Goal: Task Accomplishment & Management: Complete application form

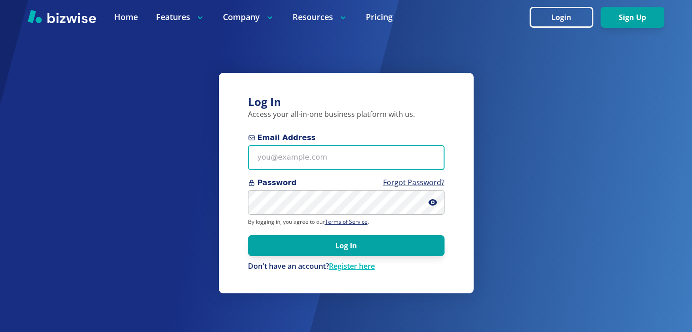
click at [321, 159] on input "Email Address" at bounding box center [346, 157] width 197 height 25
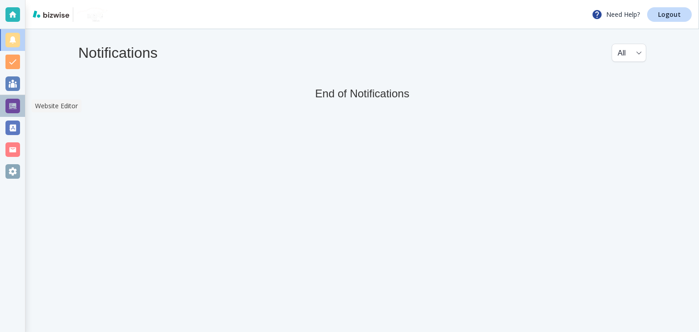
click at [15, 104] on div at bounding box center [12, 106] width 15 height 15
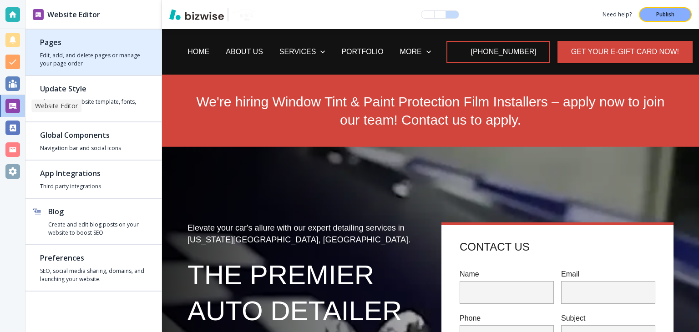
click at [82, 41] on h2 "Pages" at bounding box center [93, 42] width 107 height 11
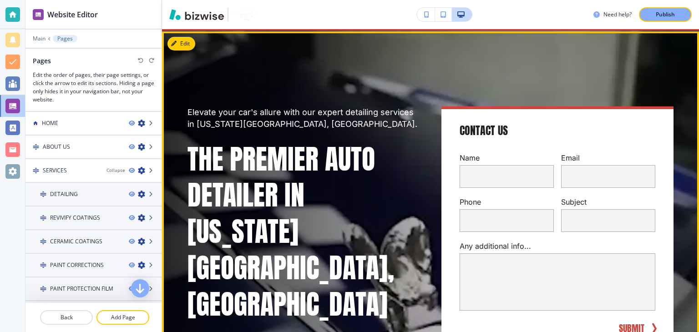
scroll to position [137, 0]
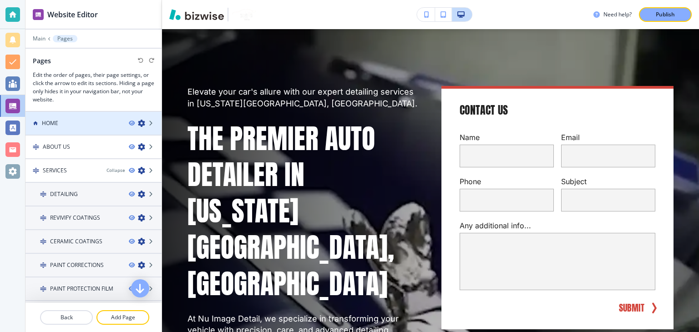
click at [41, 123] on div "HOME" at bounding box center [73, 123] width 96 height 8
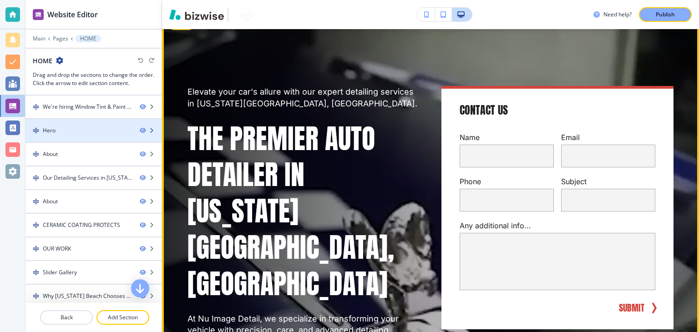
click at [81, 132] on div "Hero" at bounding box center [78, 131] width 107 height 8
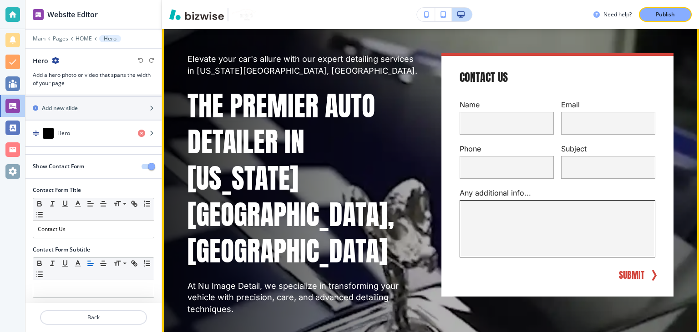
scroll to position [164, 0]
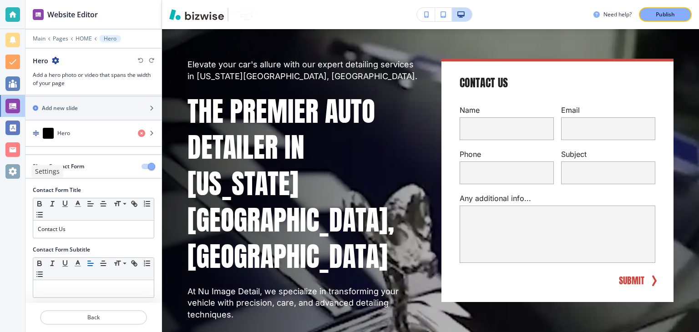
click at [9, 170] on div at bounding box center [12, 171] width 15 height 15
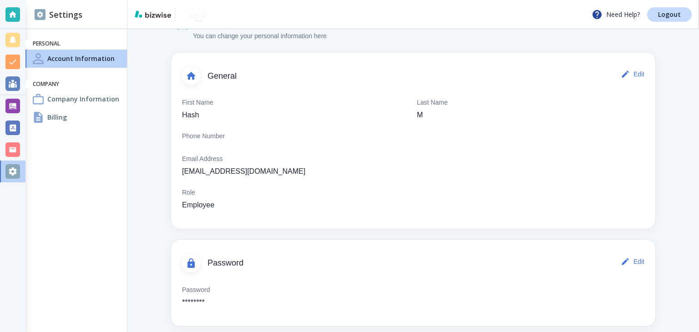
scroll to position [38, 0]
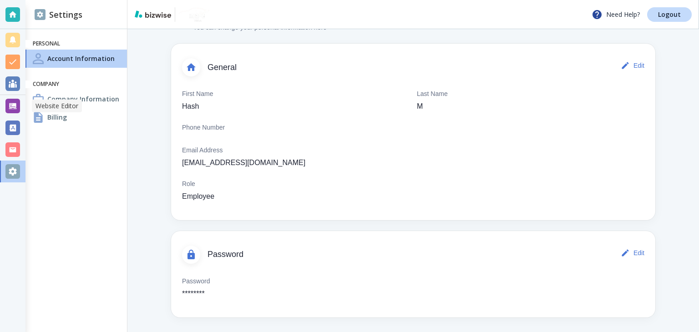
click at [10, 97] on div at bounding box center [12, 106] width 25 height 22
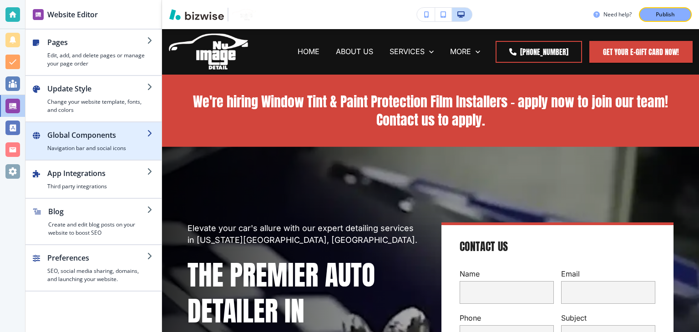
click at [91, 141] on div "button" at bounding box center [97, 143] width 100 height 4
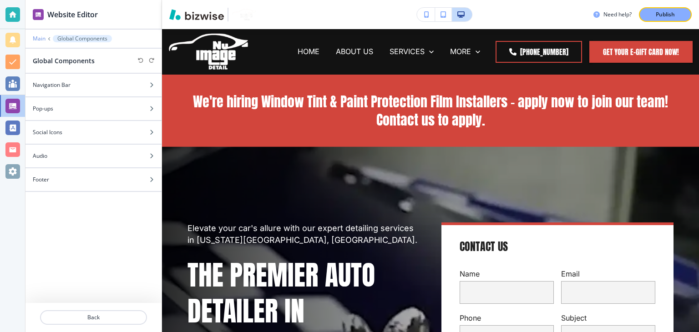
click at [41, 37] on p "Main" at bounding box center [39, 39] width 13 height 6
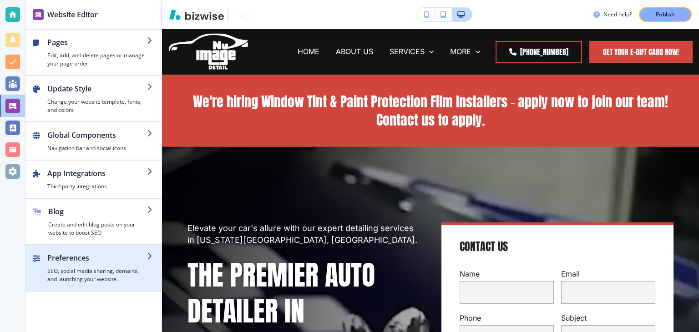
click at [96, 262] on h2 "Preferences" at bounding box center [97, 258] width 100 height 11
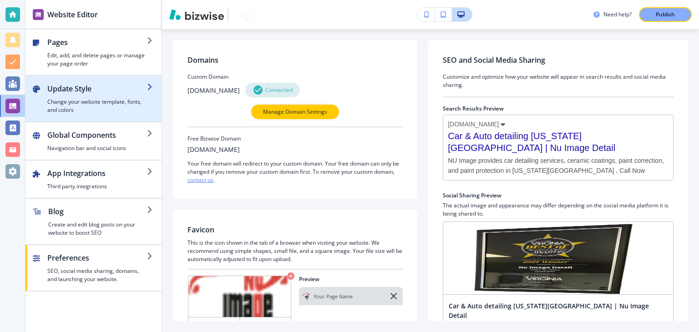
click at [52, 88] on h2 "Update Style" at bounding box center [97, 88] width 100 height 11
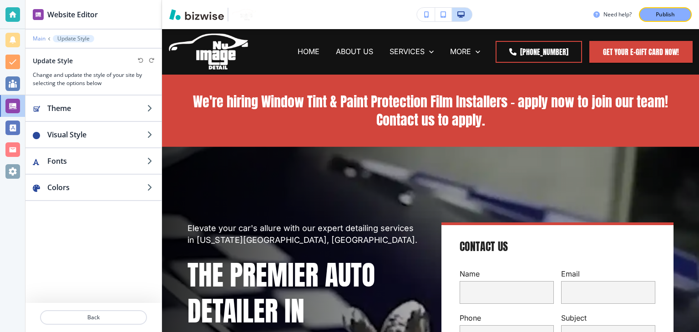
drag, startPoint x: 41, startPoint y: 44, endPoint x: 43, endPoint y: 36, distance: 8.6
click at [41, 42] on div at bounding box center [93, 44] width 136 height 5
click at [44, 35] on div "Main Update Style" at bounding box center [94, 38] width 122 height 7
click at [42, 37] on p "Main" at bounding box center [39, 39] width 13 height 6
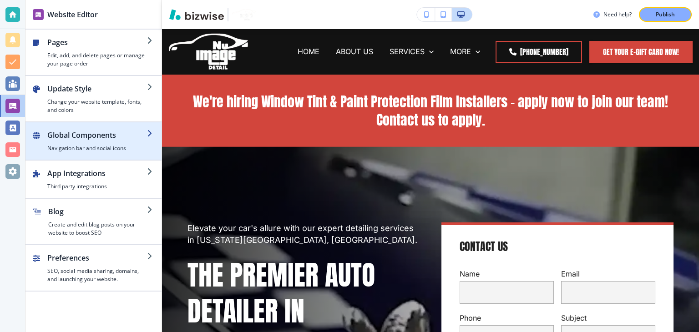
click at [86, 149] on h4 "Navigation bar and social icons" at bounding box center [97, 148] width 100 height 8
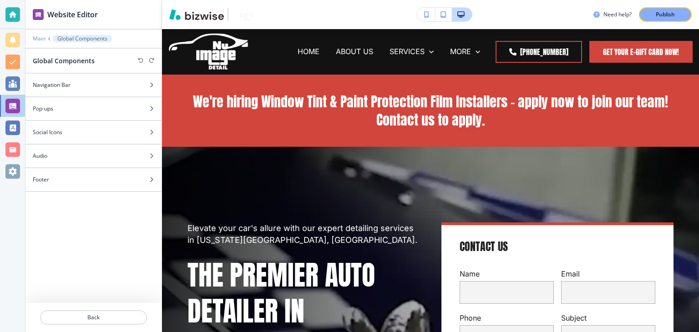
click at [42, 36] on p "Main" at bounding box center [39, 39] width 13 height 6
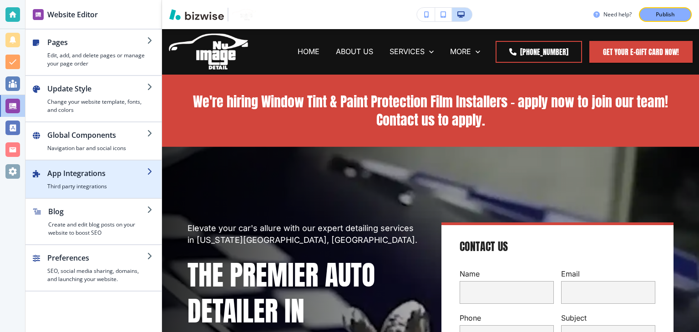
click at [88, 168] on h2 "App Integrations" at bounding box center [97, 173] width 100 height 11
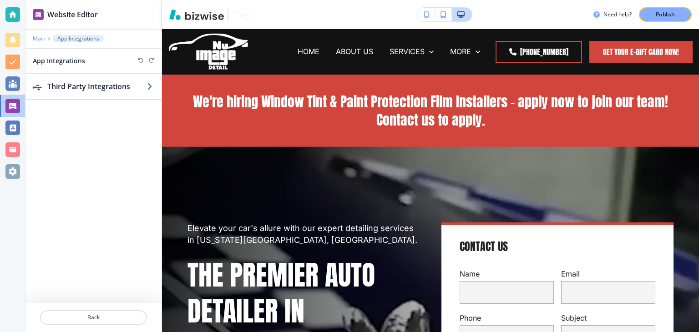
click at [41, 39] on p "Main" at bounding box center [39, 39] width 13 height 6
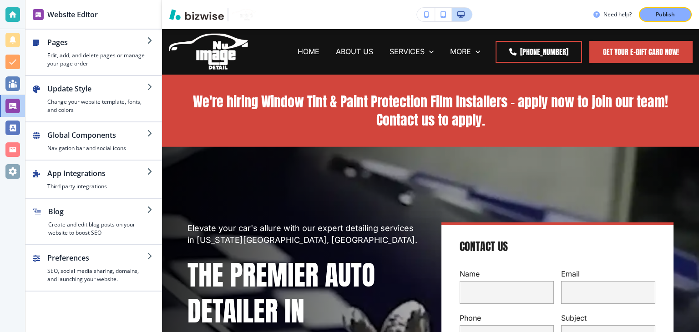
click at [41, 39] on div "button" at bounding box center [43, 52] width 7 height 31
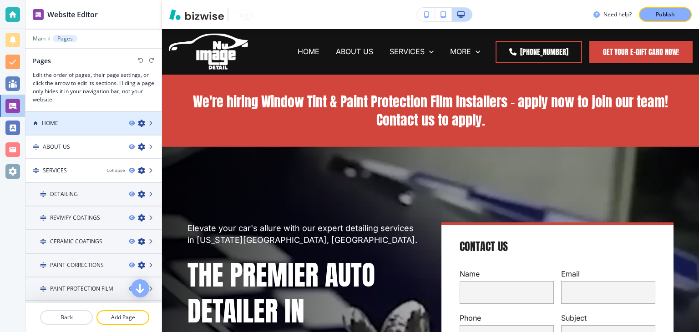
click at [71, 128] on div at bounding box center [93, 130] width 136 height 7
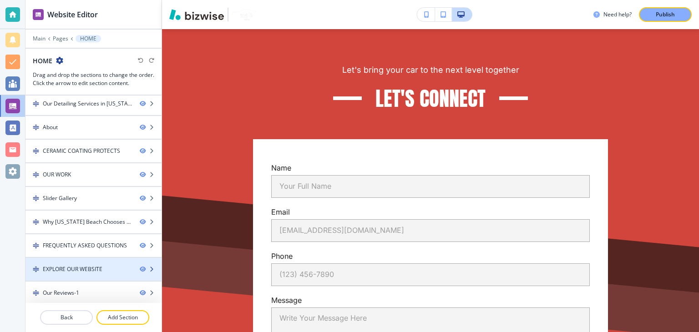
scroll to position [144, 0]
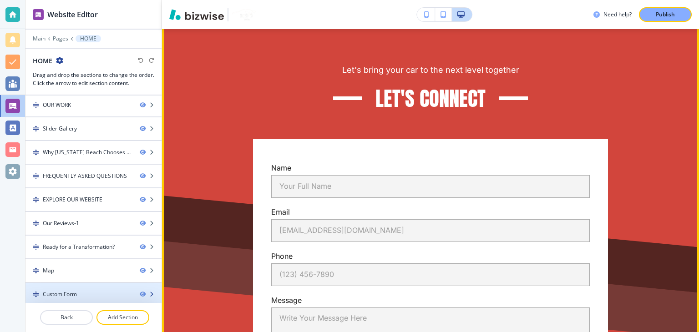
click at [85, 294] on div "Custom Form" at bounding box center [78, 294] width 107 height 8
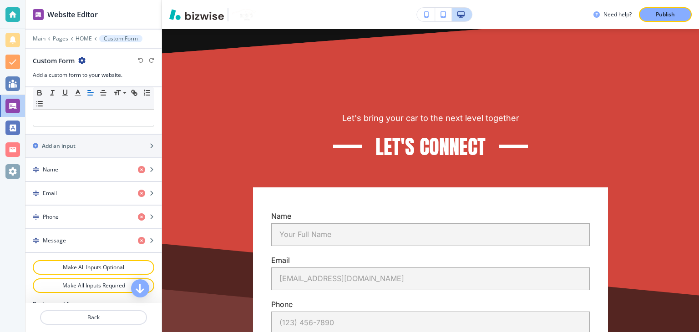
scroll to position [364, 0]
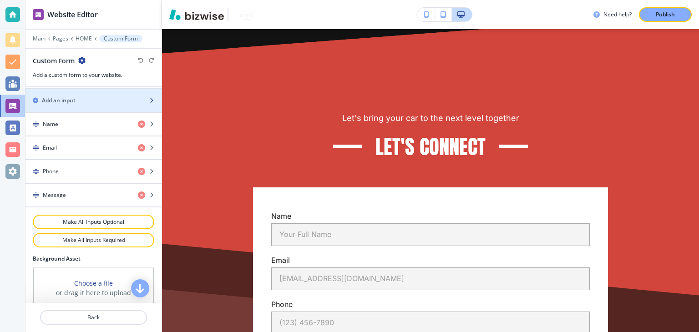
click at [68, 100] on h2 "Add an input" at bounding box center [59, 101] width 34 height 8
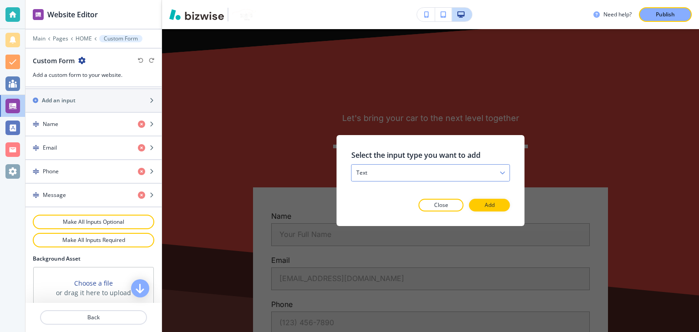
click at [397, 169] on div "text" at bounding box center [431, 173] width 158 height 16
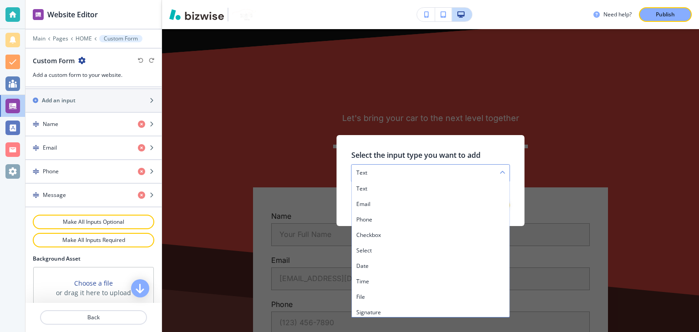
click at [396, 172] on div "text" at bounding box center [431, 173] width 158 height 16
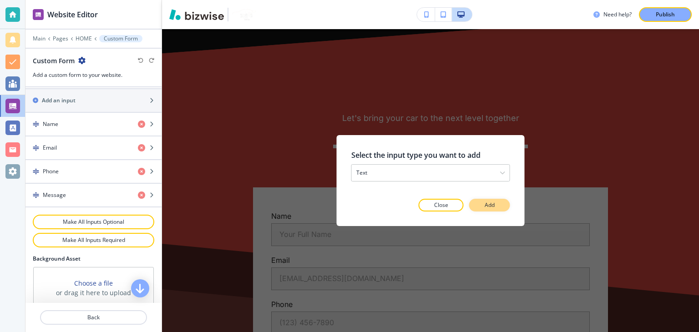
click at [492, 206] on p "Add" at bounding box center [490, 205] width 10 height 8
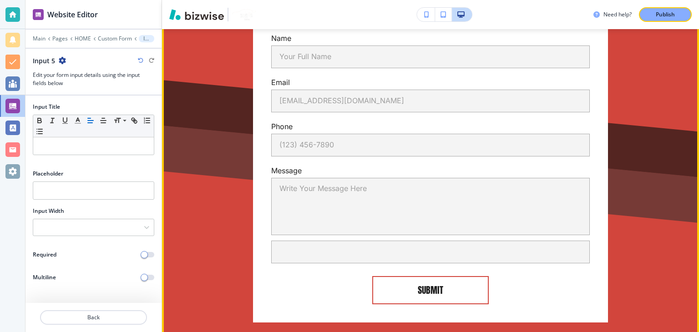
scroll to position [6827, 0]
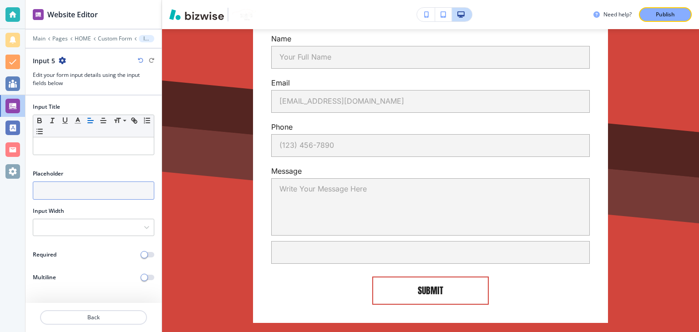
click at [65, 184] on input "text" at bounding box center [94, 191] width 122 height 18
click at [73, 196] on input "Vehicle Make Model" at bounding box center [94, 191] width 122 height 18
paste input "Year, Make &"
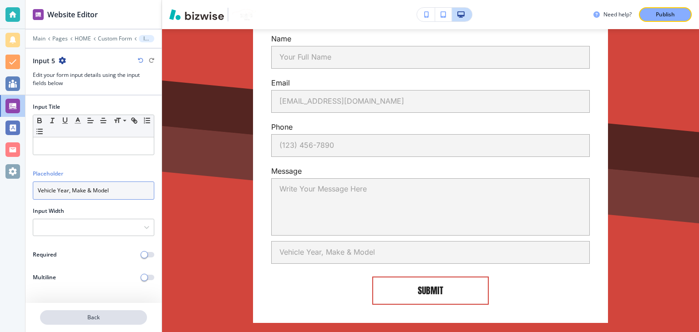
type input "Vehicle Year, Make & Model"
click at [99, 321] on button "Back" at bounding box center [93, 318] width 107 height 15
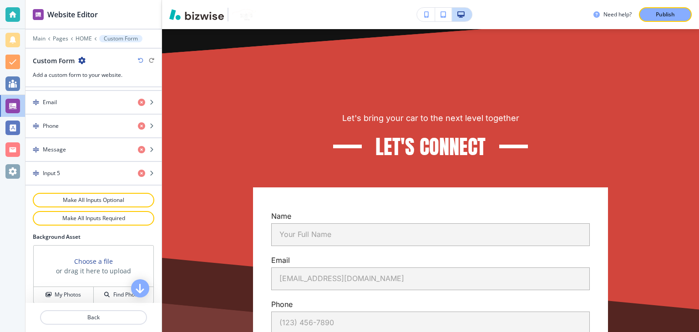
scroll to position [364, 0]
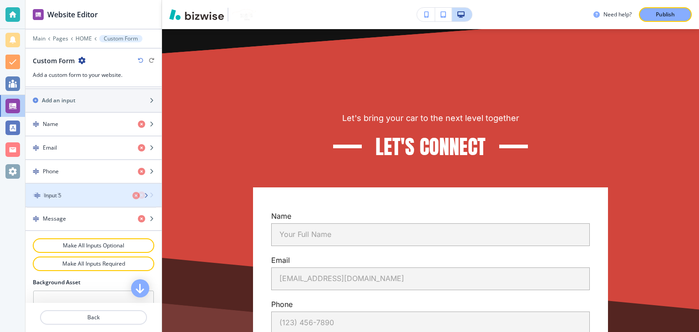
drag, startPoint x: 84, startPoint y: 215, endPoint x: 86, endPoint y: 196, distance: 19.6
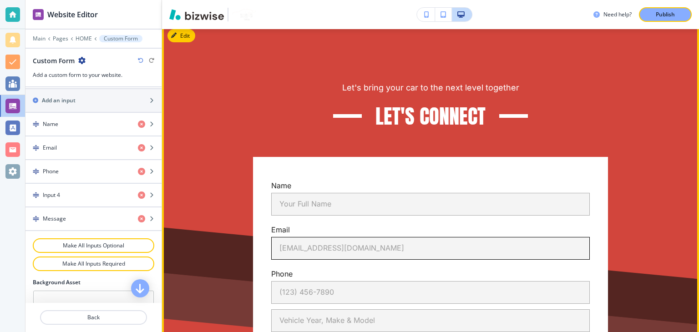
scroll to position [6740, 0]
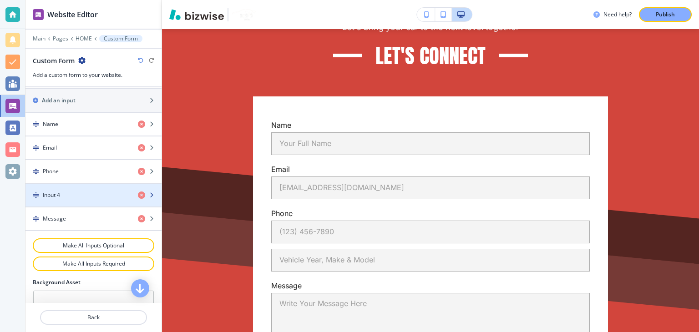
click at [60, 192] on h4 "Input 4" at bounding box center [51, 195] width 17 height 8
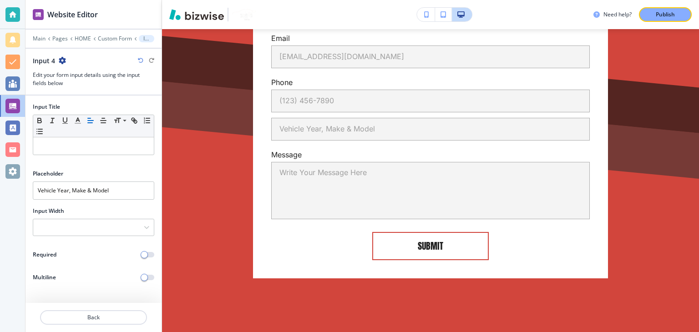
scroll to position [6930, 0]
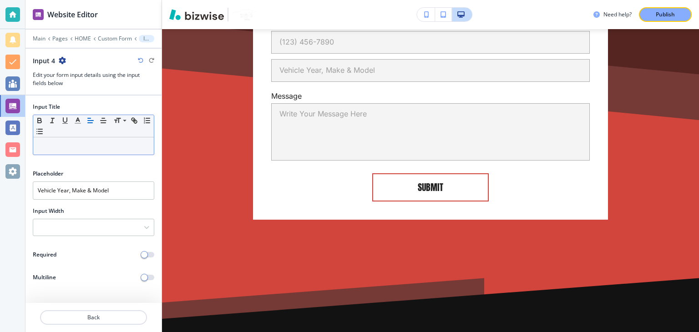
click at [78, 147] on p at bounding box center [94, 146] width 112 height 8
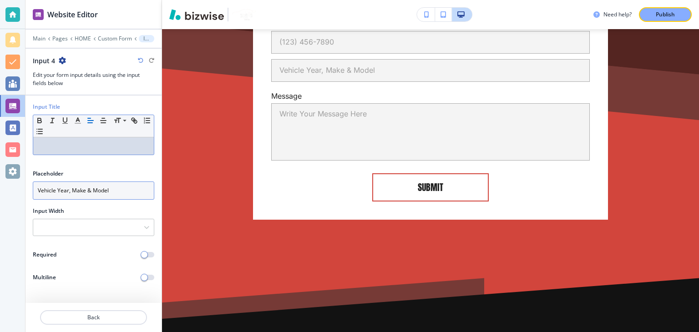
click at [74, 191] on input "Vehicle Year, Make & Model" at bounding box center [94, 191] width 122 height 18
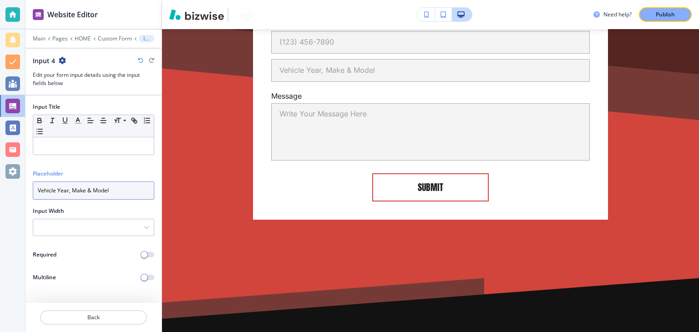
click at [74, 191] on input "Vehicle Year, Make & Model" at bounding box center [94, 191] width 122 height 18
click at [73, 191] on input "Vehicle Year, Make & Model" at bounding box center [94, 191] width 122 height 18
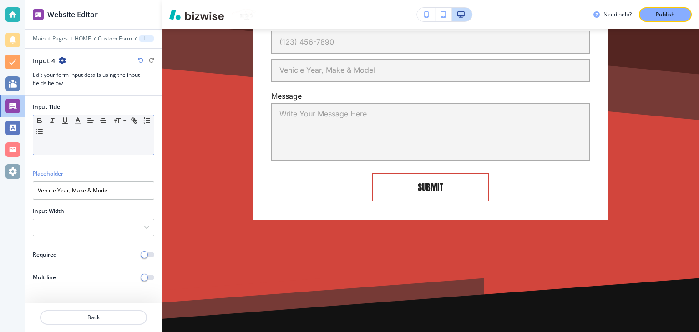
click at [63, 147] on p at bounding box center [94, 146] width 112 height 8
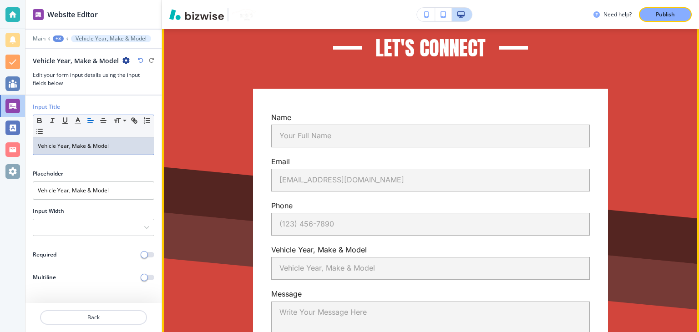
scroll to position [6657, 0]
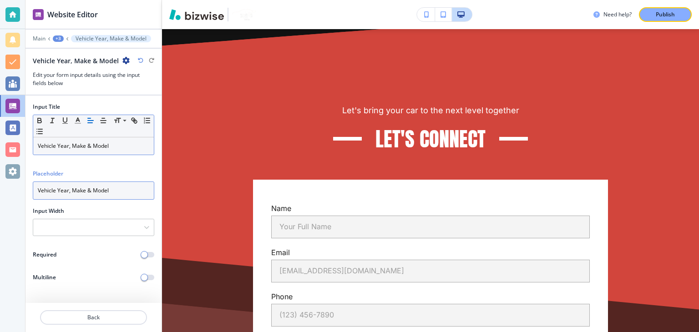
drag, startPoint x: 57, startPoint y: 192, endPoint x: 134, endPoint y: 203, distance: 77.7
click at [134, 203] on div "Placeholder Vehicle Year, Make & Model" at bounding box center [93, 188] width 136 height 37
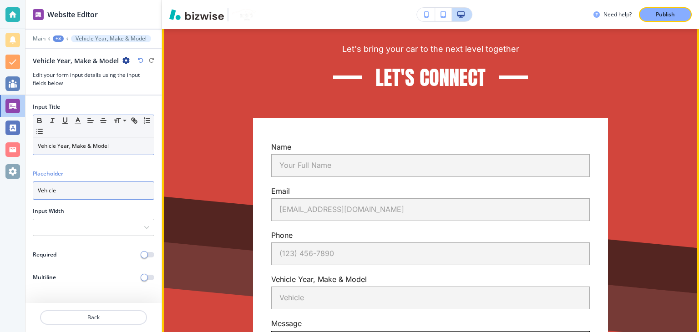
scroll to position [6702, 0]
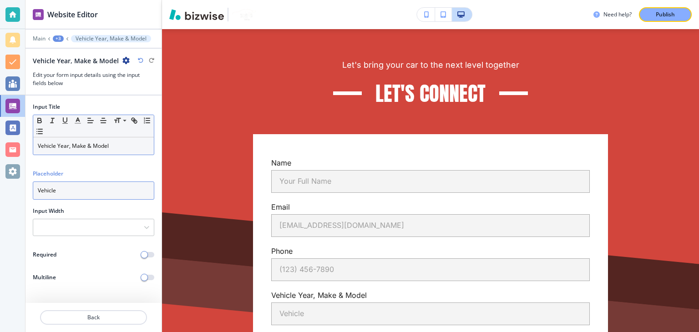
click at [71, 190] on input "Vehicle" at bounding box center [94, 191] width 122 height 18
type input "Vehicle Year, Make & Model"
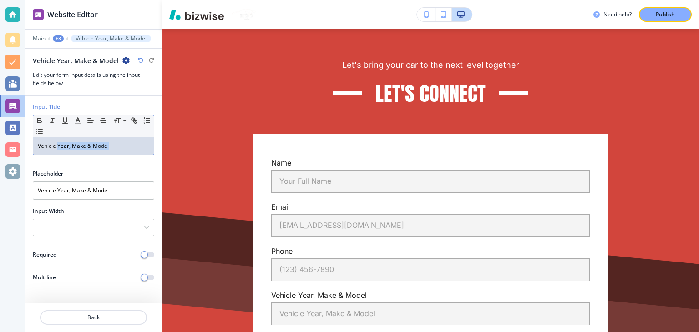
drag, startPoint x: 58, startPoint y: 146, endPoint x: 134, endPoint y: 151, distance: 76.2
click at [134, 151] on div "Vehicle Year, Make & Model" at bounding box center [93, 145] width 121 height 17
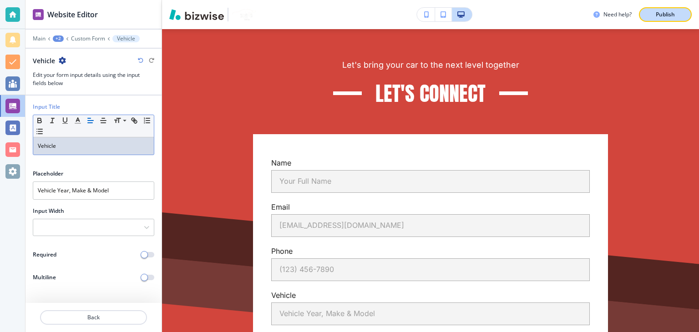
click at [670, 19] on button "Publish" at bounding box center [665, 14] width 53 height 15
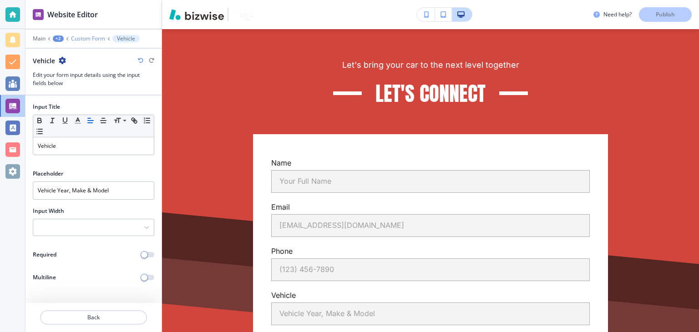
click at [86, 41] on p "Custom Form" at bounding box center [88, 39] width 34 height 6
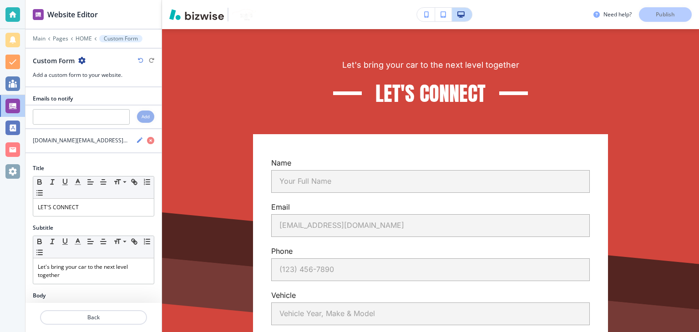
scroll to position [6649, 0]
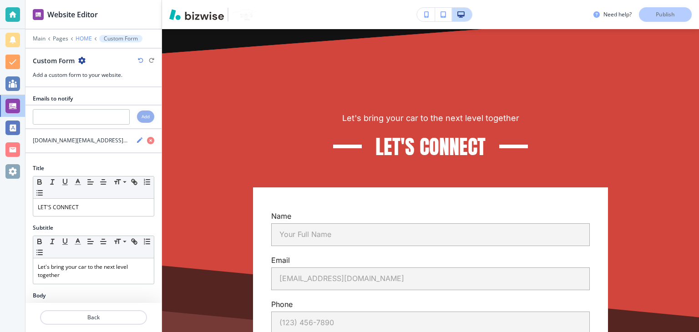
click at [81, 38] on p "HOME" at bounding box center [84, 39] width 16 height 6
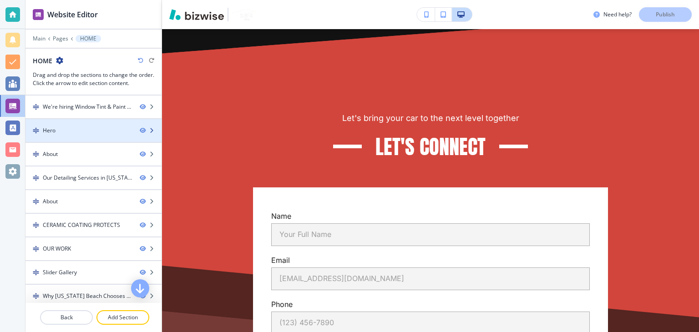
click at [87, 136] on div at bounding box center [93, 138] width 136 height 7
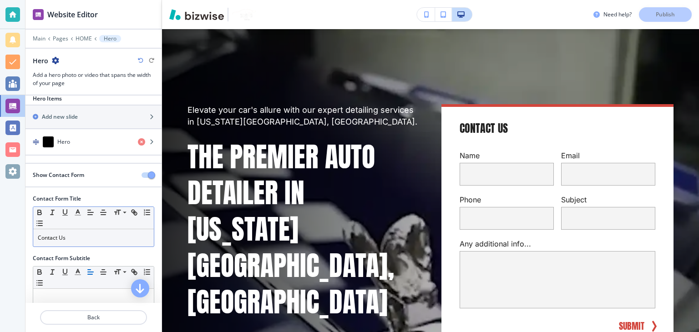
scroll to position [0, 0]
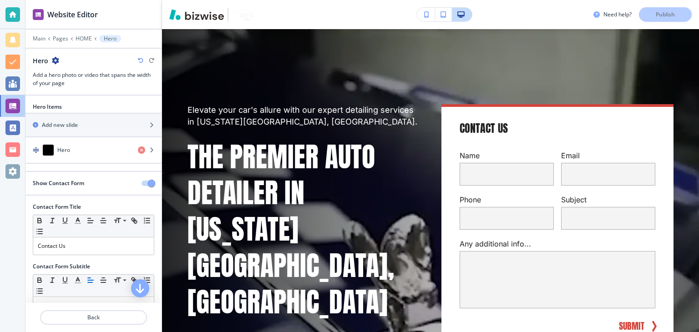
click at [142, 181] on button "button" at bounding box center [148, 183] width 13 height 5
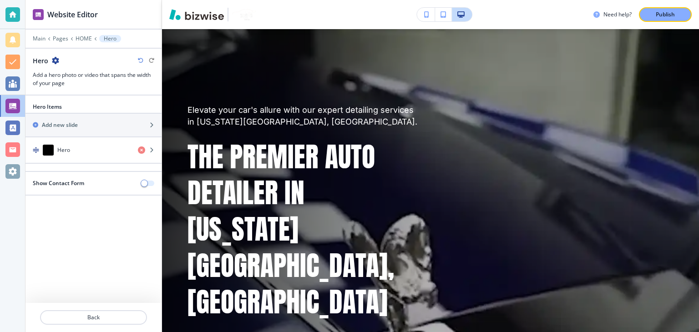
click at [143, 184] on span "button" at bounding box center [144, 183] width 7 height 7
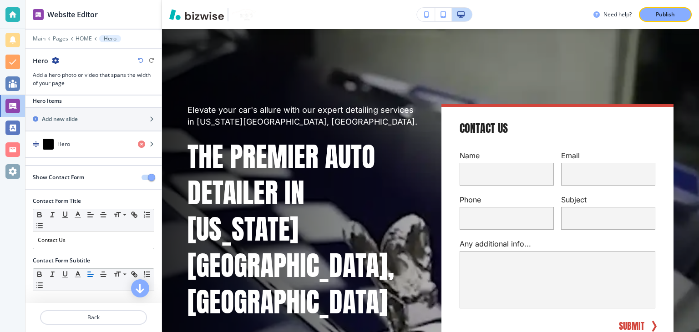
scroll to position [17, 0]
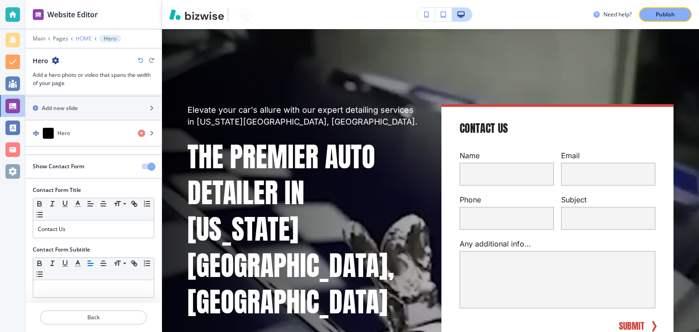
click at [77, 40] on p "HOME" at bounding box center [84, 39] width 16 height 6
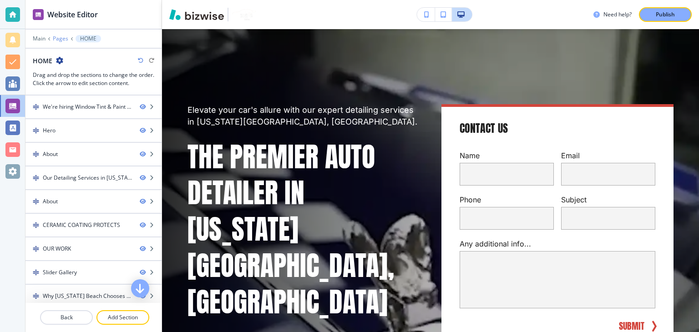
click at [55, 39] on p "Pages" at bounding box center [60, 39] width 15 height 6
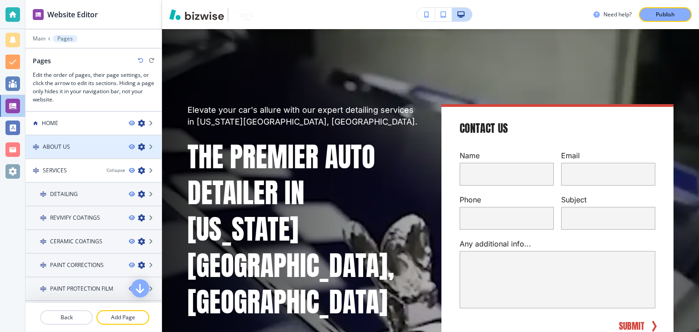
click at [87, 147] on div "ABOUT US" at bounding box center [73, 147] width 96 height 8
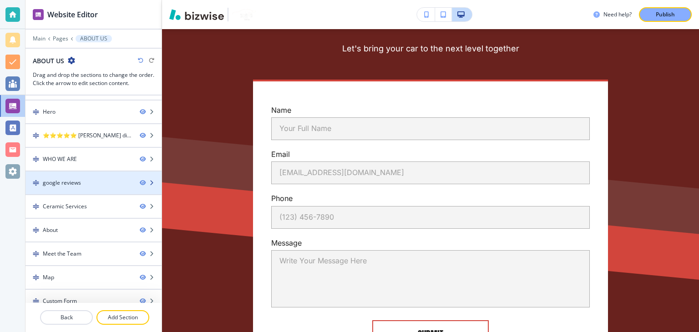
scroll to position [27, 0]
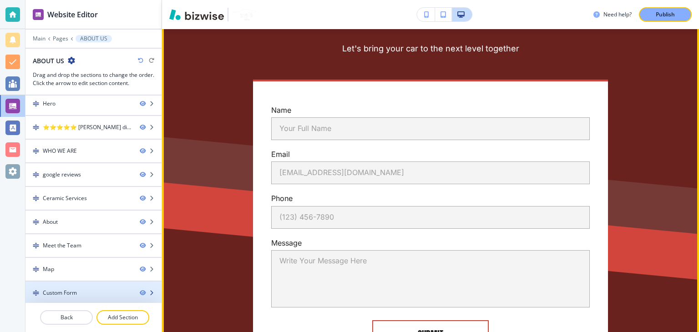
click at [95, 290] on div "Custom Form" at bounding box center [78, 293] width 107 height 8
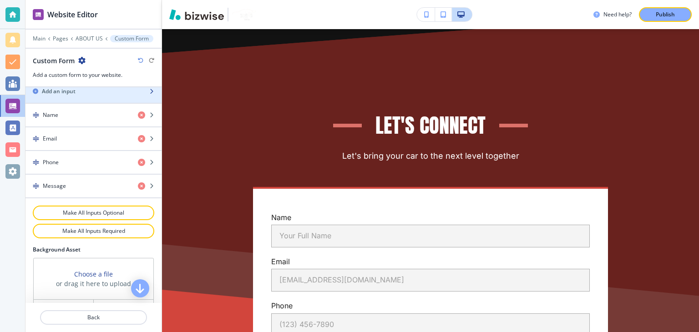
scroll to position [319, 0]
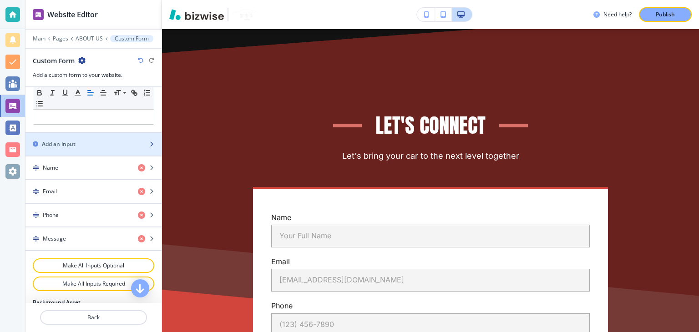
click at [91, 150] on div "button" at bounding box center [93, 151] width 136 height 7
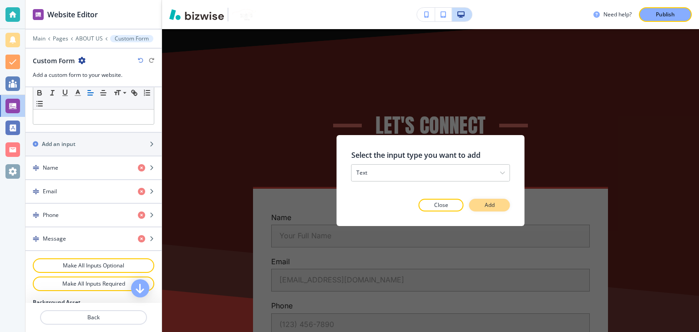
click at [498, 206] on button "Add" at bounding box center [489, 205] width 41 height 13
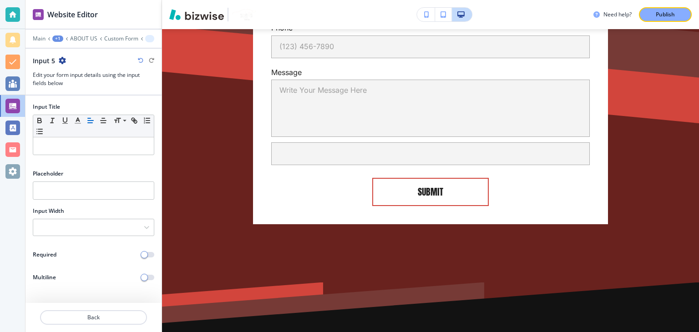
scroll to position [3896, 0]
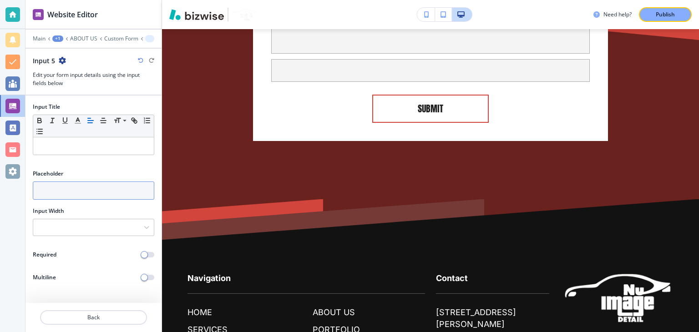
click at [70, 194] on input "text" at bounding box center [94, 191] width 122 height 18
paste input "Vehicle Year, Make & Model"
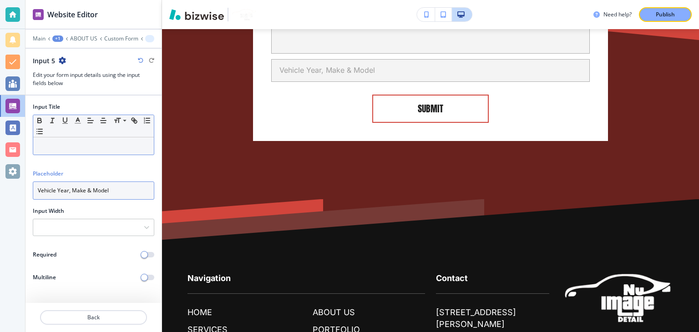
type input "Vehicle Year, Make & Model"
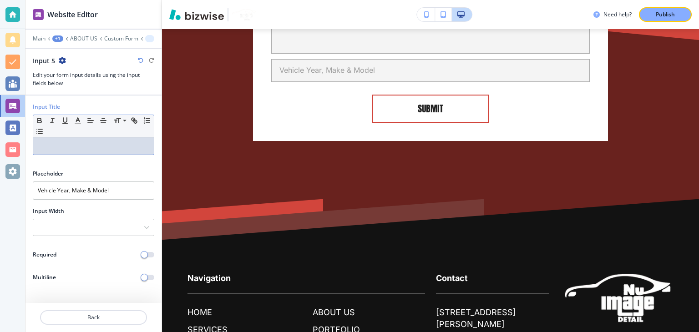
click at [66, 143] on p at bounding box center [94, 146] width 112 height 8
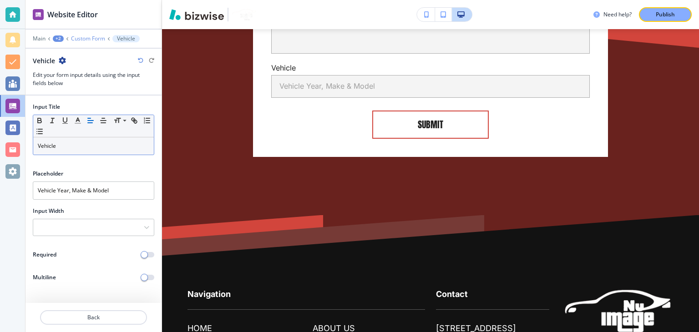
click at [87, 38] on p "Custom Form" at bounding box center [88, 39] width 34 height 6
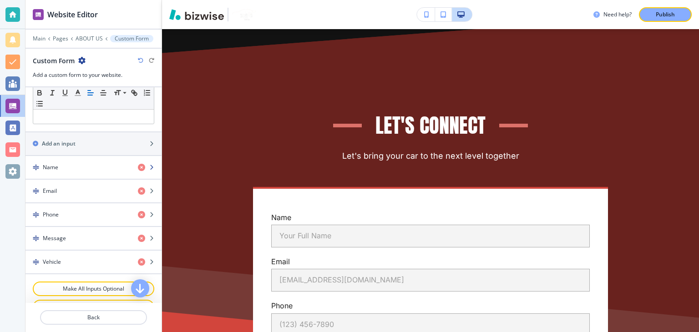
scroll to position [319, 0]
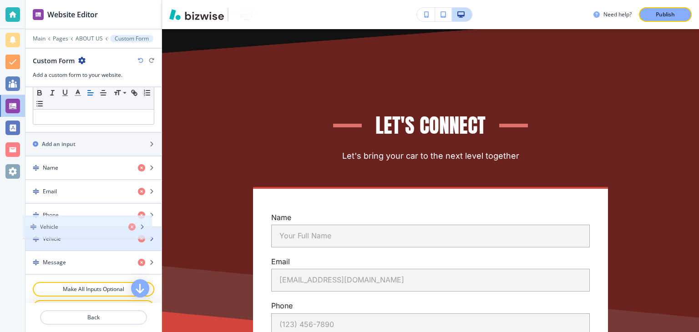
drag, startPoint x: 62, startPoint y: 258, endPoint x: 59, endPoint y: 226, distance: 32.0
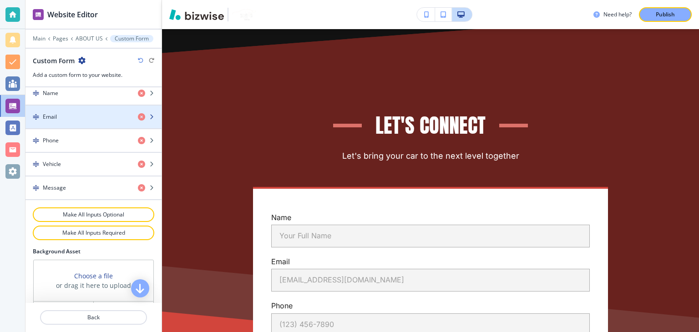
scroll to position [455, 0]
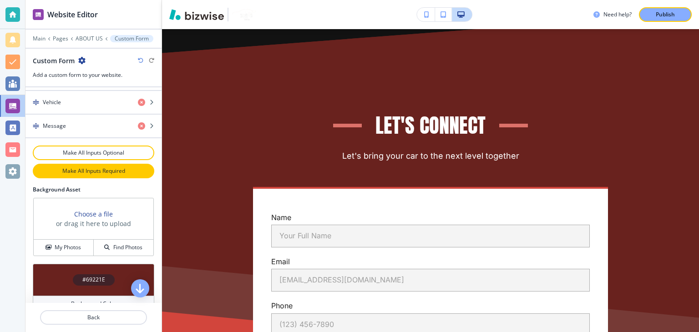
click at [101, 173] on button "Make All Inputs Required" at bounding box center [94, 171] width 122 height 15
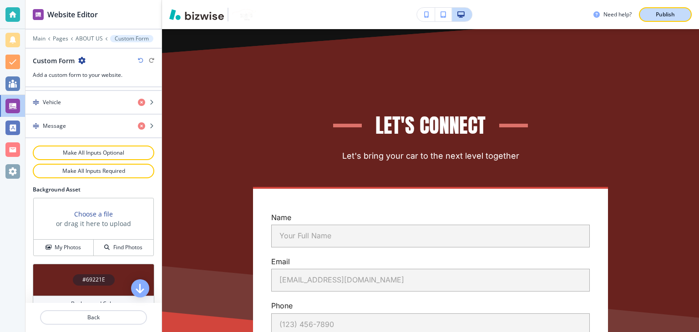
click at [670, 14] on p "Publish" at bounding box center [665, 14] width 19 height 8
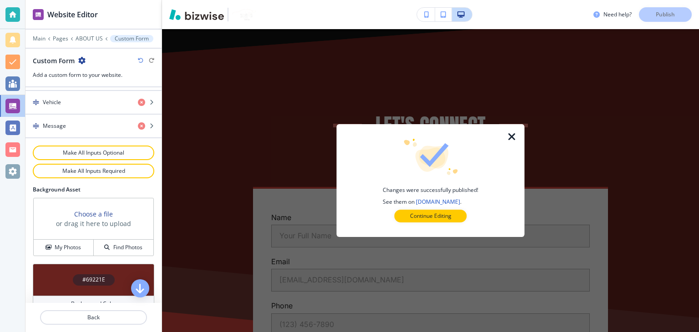
drag, startPoint x: 513, startPoint y: 132, endPoint x: 509, endPoint y: 133, distance: 4.8
click at [512, 132] on icon "button" at bounding box center [512, 137] width 11 height 11
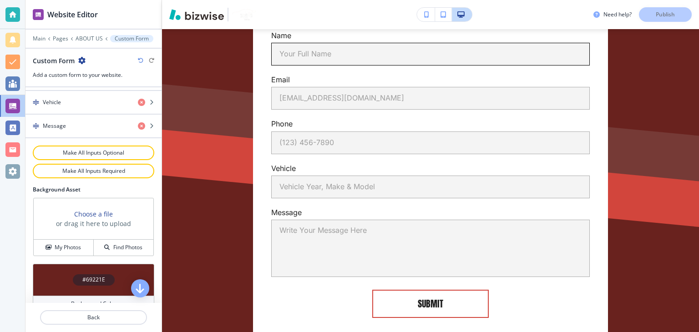
scroll to position [3671, 0]
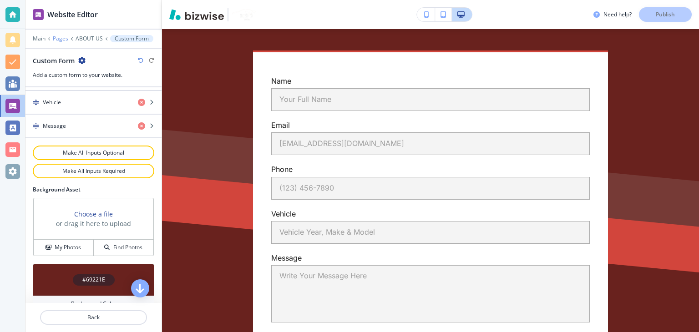
click at [63, 37] on p "Pages" at bounding box center [60, 39] width 15 height 6
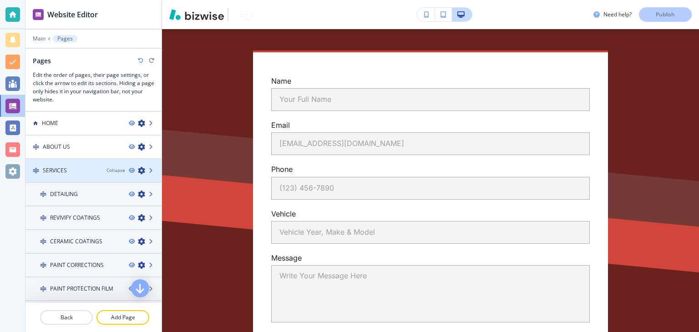
click at [73, 170] on div "SERVICES" at bounding box center [62, 171] width 74 height 8
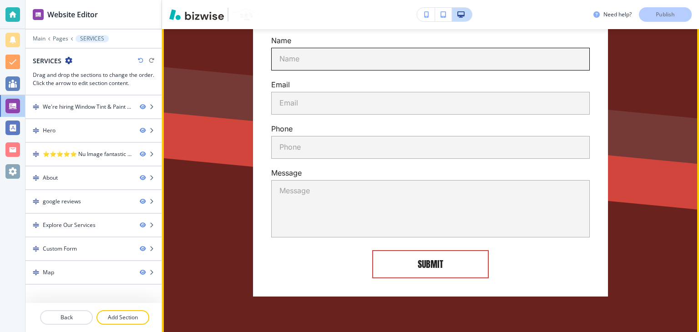
scroll to position [2049, 0]
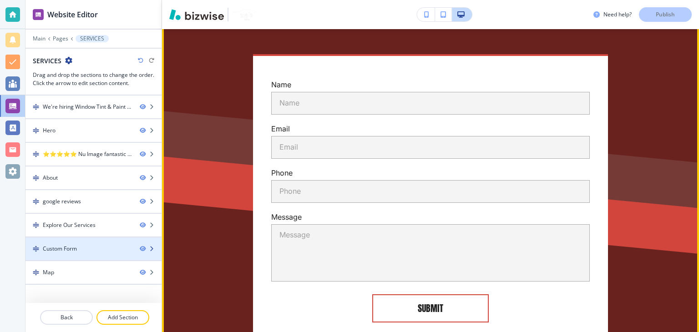
click at [56, 248] on div "Custom Form" at bounding box center [60, 249] width 34 height 8
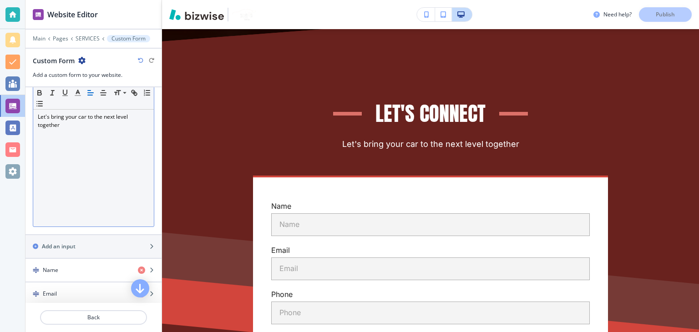
scroll to position [273, 0]
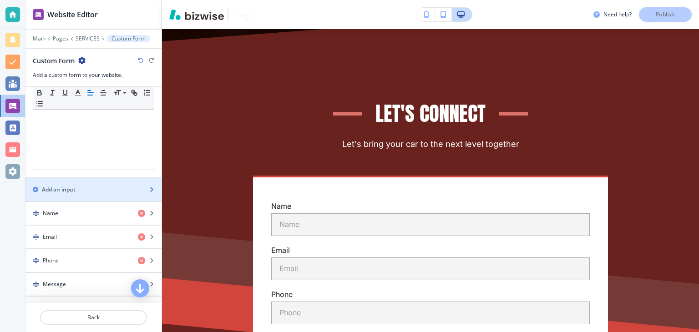
click at [82, 186] on div "Add an input" at bounding box center [83, 190] width 116 height 8
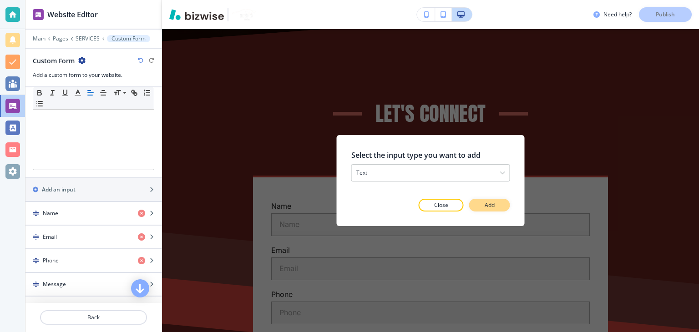
click at [482, 204] on button "Add" at bounding box center [489, 205] width 41 height 13
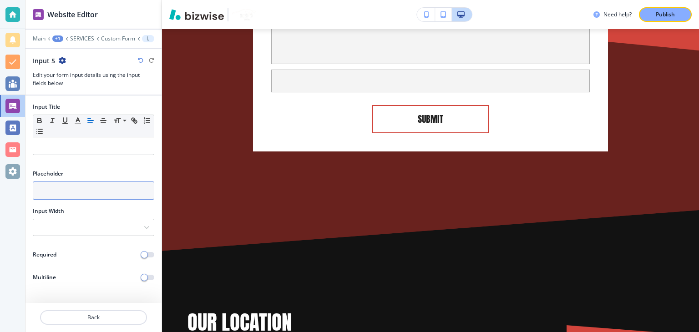
scroll to position [2289, 0]
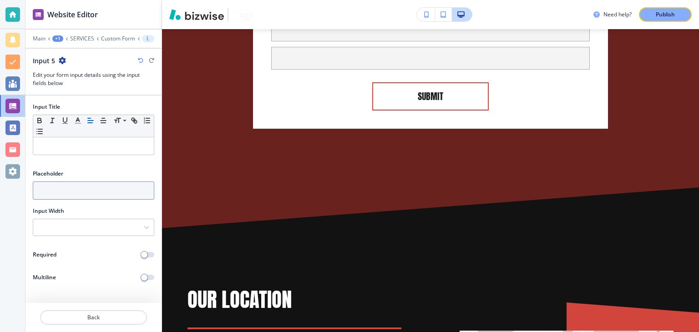
click at [50, 194] on input "text" at bounding box center [94, 191] width 122 height 18
paste input "Vehicle Year, Make & Model"
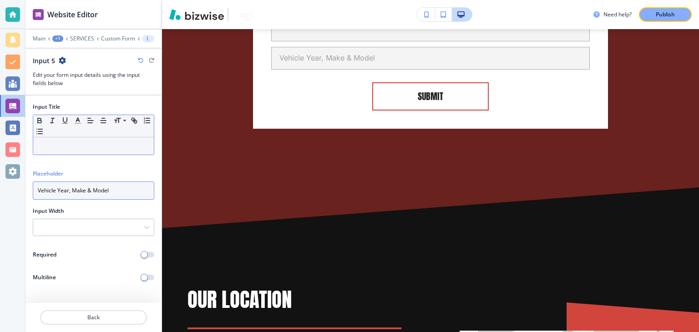
type input "Vehicle Year, Make & Model"
click at [62, 144] on p at bounding box center [94, 146] width 112 height 8
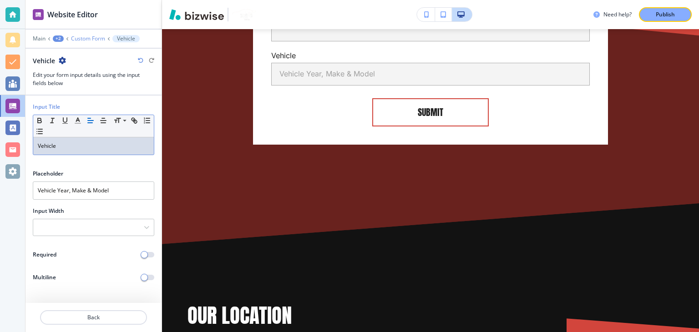
click at [80, 37] on p "Custom Form" at bounding box center [88, 39] width 34 height 6
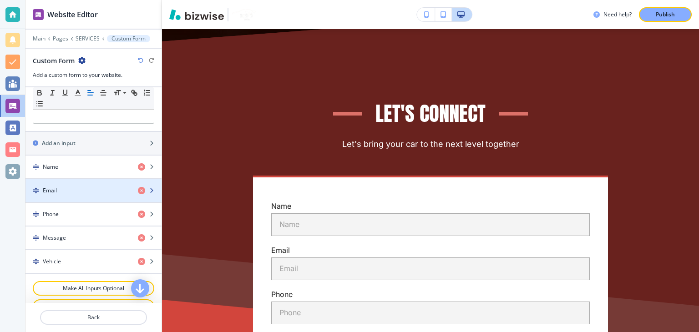
scroll to position [319, 0]
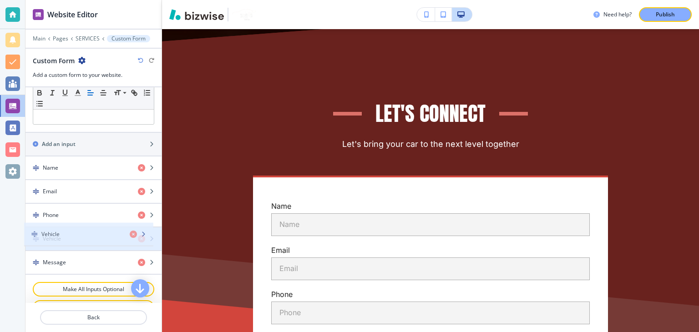
drag, startPoint x: 69, startPoint y: 255, endPoint x: 67, endPoint y: 230, distance: 24.6
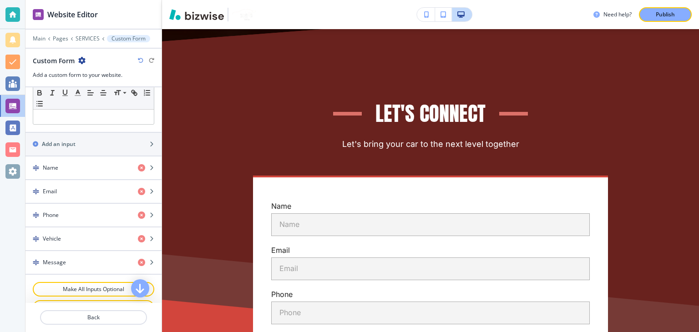
click at [653, 12] on div "Publish" at bounding box center [665, 14] width 29 height 8
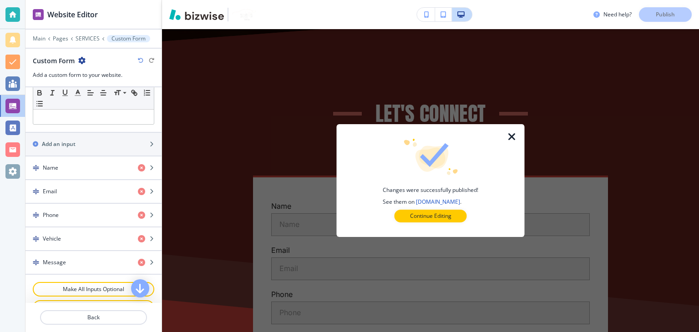
click at [514, 137] on icon "button" at bounding box center [512, 137] width 11 height 11
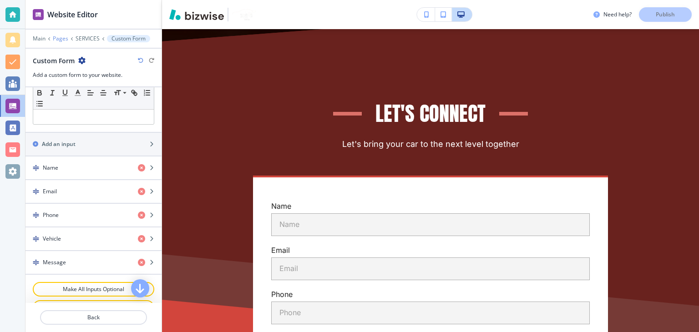
click at [53, 38] on p "Pages" at bounding box center [60, 39] width 15 height 6
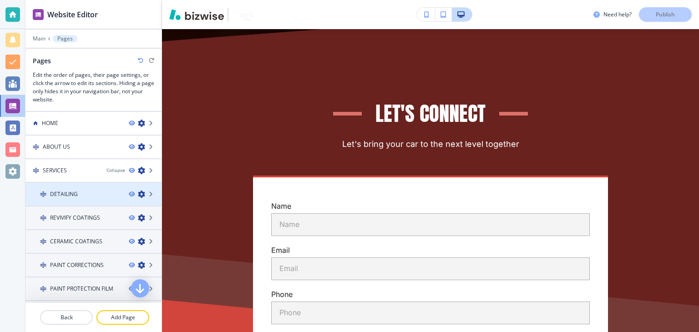
click at [71, 195] on h4 "DETAILING" at bounding box center [64, 194] width 28 height 8
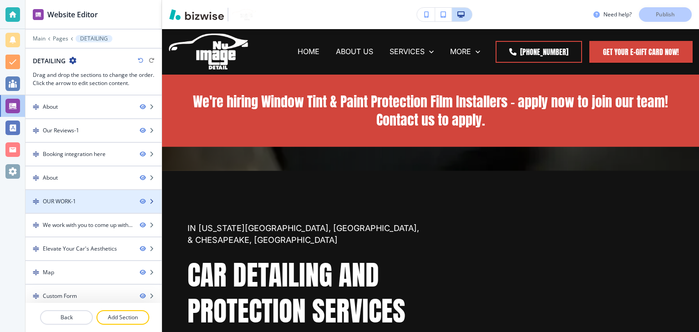
scroll to position [97, 0]
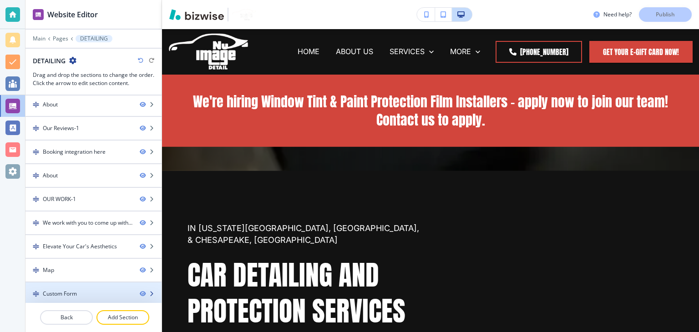
click at [64, 285] on div at bounding box center [93, 286] width 136 height 7
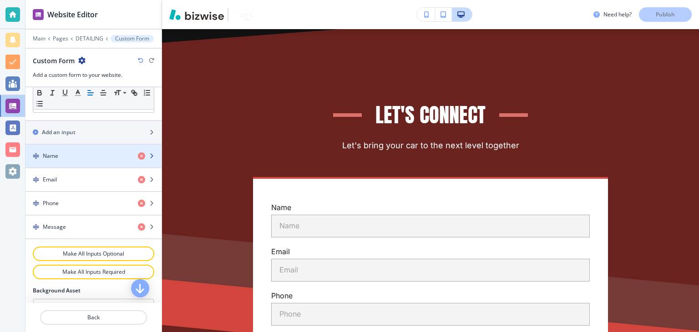
scroll to position [319, 0]
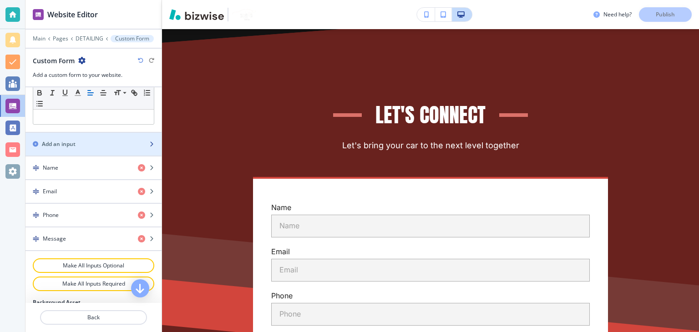
click at [75, 148] on div "button" at bounding box center [93, 151] width 136 height 7
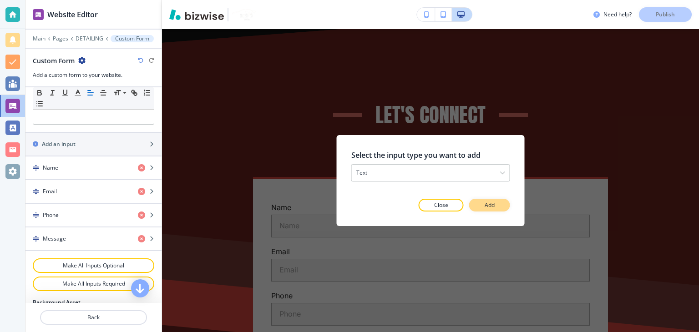
click at [485, 207] on p "Add" at bounding box center [490, 205] width 10 height 8
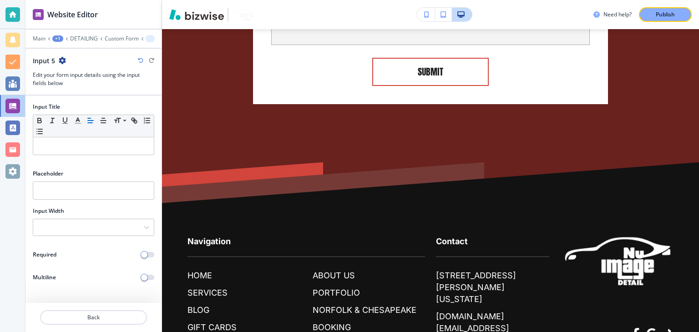
scroll to position [4652, 0]
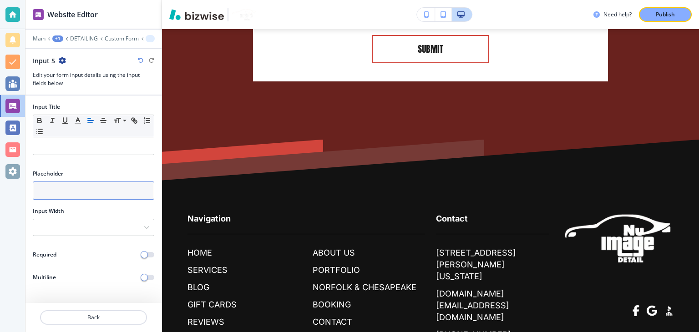
click at [82, 193] on input "text" at bounding box center [94, 191] width 122 height 18
paste input "Vehicle Year, Make & Model"
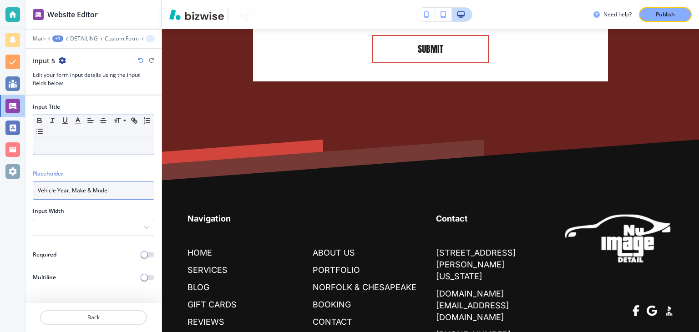
type input "Vehicle Year, Make & Model"
click at [73, 133] on div "Small Normal Large Huge" at bounding box center [93, 126] width 121 height 22
click at [64, 147] on p at bounding box center [94, 146] width 112 height 8
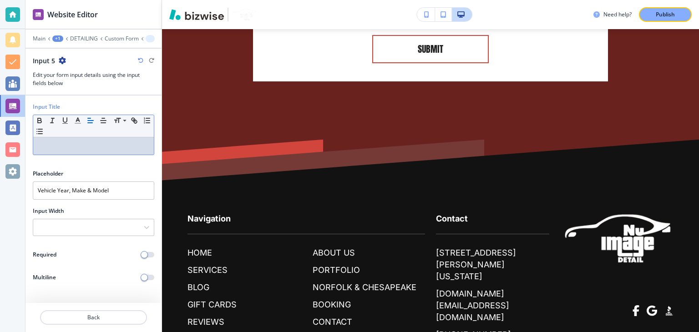
paste div
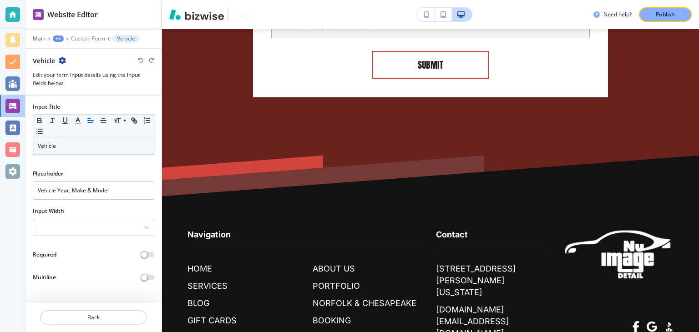
click at [80, 41] on p "Custom Form" at bounding box center [88, 39] width 34 height 6
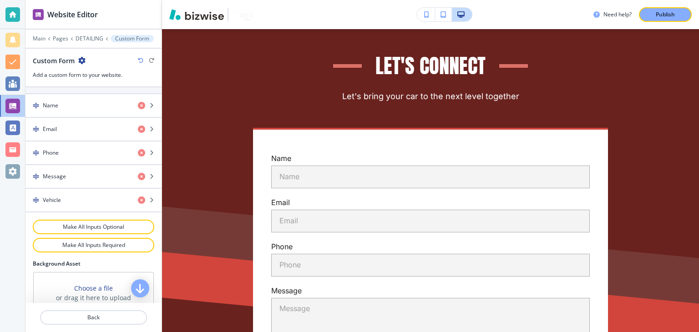
scroll to position [410, 0]
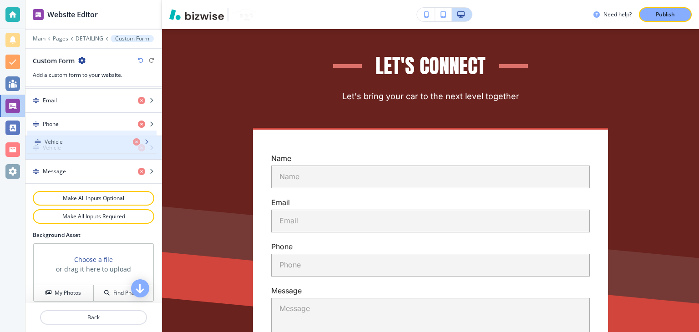
drag, startPoint x: 71, startPoint y: 163, endPoint x: 73, endPoint y: 137, distance: 25.6
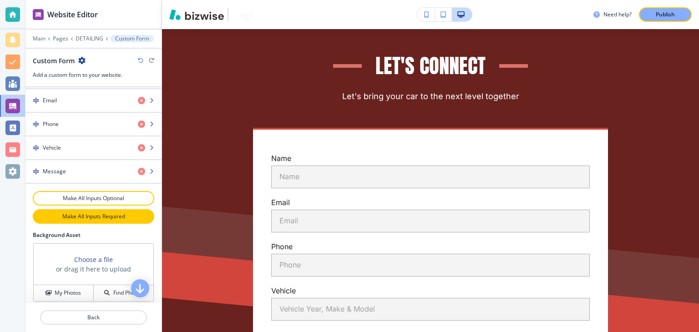
click at [82, 217] on p "Make All Inputs Required" at bounding box center [94, 217] width 98 height 8
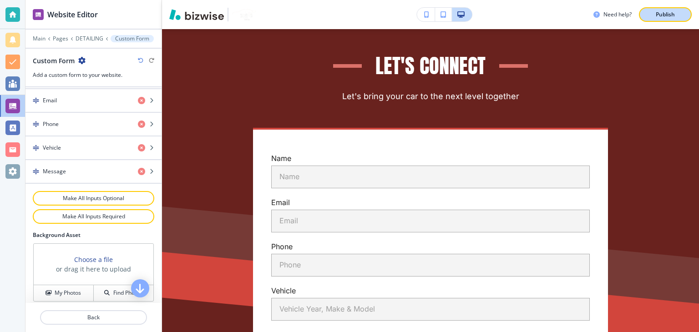
click at [656, 18] on p "Publish" at bounding box center [665, 14] width 19 height 8
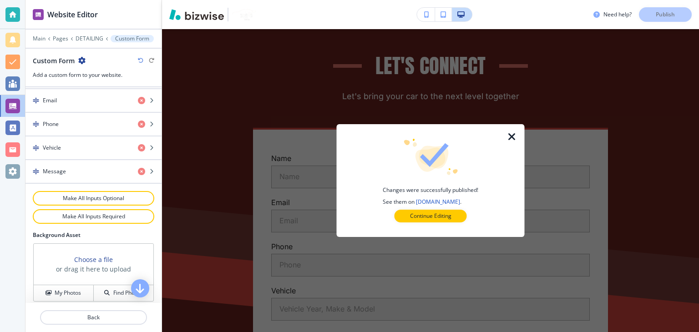
click at [514, 141] on icon "button" at bounding box center [512, 137] width 11 height 11
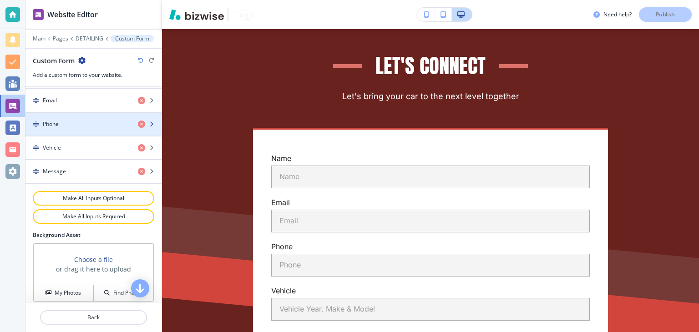
scroll to position [319, 0]
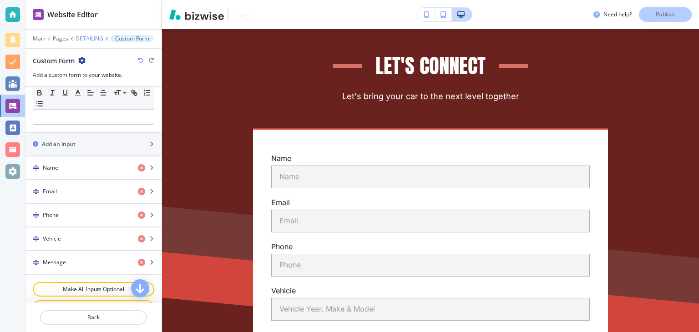
click at [86, 41] on p "DETAILING" at bounding box center [90, 39] width 28 height 6
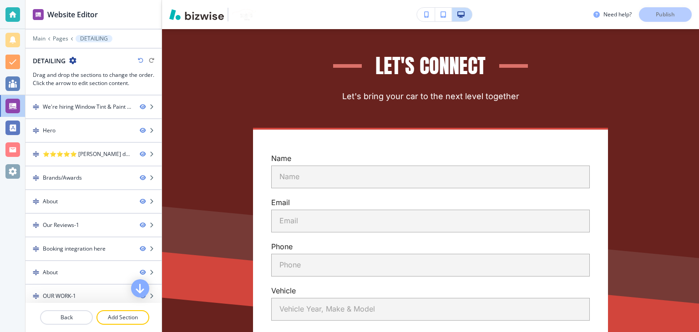
click at [62, 32] on div at bounding box center [93, 32] width 136 height 5
click at [62, 36] on p "Pages" at bounding box center [60, 39] width 15 height 6
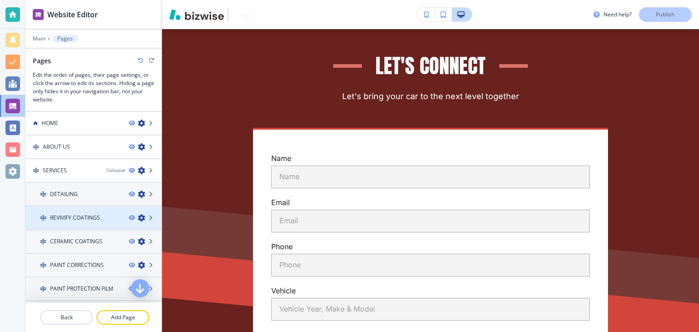
click at [84, 224] on div at bounding box center [93, 225] width 136 height 7
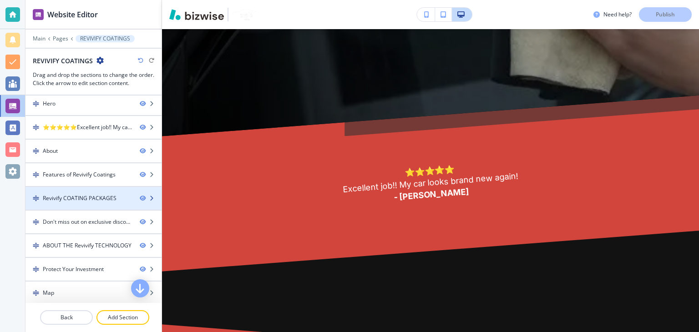
scroll to position [50, 0]
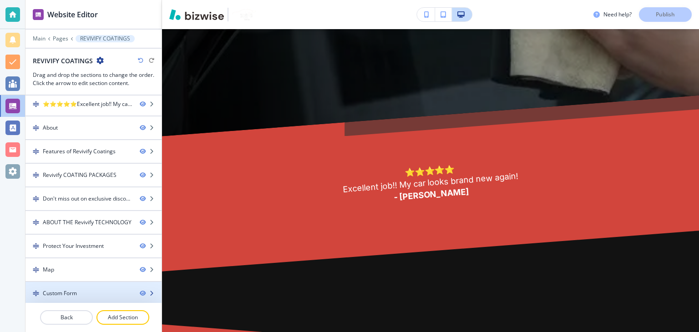
click at [61, 282] on div at bounding box center [93, 285] width 136 height 7
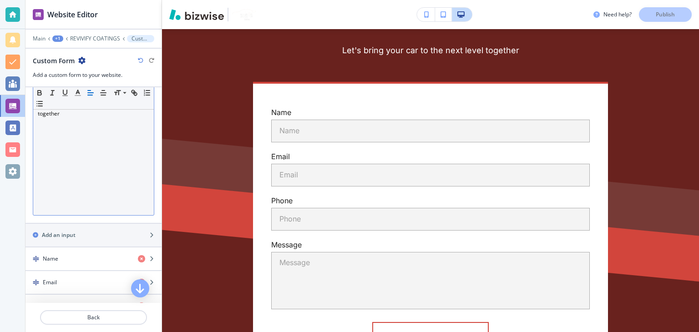
scroll to position [273, 0]
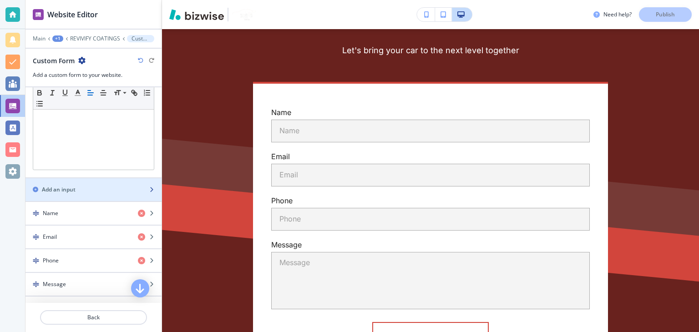
click at [69, 188] on h2 "Add an input" at bounding box center [59, 190] width 34 height 8
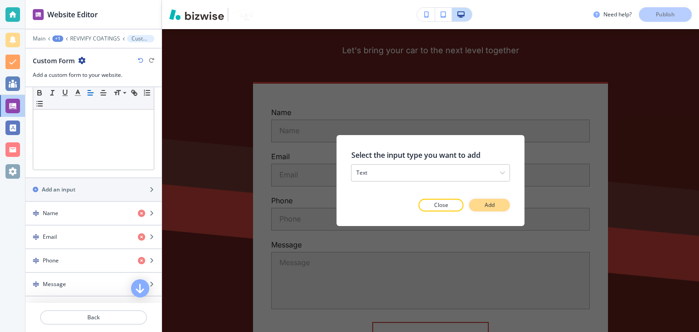
click at [497, 203] on button "Add" at bounding box center [489, 205] width 41 height 13
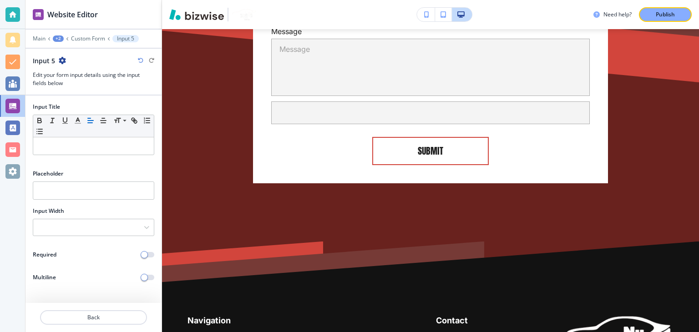
scroll to position [4091, 0]
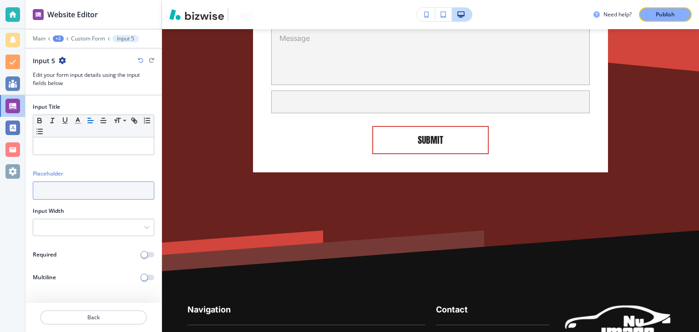
click at [94, 197] on input "text" at bounding box center [94, 191] width 122 height 18
paste input "Vehicle Year, Make & Model"
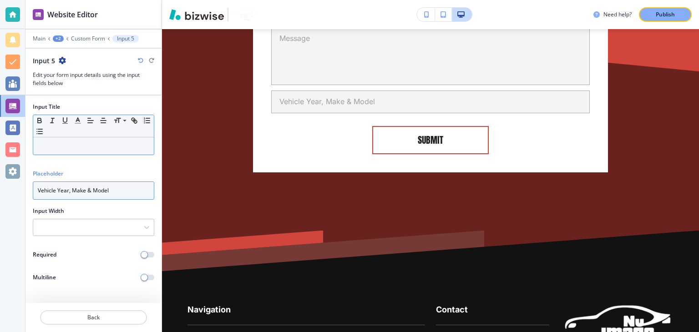
type input "Vehicle Year, Make & Model"
click at [101, 144] on p at bounding box center [94, 146] width 112 height 8
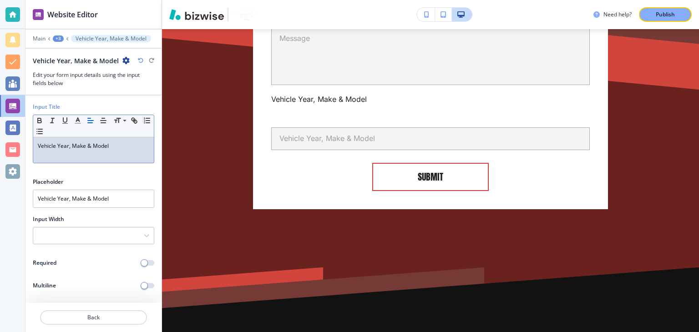
scroll to position [0, 0]
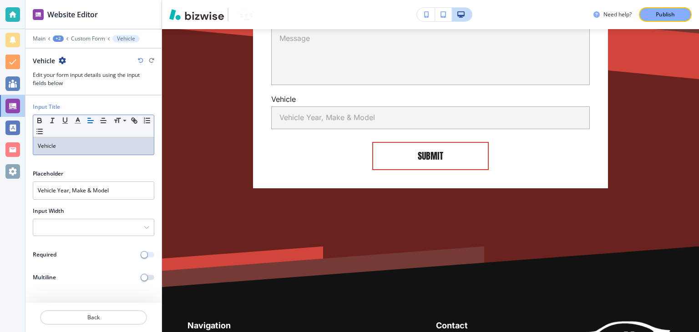
click at [148, 252] on button "button" at bounding box center [148, 254] width 13 height 5
click at [95, 38] on p "Custom Form" at bounding box center [88, 39] width 34 height 6
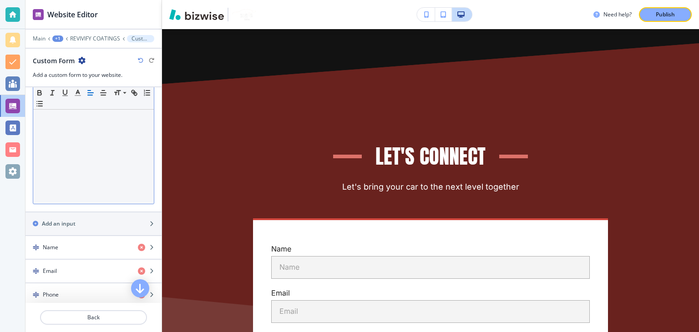
scroll to position [364, 0]
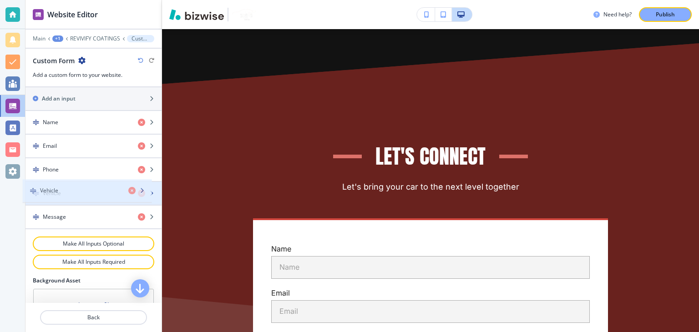
drag, startPoint x: 97, startPoint y: 210, endPoint x: 94, endPoint y: 188, distance: 22.5
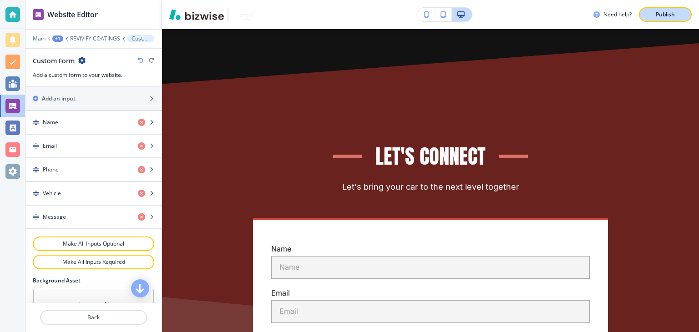
click at [665, 19] on button "Publish" at bounding box center [665, 14] width 53 height 15
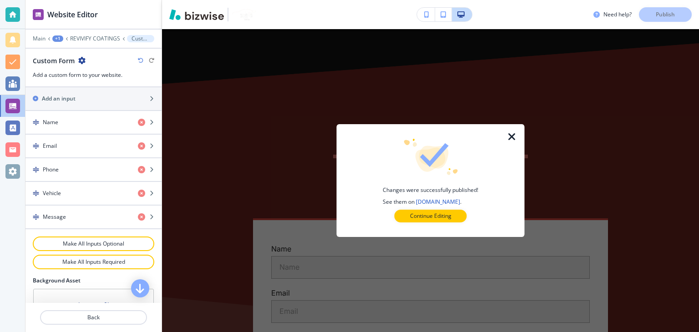
click at [511, 138] on icon "button" at bounding box center [512, 137] width 11 height 11
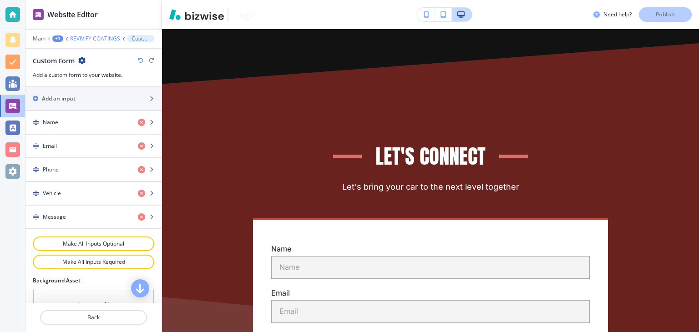
click at [73, 37] on p "REVIVIFY COATINGS" at bounding box center [95, 39] width 50 height 6
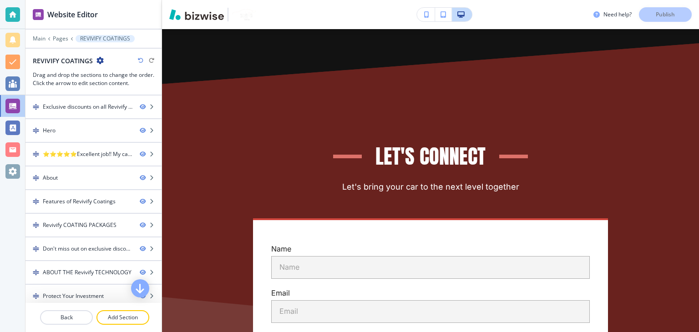
click at [62, 43] on div at bounding box center [93, 44] width 136 height 5
click at [59, 40] on p "Pages" at bounding box center [60, 39] width 15 height 6
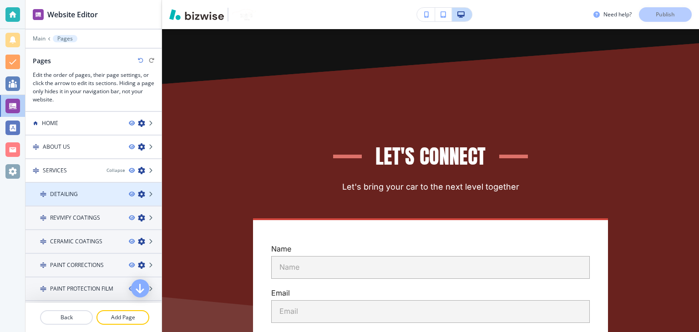
scroll to position [46, 0]
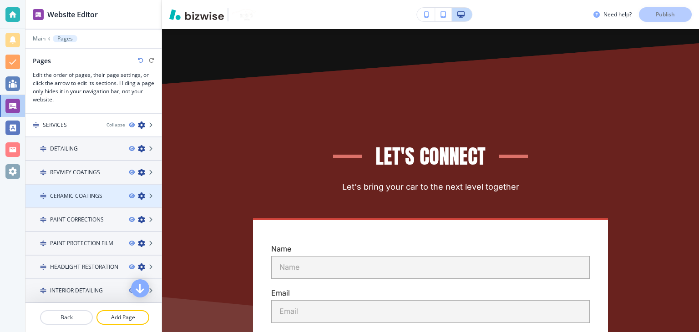
click at [77, 189] on div at bounding box center [93, 188] width 136 height 7
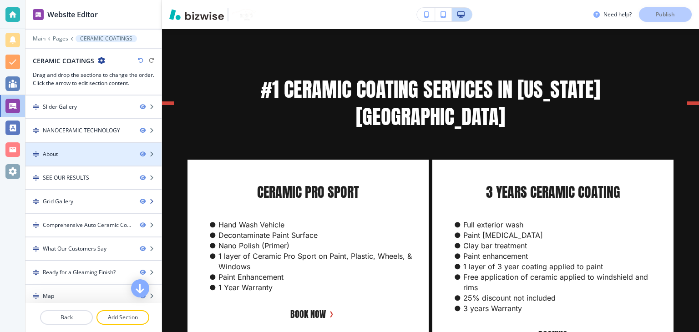
scroll to position [168, 0]
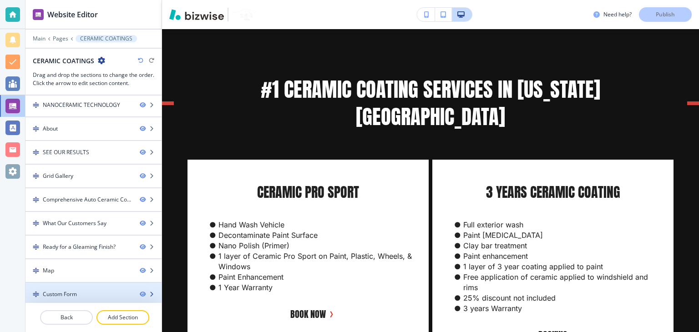
click at [87, 285] on div at bounding box center [93, 286] width 136 height 7
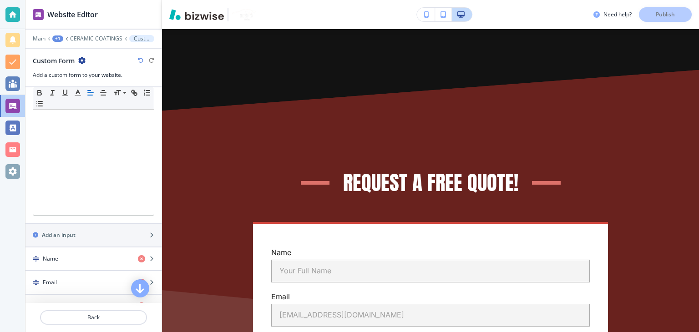
scroll to position [319, 0]
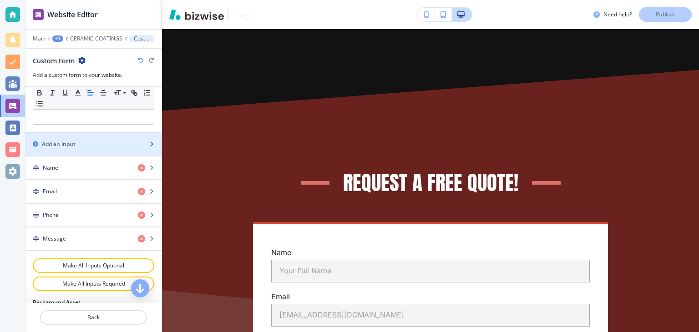
click at [90, 144] on div "Add an input" at bounding box center [83, 144] width 116 height 8
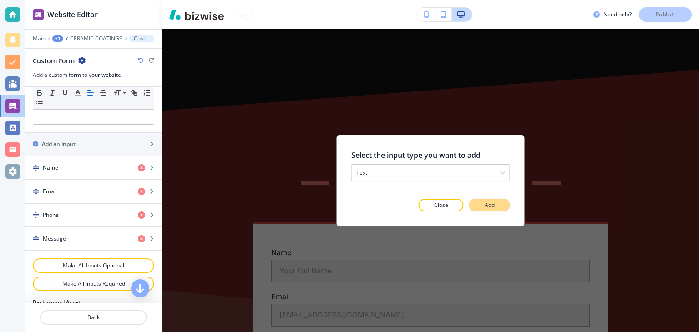
click at [483, 203] on button "Add" at bounding box center [489, 205] width 41 height 13
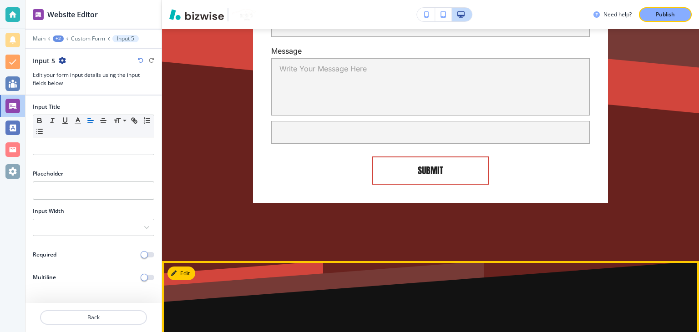
scroll to position [7013, 0]
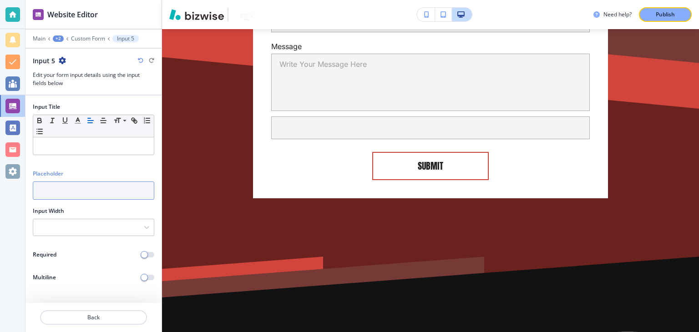
click at [92, 190] on input "text" at bounding box center [94, 191] width 122 height 18
paste input "Vehicle Year, Make & Model"
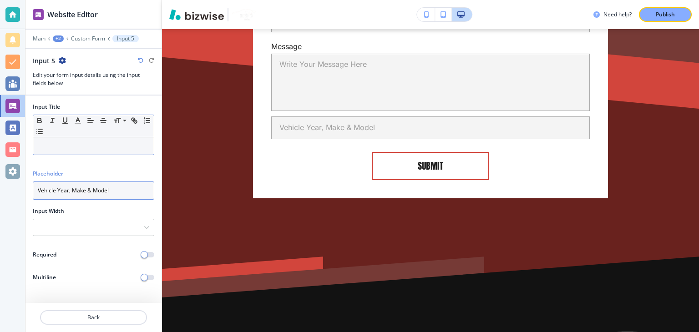
type input "Vehicle Year, Make & Model"
click at [73, 148] on p at bounding box center [94, 146] width 112 height 8
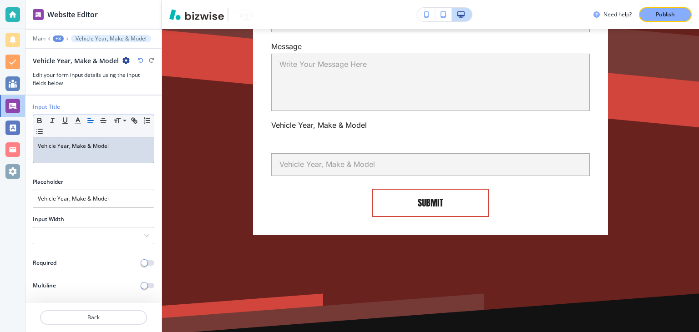
scroll to position [0, 0]
drag, startPoint x: 91, startPoint y: 154, endPoint x: 58, endPoint y: 145, distance: 34.5
click at [58, 145] on div "Vehicle Year, Make & Model" at bounding box center [93, 149] width 121 height 25
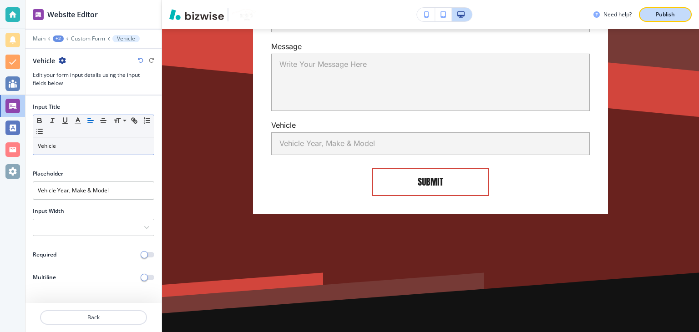
click at [660, 14] on p "Publish" at bounding box center [665, 14] width 19 height 8
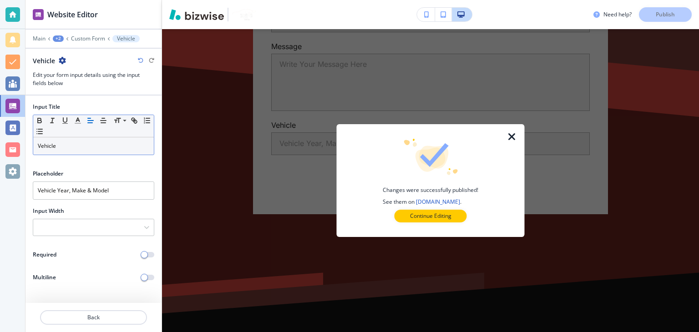
click at [508, 137] on icon "button" at bounding box center [512, 137] width 11 height 11
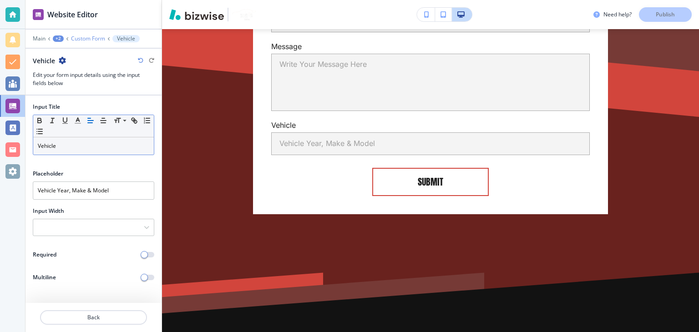
click at [81, 37] on p "Custom Form" at bounding box center [88, 39] width 34 height 6
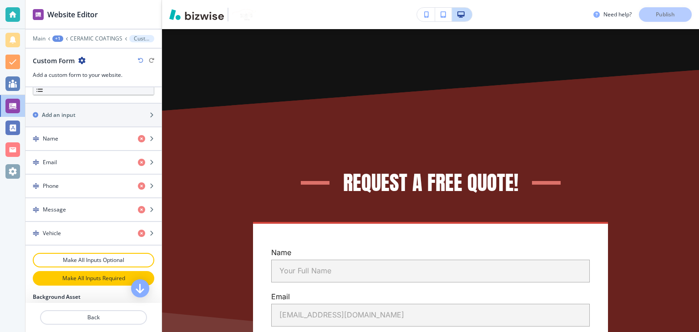
scroll to position [364, 0]
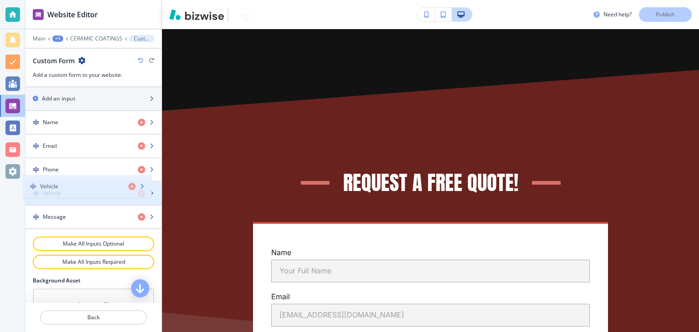
drag, startPoint x: 71, startPoint y: 219, endPoint x: 68, endPoint y: 192, distance: 27.1
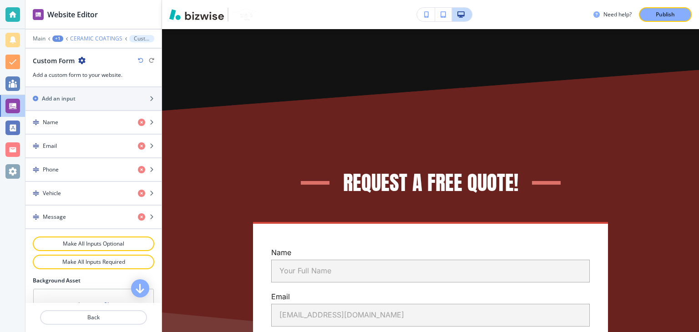
click at [86, 37] on p "CERAMIC COATINGS" at bounding box center [96, 39] width 52 height 6
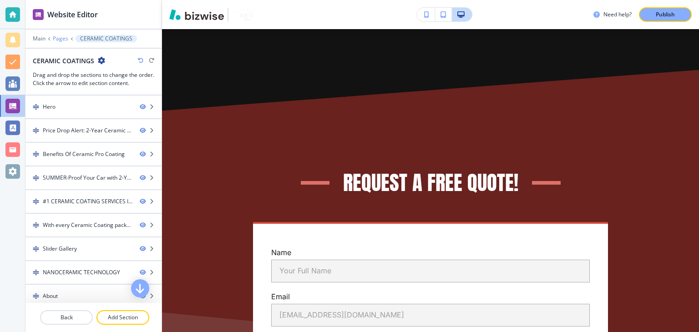
click at [66, 36] on p "Pages" at bounding box center [60, 39] width 15 height 6
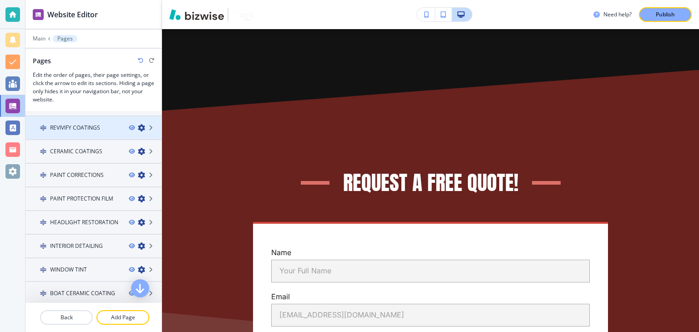
scroll to position [91, 0]
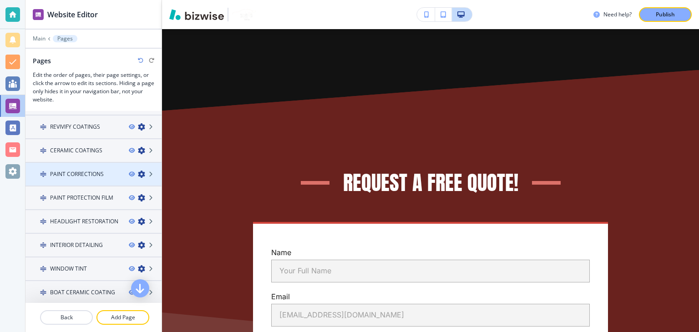
click at [70, 171] on h4 "PAINT CORRECTIONS" at bounding box center [77, 174] width 54 height 8
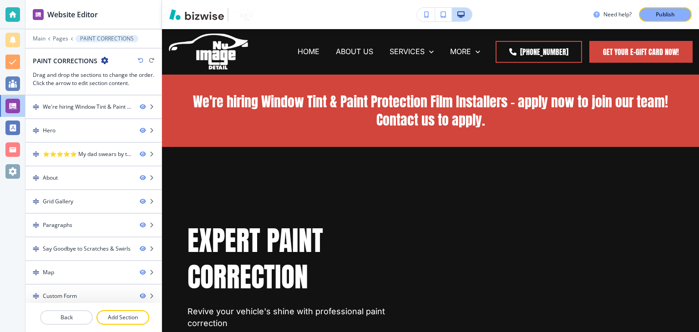
scroll to position [3, 0]
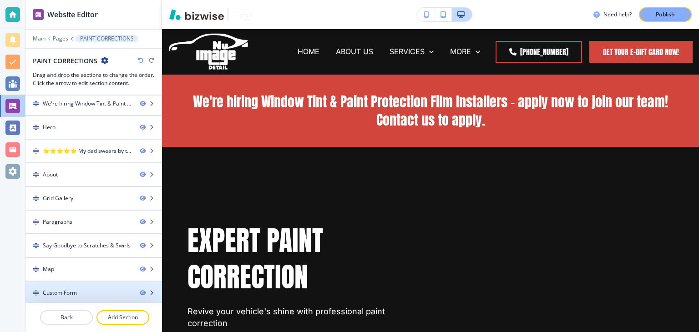
click at [96, 292] on div "Custom Form" at bounding box center [78, 293] width 107 height 8
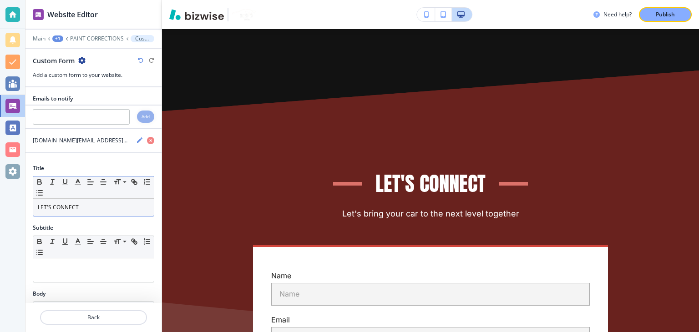
scroll to position [273, 0]
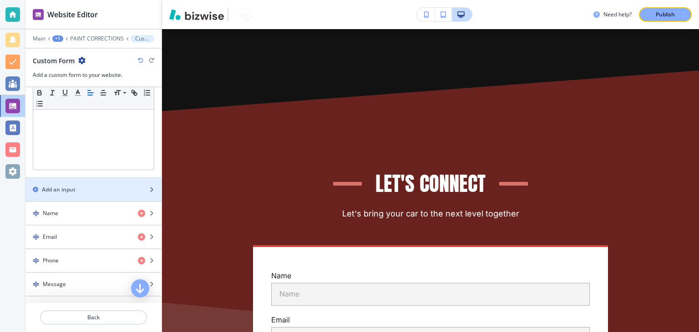
click at [92, 191] on div "Add an input" at bounding box center [83, 190] width 116 height 8
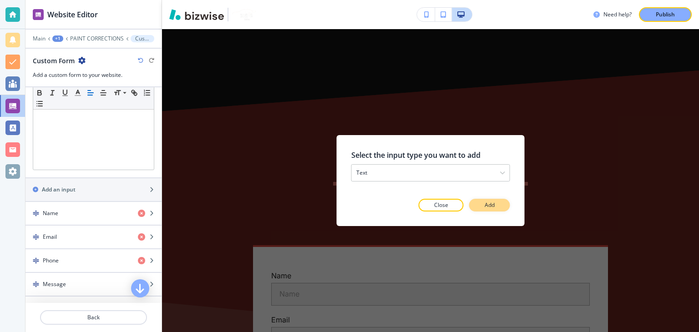
click at [494, 211] on button "Add" at bounding box center [489, 205] width 41 height 13
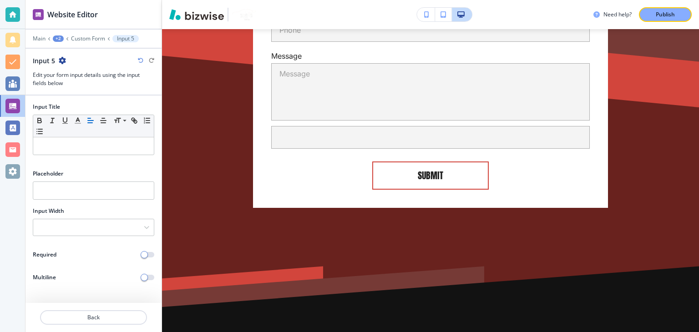
scroll to position [3885, 0]
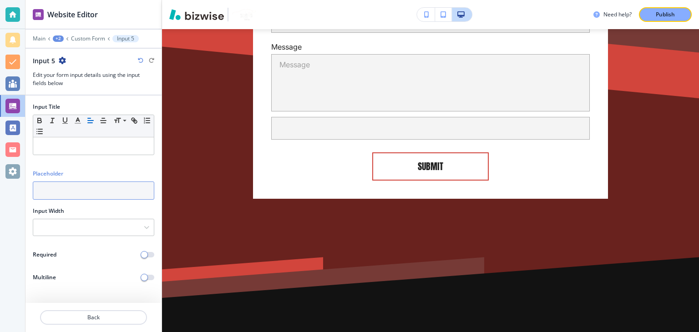
click at [83, 192] on input "text" at bounding box center [94, 191] width 122 height 18
paste input "Vehicle Year, Make & Model"
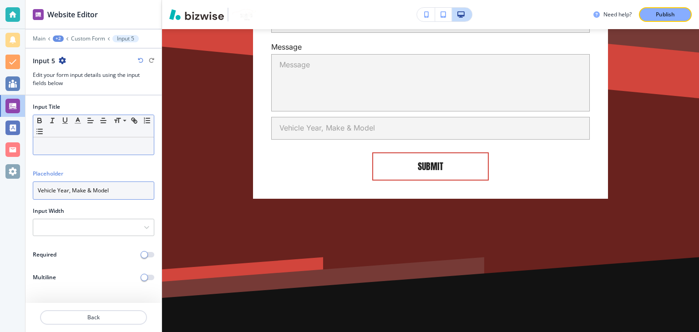
type input "Vehicle Year, Make & Model"
click at [75, 143] on p at bounding box center [94, 146] width 112 height 8
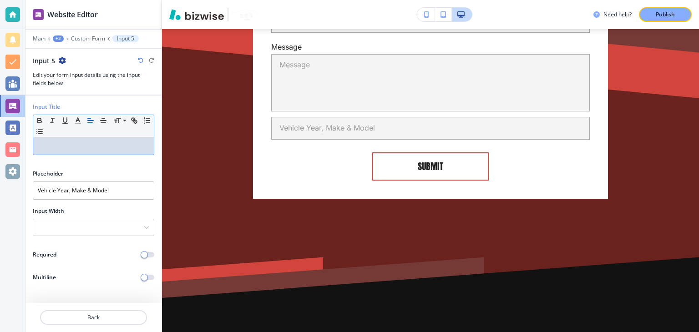
paste div
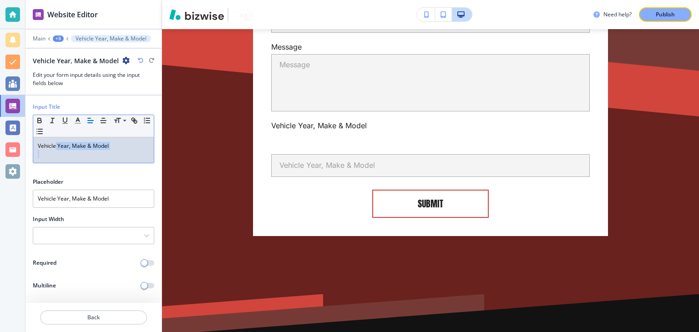
drag, startPoint x: 56, startPoint y: 147, endPoint x: 97, endPoint y: 153, distance: 41.9
click at [97, 153] on div "Vehicle Year, Make & Model" at bounding box center [93, 149] width 121 height 25
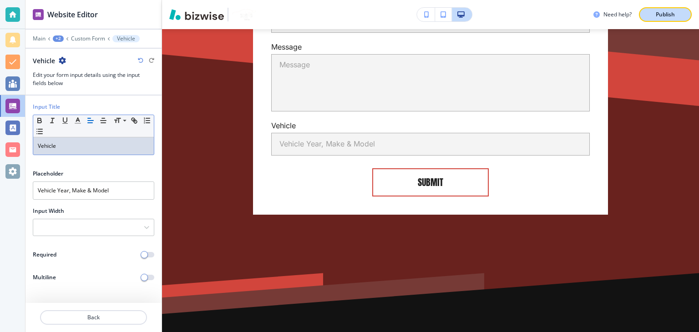
click at [670, 14] on p "Publish" at bounding box center [665, 14] width 19 height 8
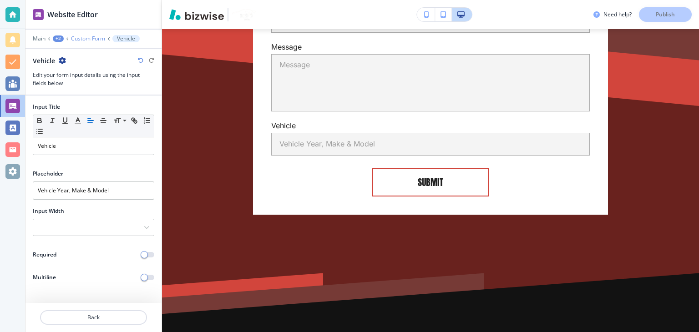
click at [99, 36] on p "Custom Form" at bounding box center [88, 39] width 34 height 6
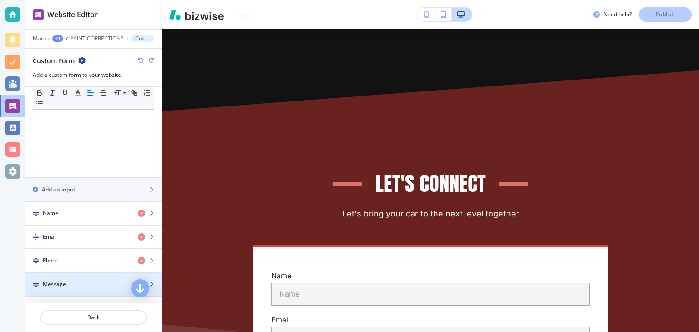
scroll to position [319, 0]
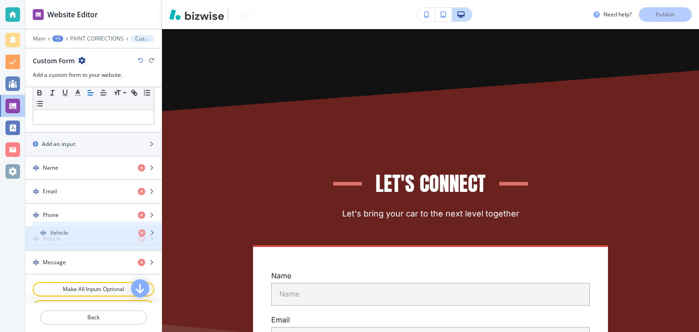
drag, startPoint x: 76, startPoint y: 258, endPoint x: 83, endPoint y: 232, distance: 27.0
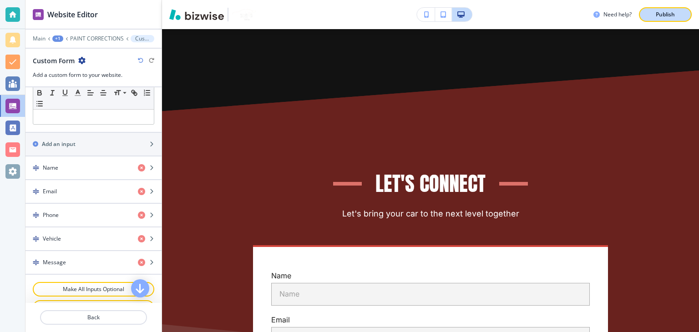
click at [665, 16] on p "Publish" at bounding box center [665, 14] width 19 height 8
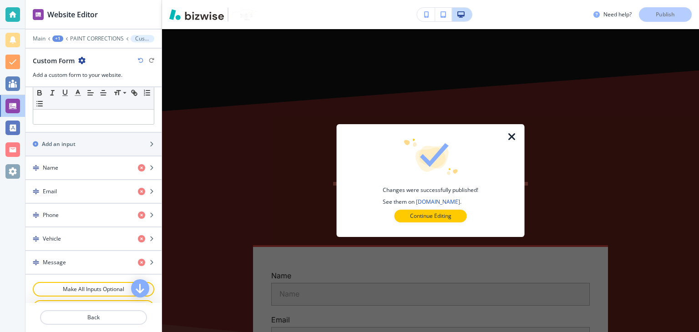
click at [511, 134] on icon "button" at bounding box center [512, 137] width 11 height 11
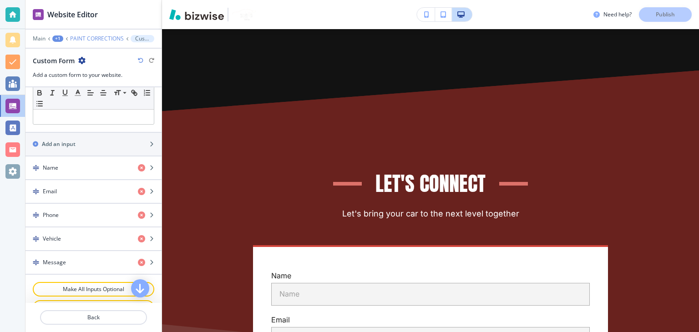
click at [81, 39] on p "PAINT CORRECTIONS" at bounding box center [97, 39] width 54 height 6
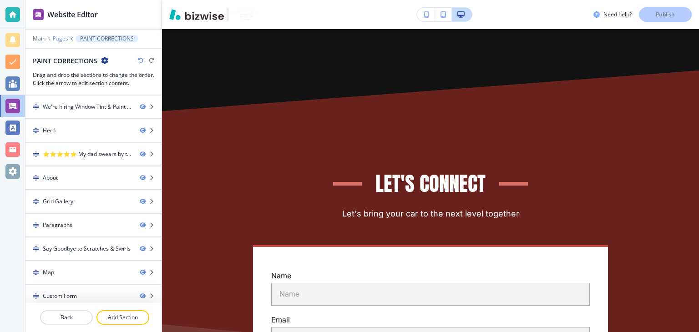
click at [67, 37] on p "Pages" at bounding box center [60, 39] width 15 height 6
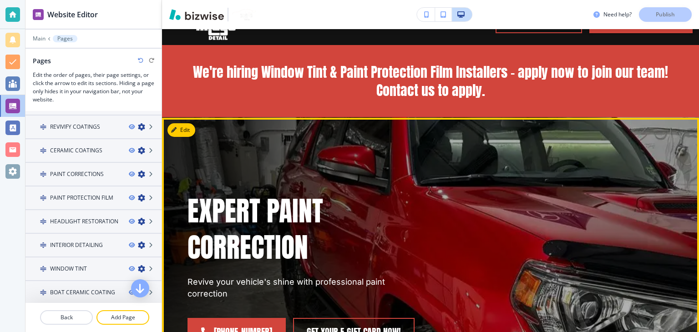
scroll to position [46, 0]
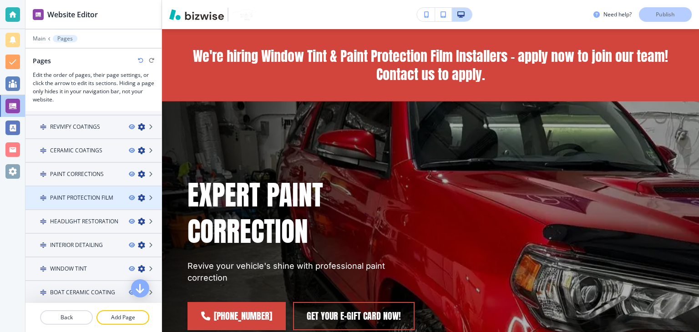
click at [84, 202] on div at bounding box center [93, 205] width 136 height 7
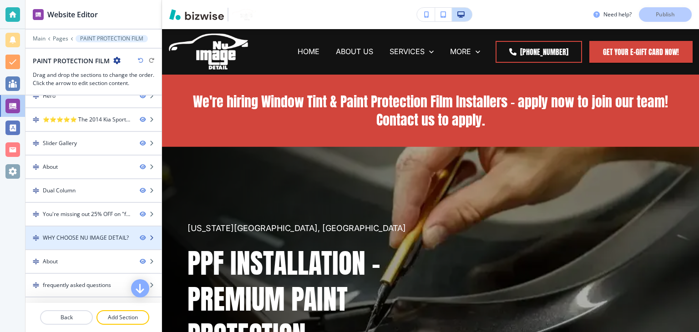
scroll to position [97, 0]
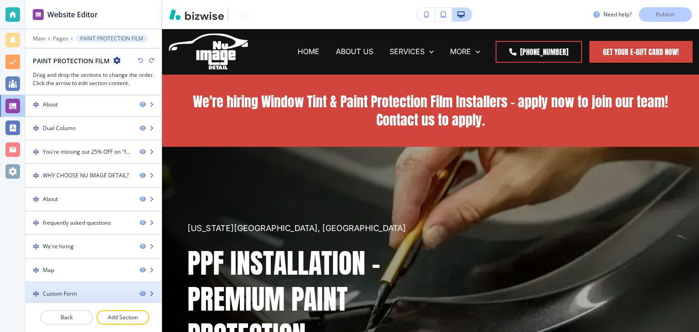
click at [74, 290] on div "Custom Form" at bounding box center [60, 294] width 34 height 8
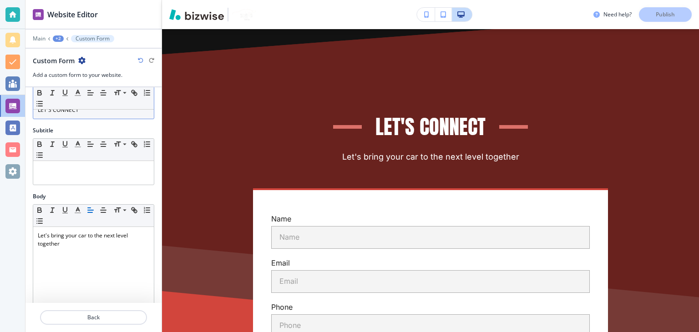
scroll to position [273, 0]
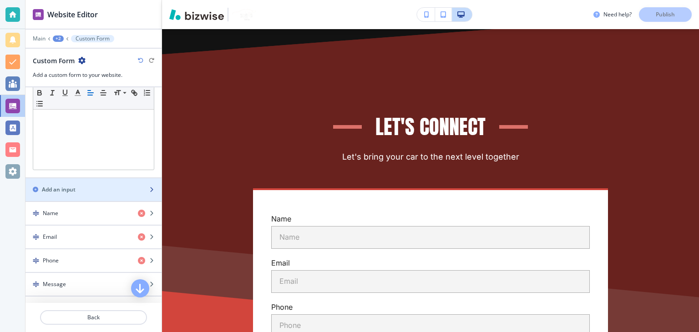
click at [69, 194] on div "button" at bounding box center [93, 197] width 136 height 7
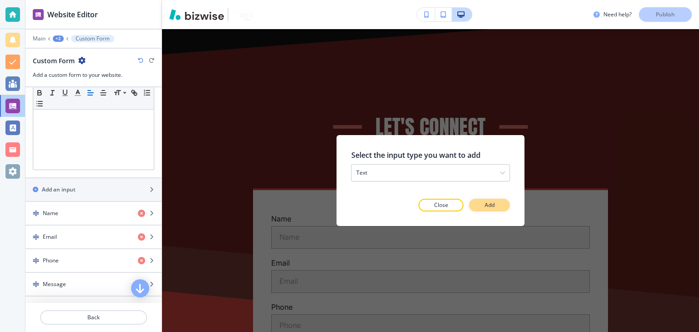
click at [503, 206] on button "Add" at bounding box center [489, 205] width 41 height 13
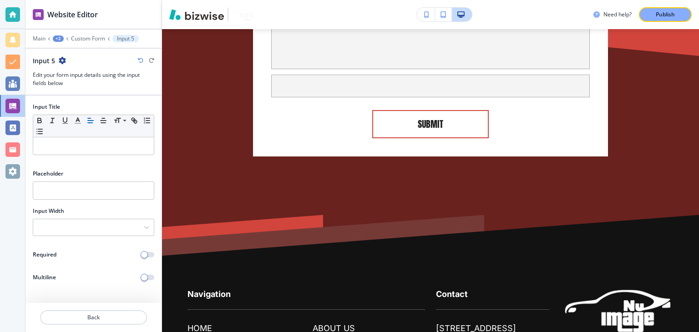
scroll to position [4829, 0]
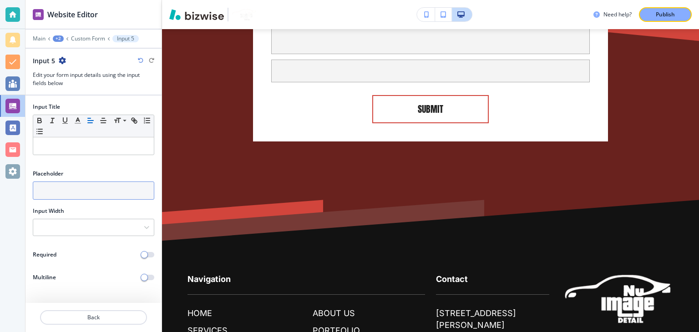
click at [56, 186] on input "text" at bounding box center [94, 191] width 122 height 18
paste input "Vehicle Year, Make & Model"
drag, startPoint x: 111, startPoint y: 188, endPoint x: 36, endPoint y: 199, distance: 75.4
click at [36, 199] on input "Vehicle Year, Make & Model" at bounding box center [94, 191] width 122 height 18
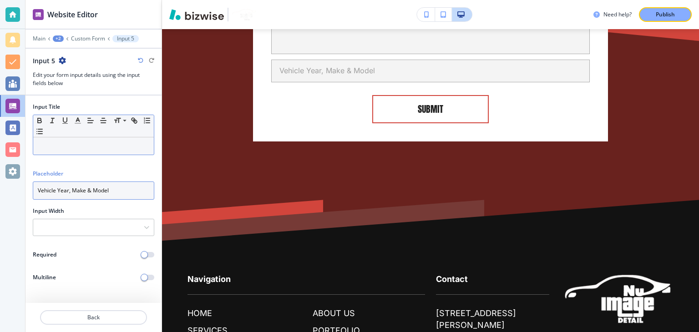
type input "Vehicle Year, Make & Model"
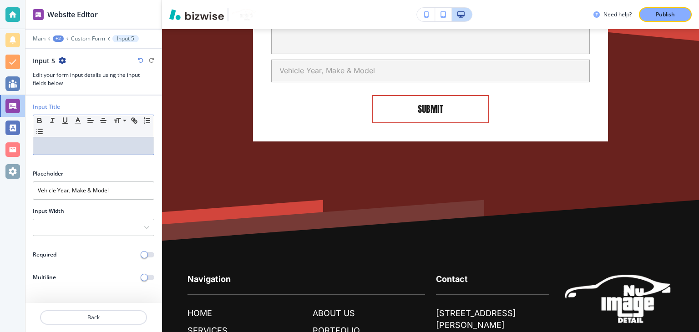
click at [48, 137] on div at bounding box center [93, 145] width 121 height 17
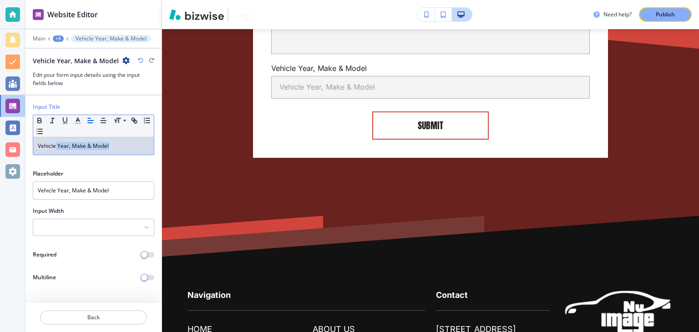
drag, startPoint x: 56, startPoint y: 150, endPoint x: 125, endPoint y: 153, distance: 68.8
click at [125, 153] on div "Vehicle Year, Make & Model" at bounding box center [93, 145] width 121 height 17
click at [146, 257] on span "button" at bounding box center [144, 254] width 7 height 7
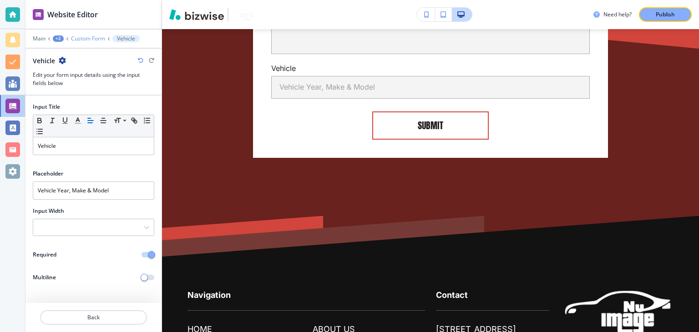
click at [96, 39] on p "Custom Form" at bounding box center [88, 39] width 34 height 6
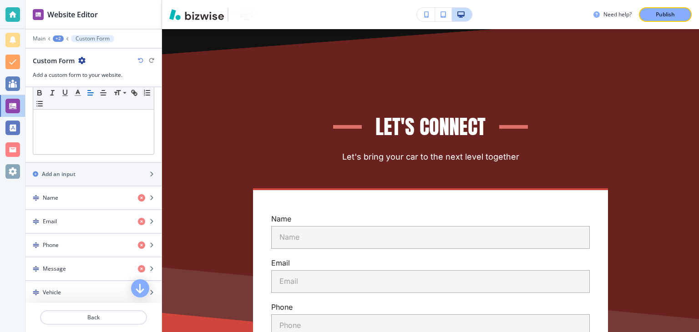
scroll to position [364, 0]
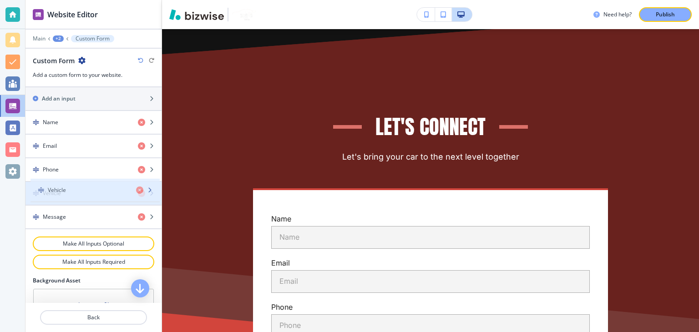
drag, startPoint x: 80, startPoint y: 200, endPoint x: 79, endPoint y: 188, distance: 12.3
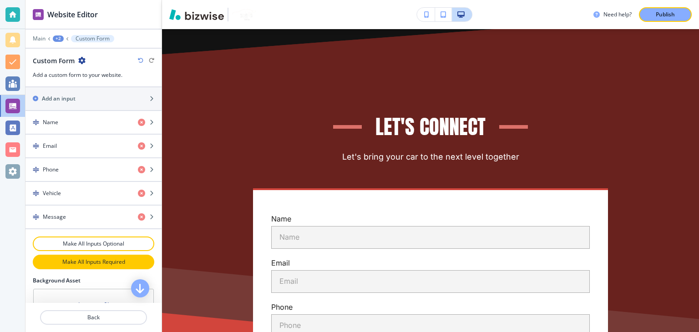
click at [86, 258] on p "Make All Inputs Required" at bounding box center [94, 262] width 98 height 8
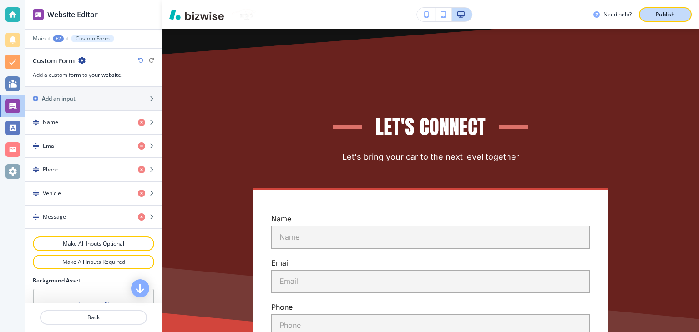
click at [668, 15] on p "Publish" at bounding box center [665, 14] width 19 height 8
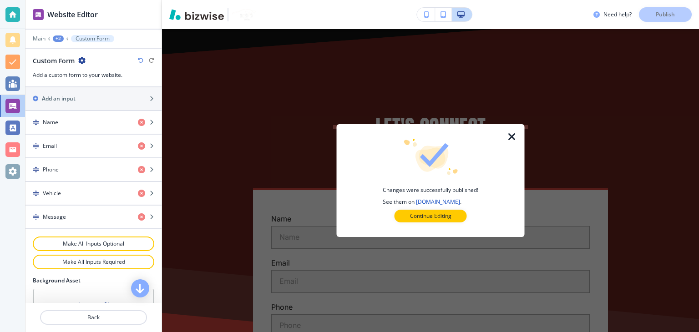
click at [509, 139] on icon "button" at bounding box center [512, 137] width 11 height 11
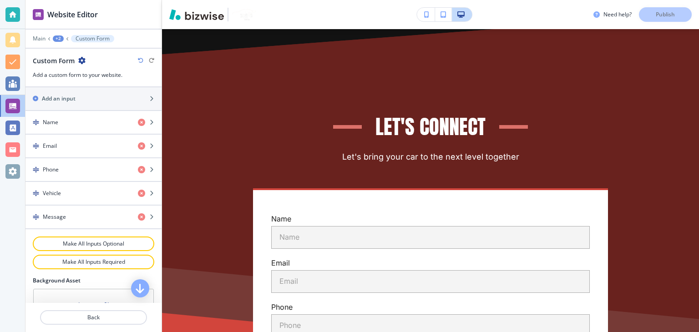
click at [85, 38] on p "Custom Form" at bounding box center [93, 39] width 34 height 6
click at [76, 38] on p "Custom Form" at bounding box center [93, 39] width 34 height 6
click at [67, 39] on icon at bounding box center [68, 39] width 4 height 4
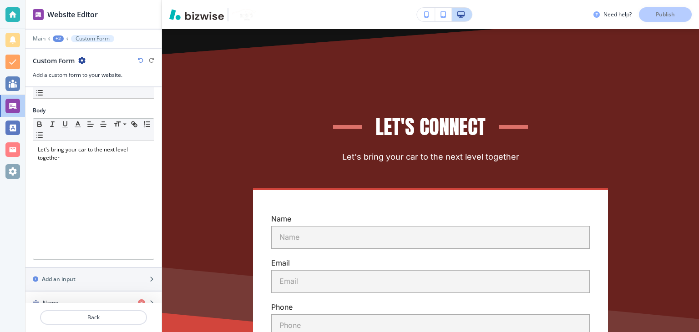
scroll to position [182, 0]
click at [58, 37] on div "+2" at bounding box center [58, 39] width 11 height 6
click at [67, 49] on p "Pages" at bounding box center [82, 53] width 46 height 8
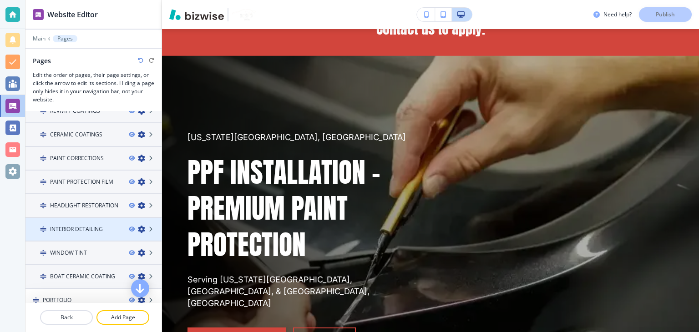
scroll to position [137, 0]
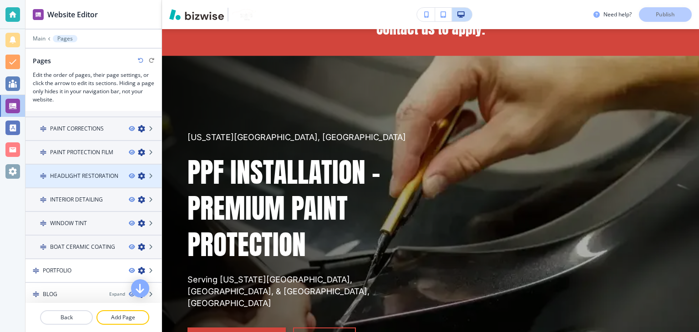
click at [74, 180] on div at bounding box center [93, 183] width 136 height 7
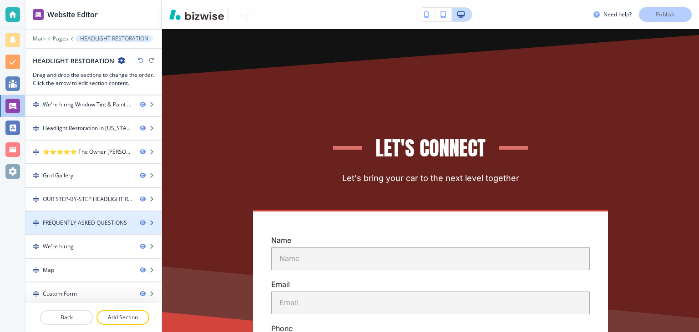
scroll to position [3, 0]
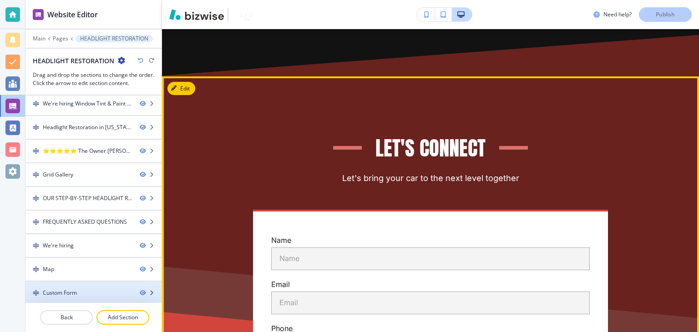
click at [89, 291] on div "Custom Form" at bounding box center [78, 293] width 107 height 8
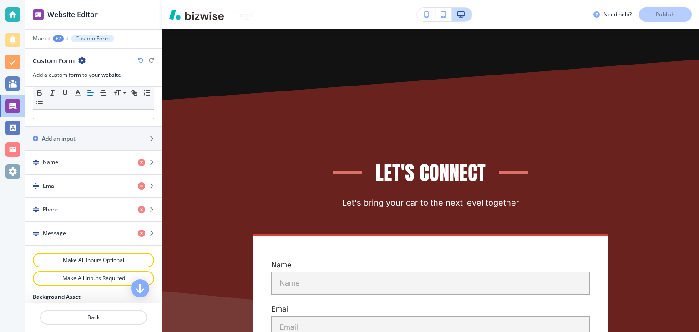
scroll to position [319, 0]
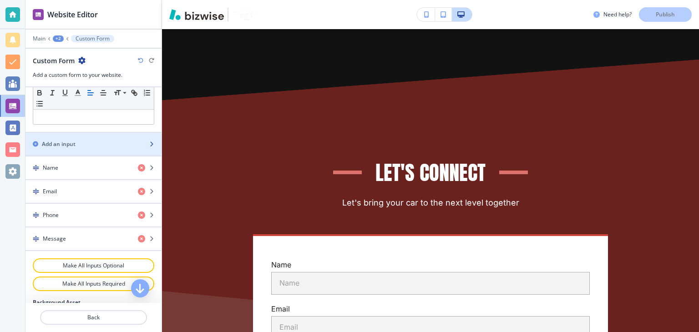
click at [76, 143] on div "Add an input" at bounding box center [83, 144] width 116 height 8
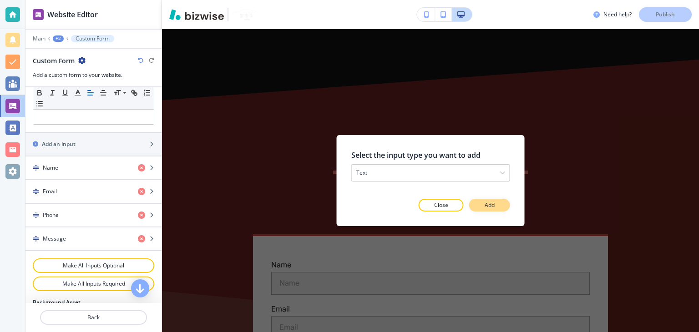
click at [485, 204] on p "Add" at bounding box center [490, 205] width 10 height 8
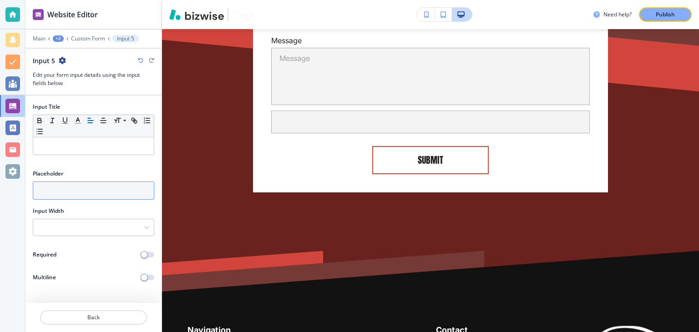
scroll to position [3160, 0]
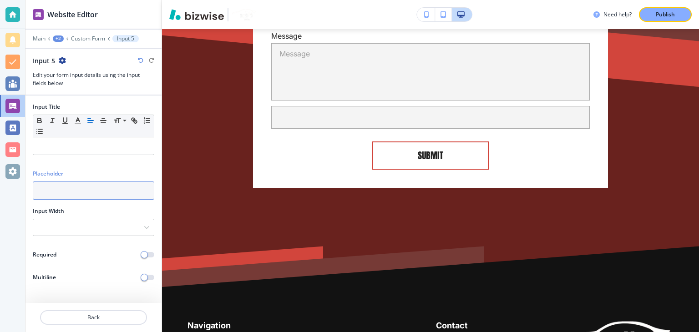
click at [69, 186] on input "text" at bounding box center [94, 191] width 122 height 18
paste input "Vehicle Year, Make & Model"
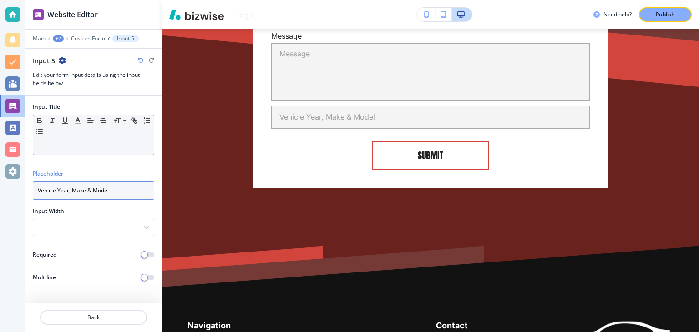
type input "Vehicle Year, Make & Model"
click at [49, 144] on p at bounding box center [94, 146] width 112 height 8
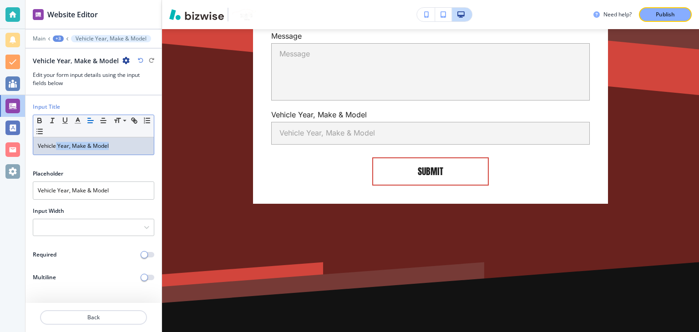
drag, startPoint x: 60, startPoint y: 147, endPoint x: 113, endPoint y: 147, distance: 52.8
click at [113, 147] on p "Vehicle Year, Make & Model" at bounding box center [94, 146] width 112 height 8
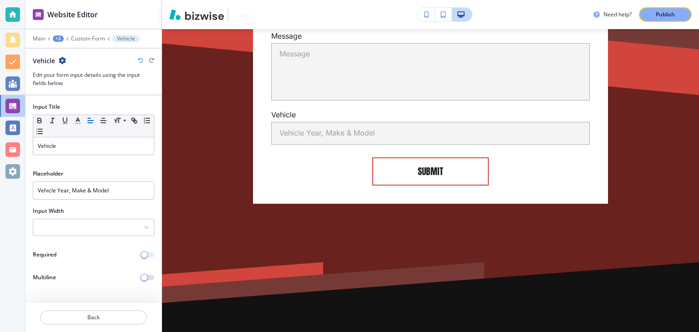
click at [148, 254] on span "button" at bounding box center [144, 254] width 7 height 7
click at [95, 37] on p "Custom Form" at bounding box center [88, 39] width 34 height 6
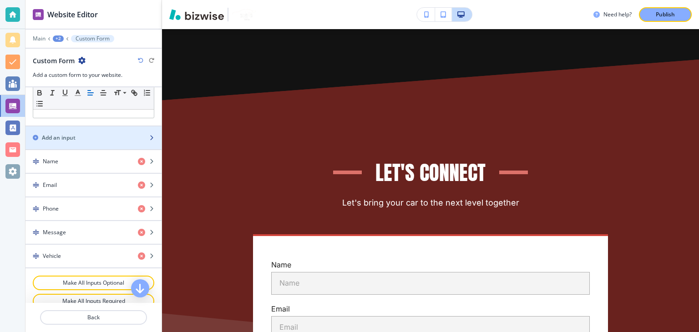
scroll to position [364, 0]
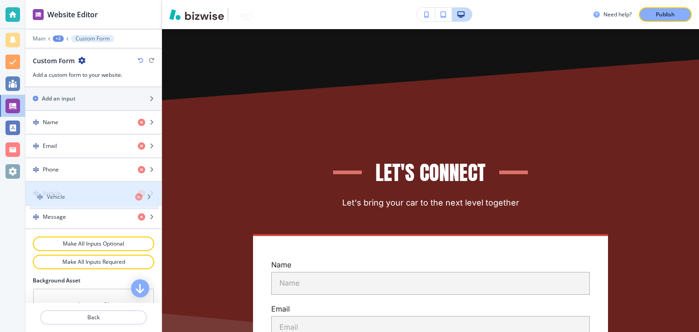
drag, startPoint x: 75, startPoint y: 213, endPoint x: 79, endPoint y: 197, distance: 15.9
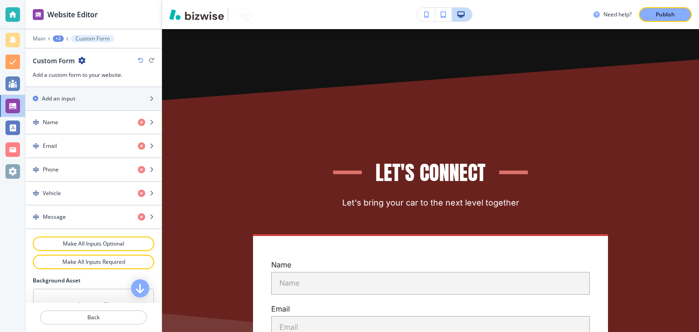
click at [674, 10] on button "Publish" at bounding box center [665, 14] width 53 height 15
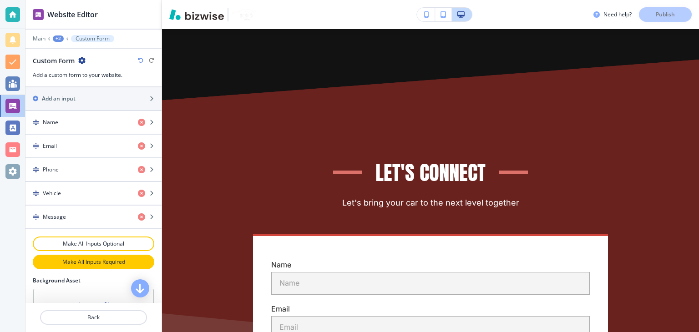
click at [110, 264] on button "Make All Inputs Required" at bounding box center [94, 262] width 122 height 15
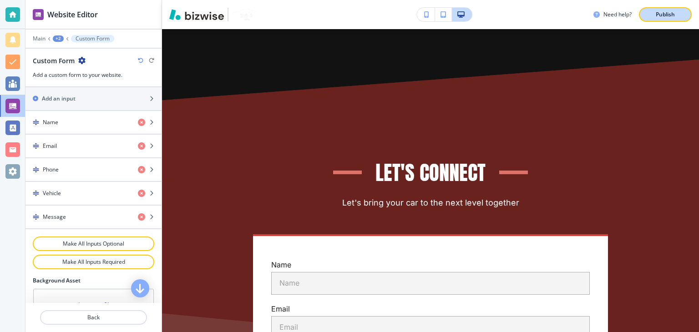
click at [657, 21] on button "Publish" at bounding box center [665, 14] width 53 height 15
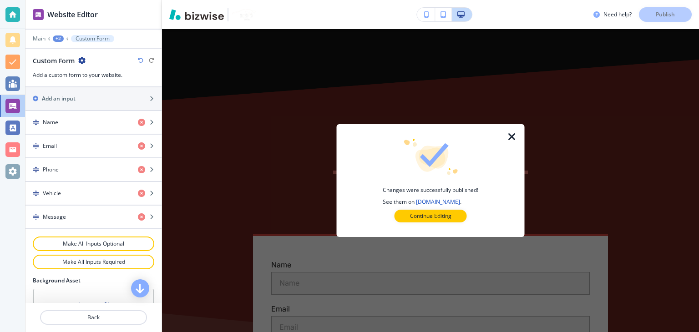
click at [514, 140] on icon "button" at bounding box center [512, 137] width 11 height 11
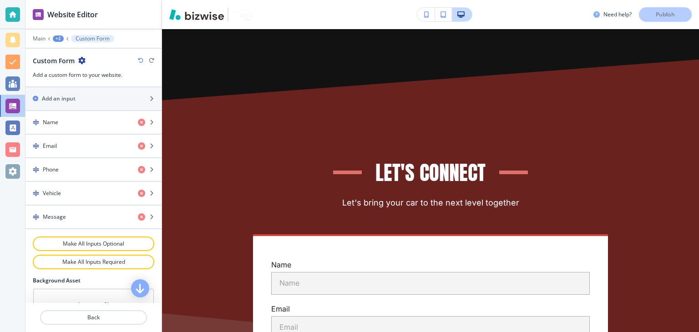
click at [54, 39] on div "+2" at bounding box center [58, 39] width 11 height 6
click at [69, 47] on button "Pages" at bounding box center [82, 53] width 58 height 16
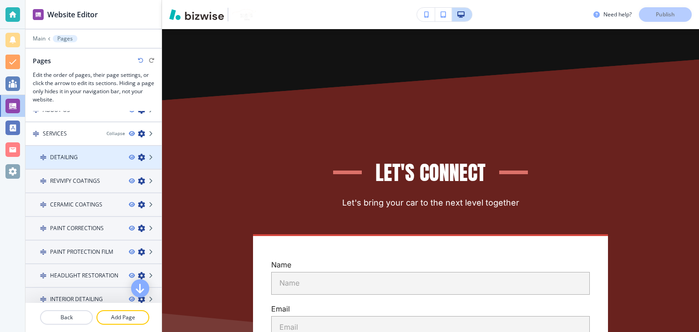
scroll to position [91, 0]
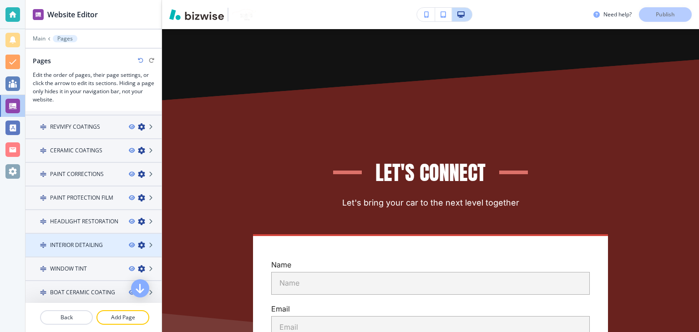
click at [73, 241] on h4 "INTERIOR DETAILING" at bounding box center [76, 245] width 53 height 8
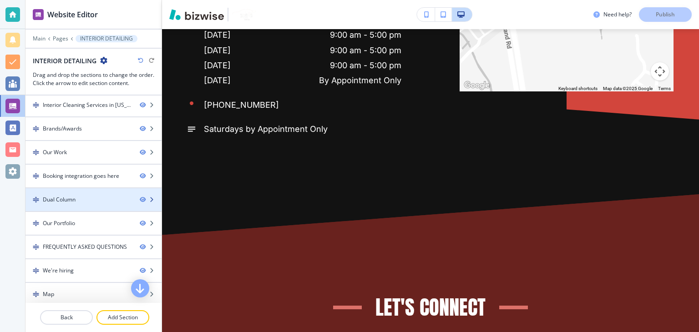
scroll to position [50, 0]
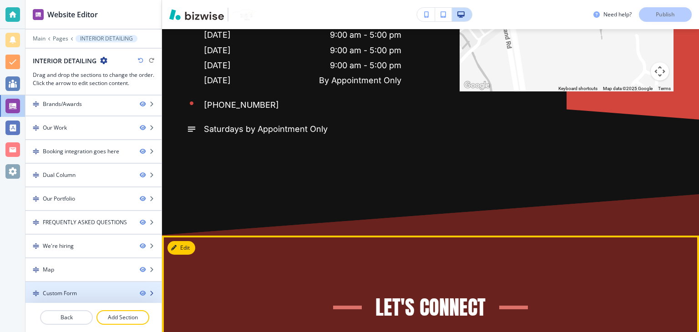
click at [90, 285] on div at bounding box center [93, 285] width 136 height 7
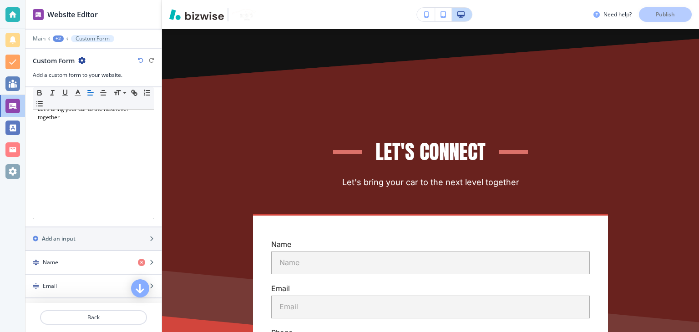
scroll to position [228, 0]
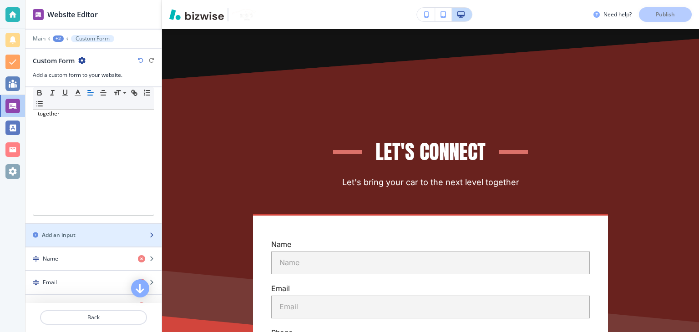
click at [80, 231] on div "Add an input" at bounding box center [83, 235] width 116 height 8
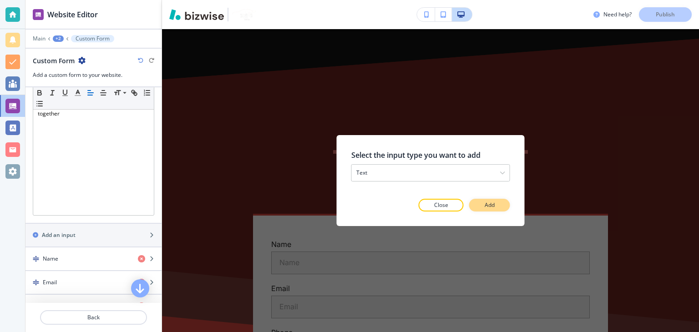
click at [488, 207] on p "Add" at bounding box center [490, 205] width 10 height 8
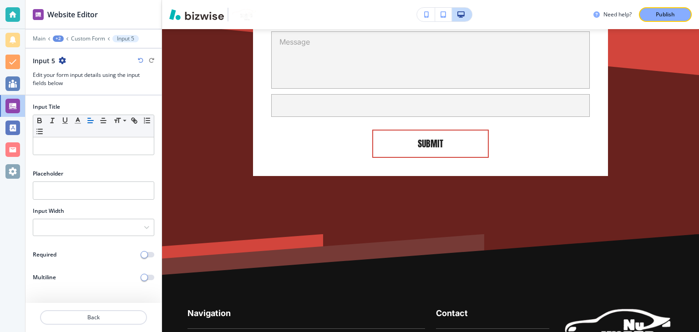
scroll to position [4433, 0]
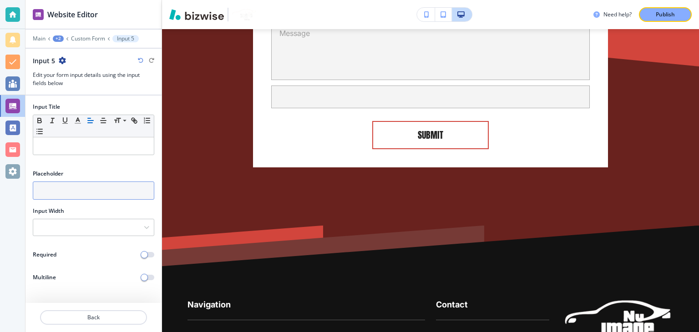
click at [85, 185] on input "text" at bounding box center [94, 191] width 122 height 18
paste input "Vehicle Year, Make & Model"
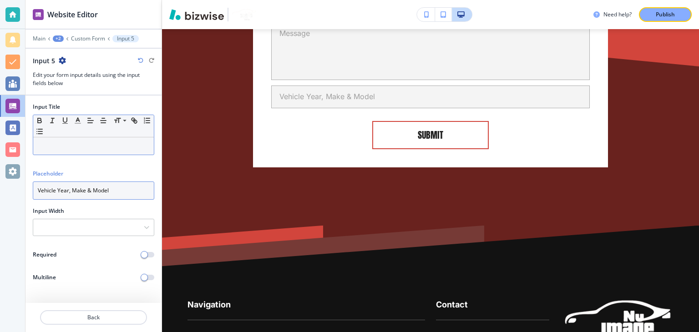
type input "Vehicle Year, Make & Model"
click at [70, 149] on div at bounding box center [93, 145] width 121 height 17
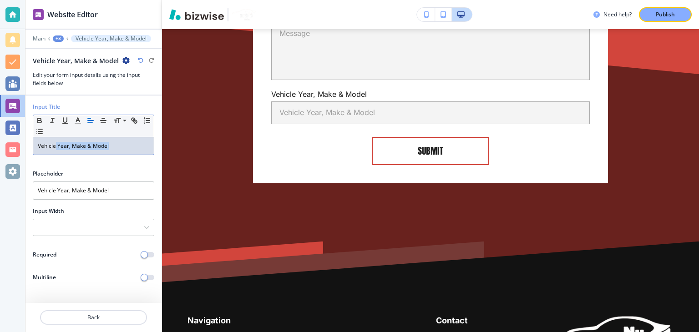
drag, startPoint x: 56, startPoint y: 146, endPoint x: 119, endPoint y: 148, distance: 63.3
click at [118, 148] on p "Vehicle Year, Make & Model" at bounding box center [94, 146] width 112 height 8
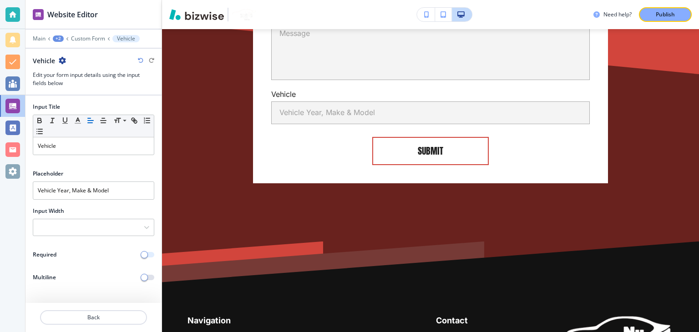
click at [149, 252] on button "button" at bounding box center [148, 254] width 13 height 5
click at [93, 39] on p "Custom Form" at bounding box center [88, 39] width 34 height 6
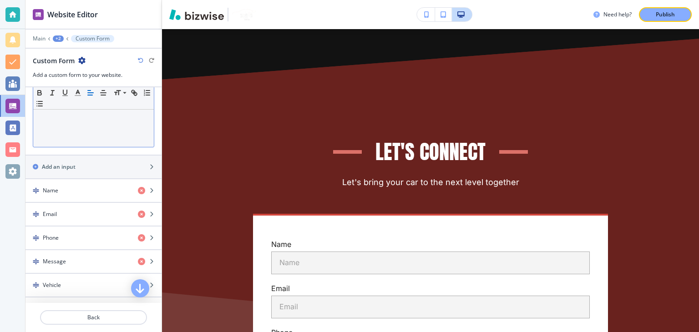
scroll to position [410, 0]
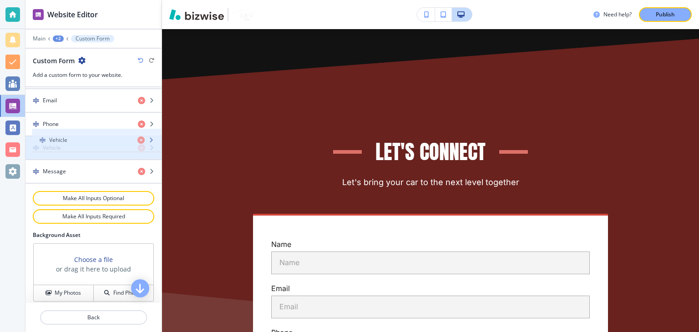
drag, startPoint x: 69, startPoint y: 168, endPoint x: 75, endPoint y: 140, distance: 28.5
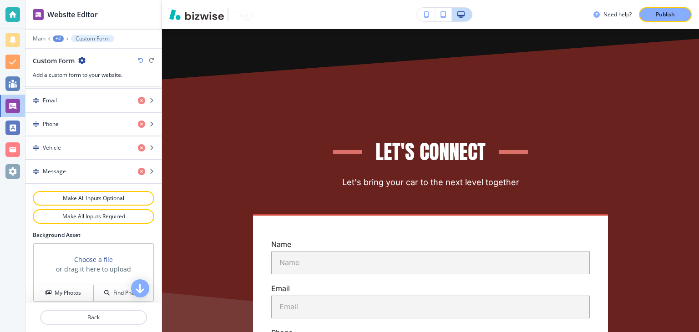
click at [57, 41] on div "+2" at bounding box center [58, 39] width 11 height 6
click at [64, 51] on p "Pages" at bounding box center [82, 53] width 46 height 8
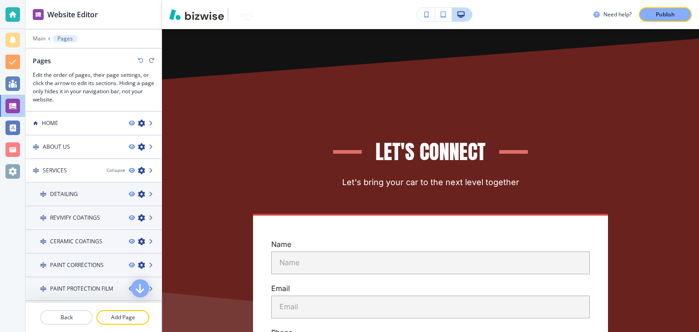
drag, startPoint x: 664, startPoint y: 17, endPoint x: 650, endPoint y: 28, distance: 17.8
click at [663, 17] on p "Publish" at bounding box center [665, 14] width 19 height 8
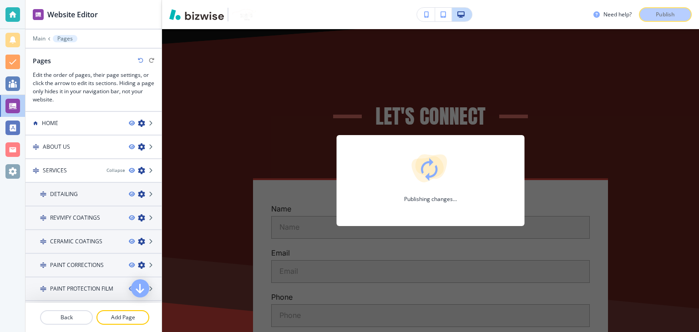
scroll to position [4162, 0]
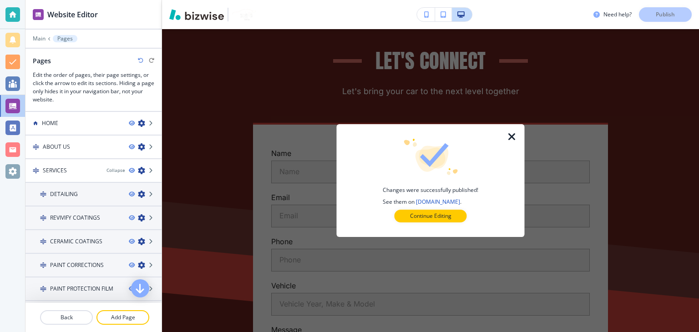
click at [514, 139] on icon "button" at bounding box center [512, 137] width 11 height 11
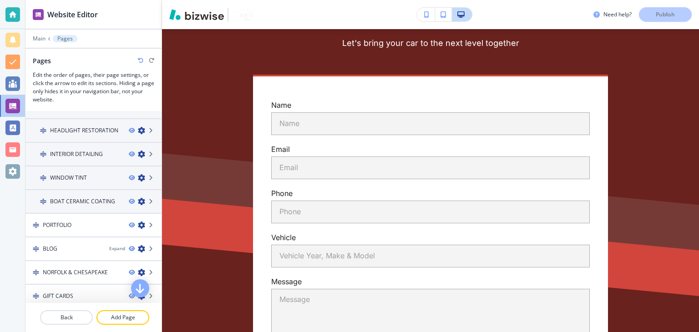
scroll to position [4234, 0]
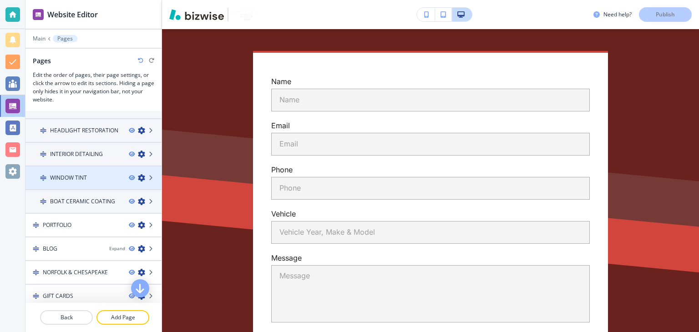
click at [79, 183] on div at bounding box center [93, 185] width 136 height 7
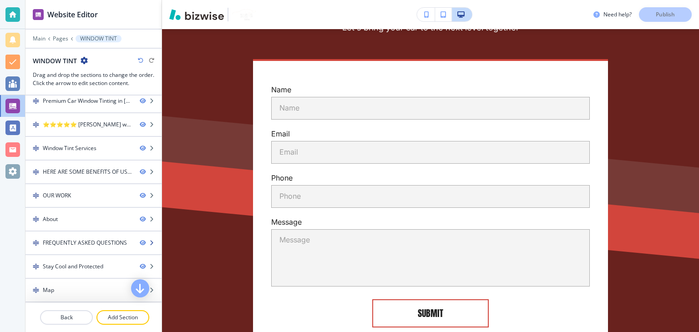
scroll to position [50, 0]
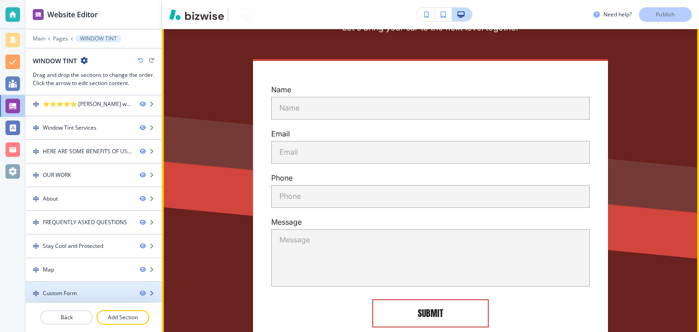
click at [86, 285] on div at bounding box center [93, 285] width 136 height 7
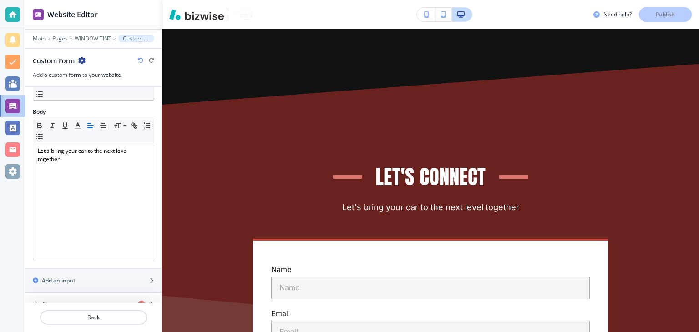
scroll to position [319, 0]
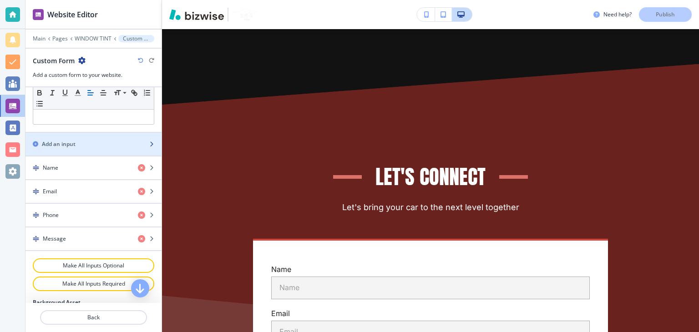
click at [74, 140] on h2 "Add an input" at bounding box center [59, 144] width 34 height 8
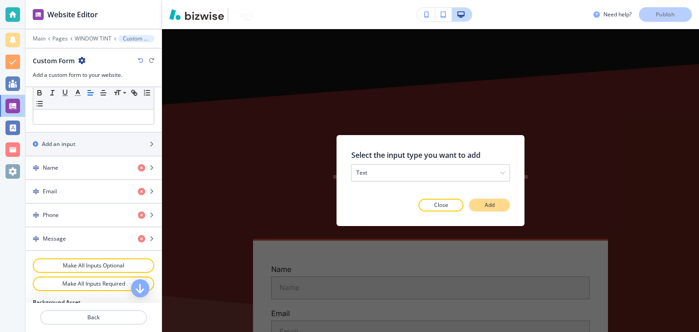
click at [490, 199] on button "Add" at bounding box center [489, 205] width 41 height 13
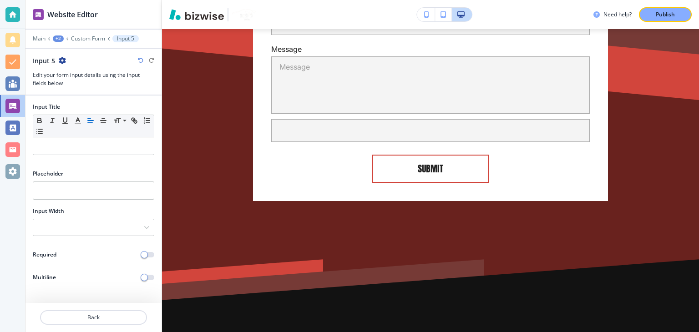
scroll to position [4481, 0]
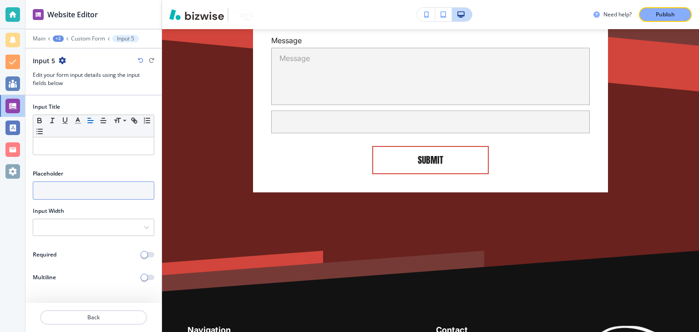
click at [50, 183] on input "text" at bounding box center [94, 191] width 122 height 18
paste input "Vehicle Year, Make & Model"
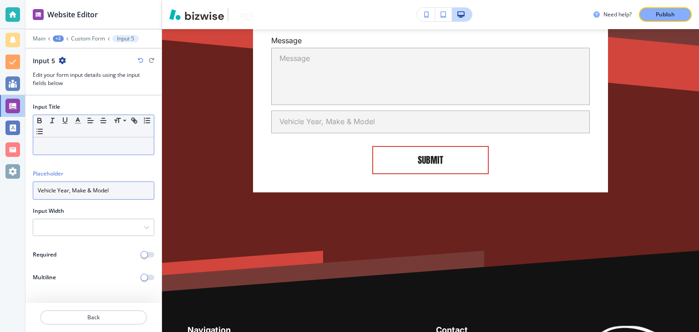
type input "Vehicle Year, Make & Model"
click at [76, 146] on p at bounding box center [94, 146] width 112 height 8
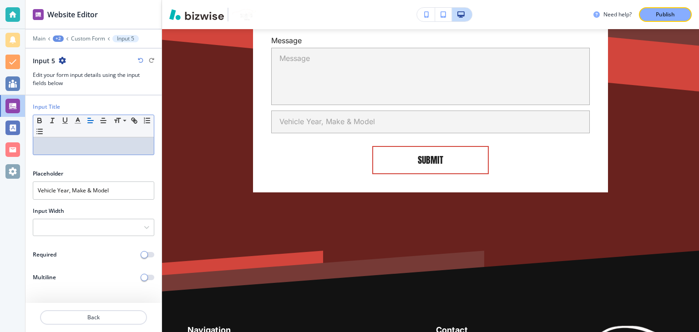
paste div
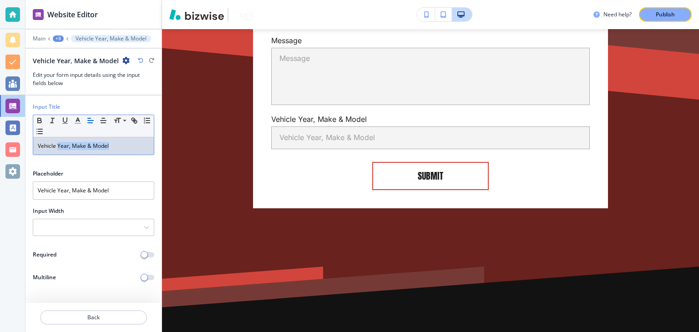
drag, startPoint x: 57, startPoint y: 144, endPoint x: 113, endPoint y: 144, distance: 56.0
click at [113, 144] on p "Vehicle Year, Make & Model" at bounding box center [94, 146] width 112 height 8
click at [145, 255] on span "button" at bounding box center [144, 254] width 7 height 7
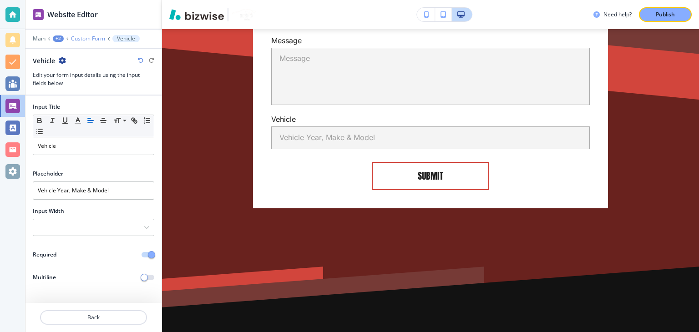
click at [92, 38] on p "Custom Form" at bounding box center [88, 39] width 34 height 6
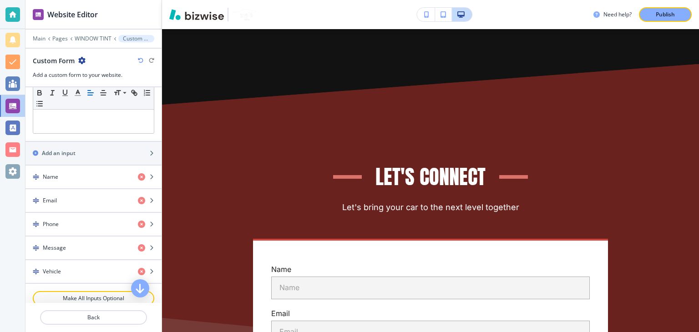
scroll to position [410, 0]
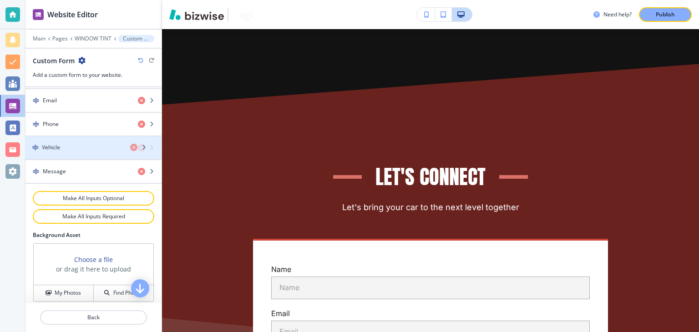
drag, startPoint x: 81, startPoint y: 170, endPoint x: 80, endPoint y: 149, distance: 20.5
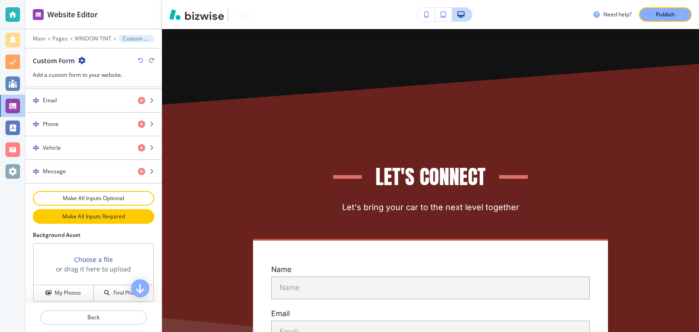
click at [90, 213] on p "Make All Inputs Required" at bounding box center [94, 217] width 98 height 8
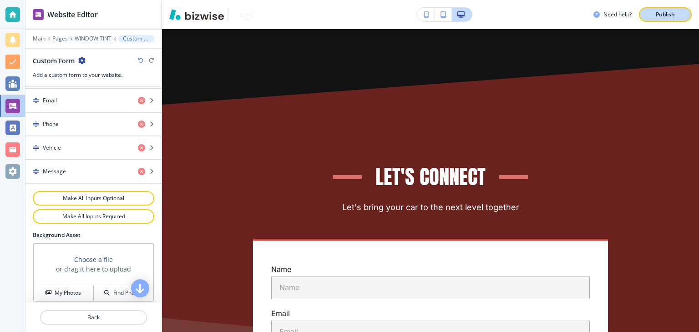
click at [657, 11] on p "Publish" at bounding box center [665, 14] width 19 height 8
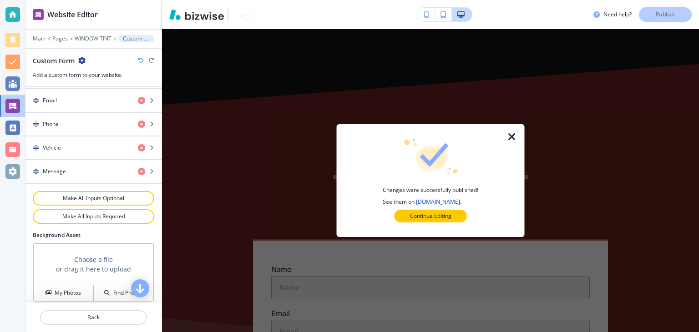
click at [513, 137] on icon "button" at bounding box center [512, 137] width 11 height 11
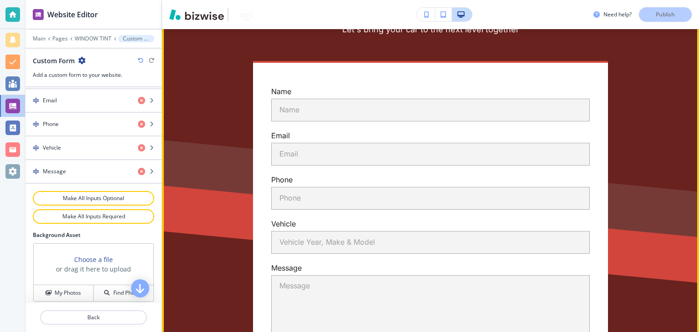
scroll to position [4348, 0]
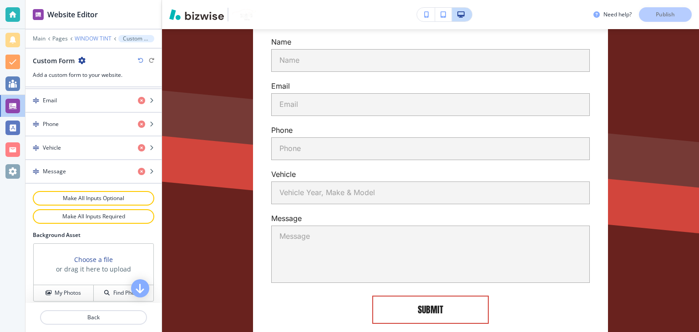
click at [88, 40] on p "WINDOW TINT" at bounding box center [93, 39] width 37 height 6
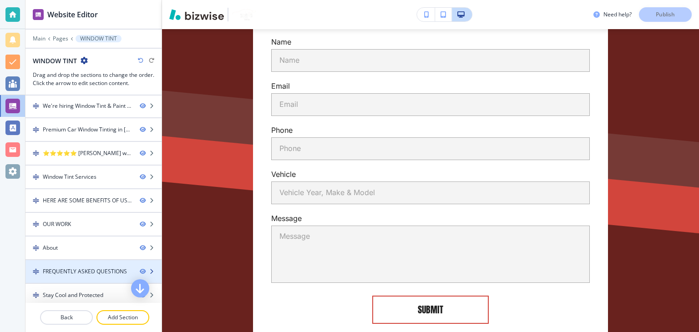
scroll to position [0, 0]
click at [64, 39] on p "Pages" at bounding box center [60, 39] width 15 height 6
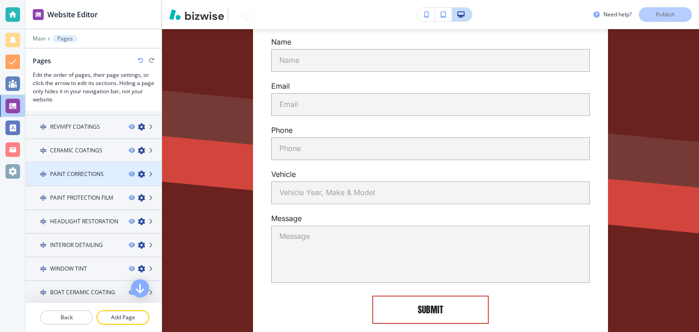
scroll to position [137, 0]
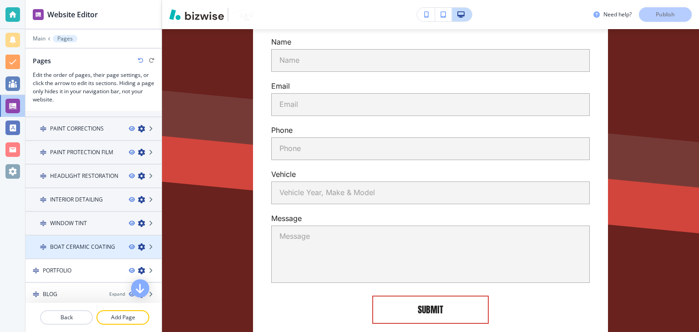
click at [85, 240] on div at bounding box center [93, 239] width 136 height 7
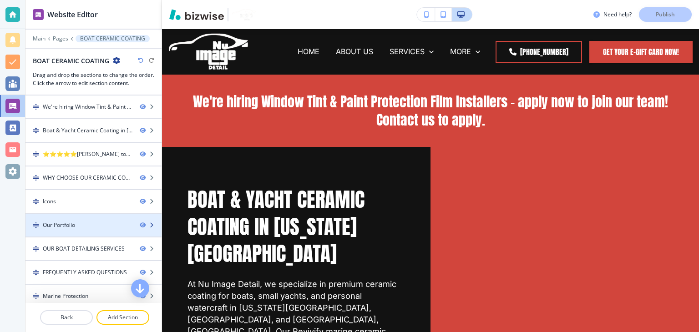
scroll to position [50, 0]
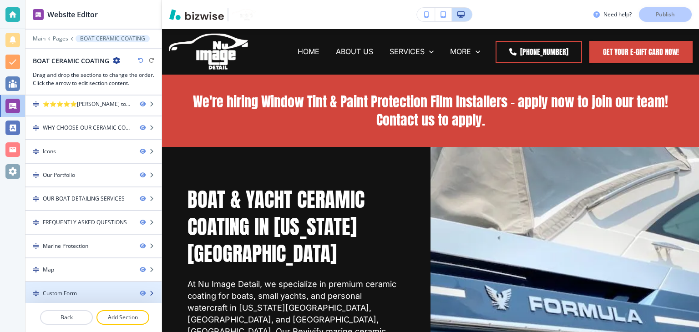
click at [89, 285] on div at bounding box center [93, 285] width 136 height 7
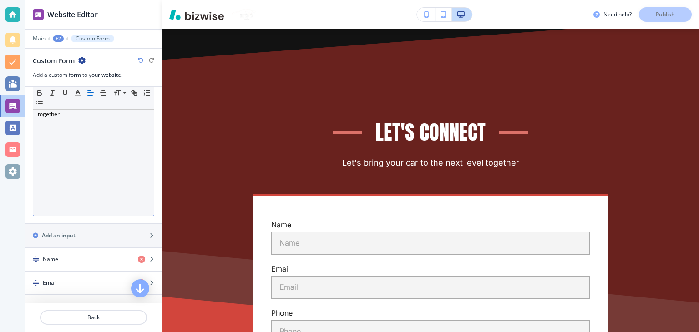
scroll to position [228, 0]
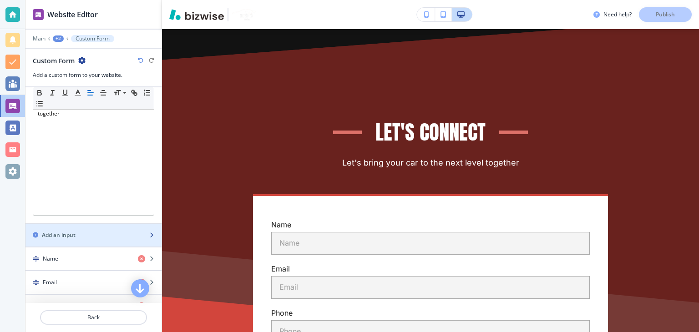
click at [73, 234] on h2 "Add an input" at bounding box center [59, 235] width 34 height 8
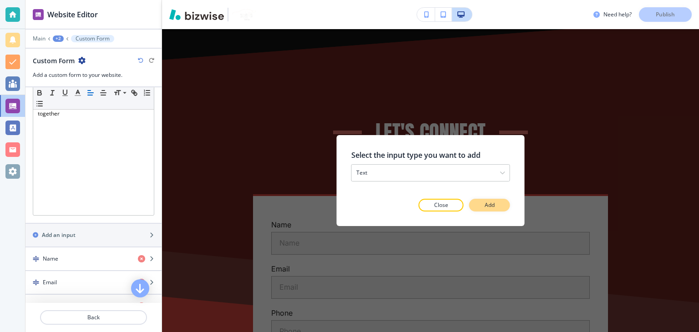
click at [489, 203] on p "Add" at bounding box center [490, 205] width 10 height 8
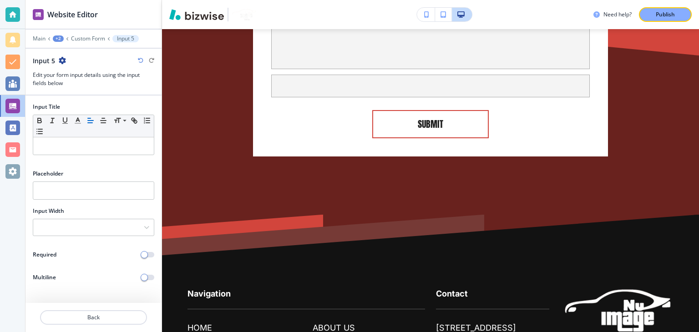
scroll to position [4080, 0]
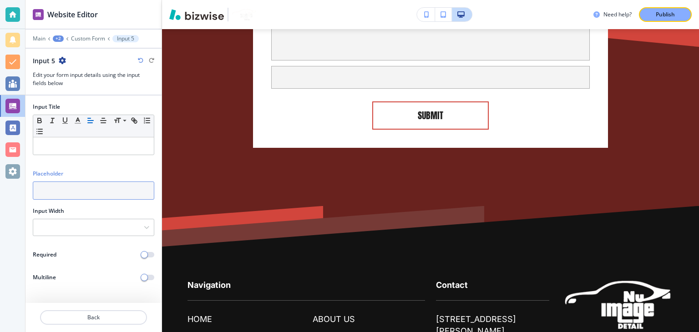
click at [73, 193] on input "text" at bounding box center [94, 191] width 122 height 18
paste input "Vehicle Year, Make & Model"
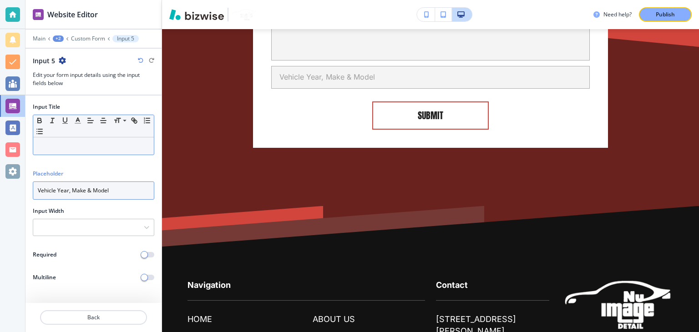
type input "Vehicle Year, Make & Model"
click at [61, 148] on p at bounding box center [94, 146] width 112 height 8
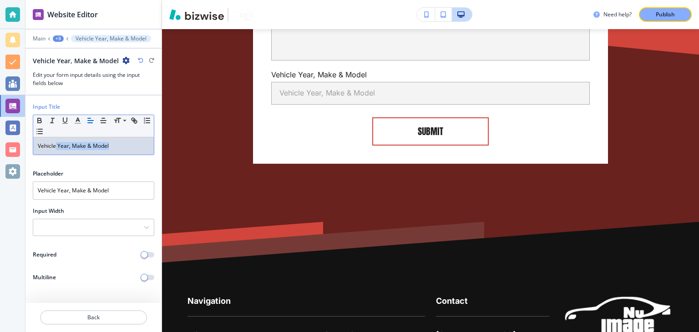
drag, startPoint x: 55, startPoint y: 146, endPoint x: 146, endPoint y: 140, distance: 91.2
click at [146, 140] on div "Vehicle Year, Make & Model" at bounding box center [93, 145] width 121 height 17
click at [97, 36] on p "Custom Form" at bounding box center [88, 39] width 34 height 6
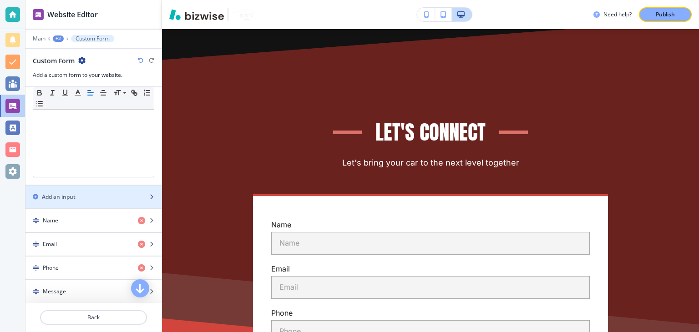
scroll to position [319, 0]
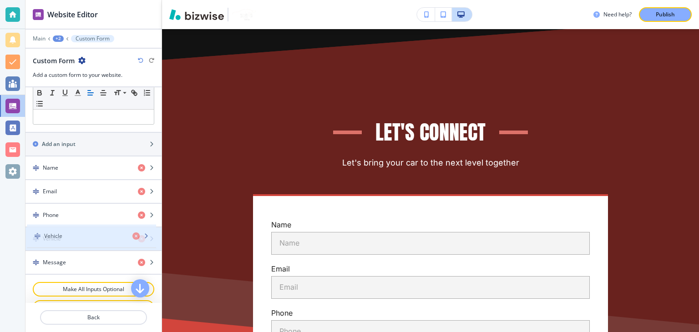
drag, startPoint x: 56, startPoint y: 256, endPoint x: 57, endPoint y: 233, distance: 22.8
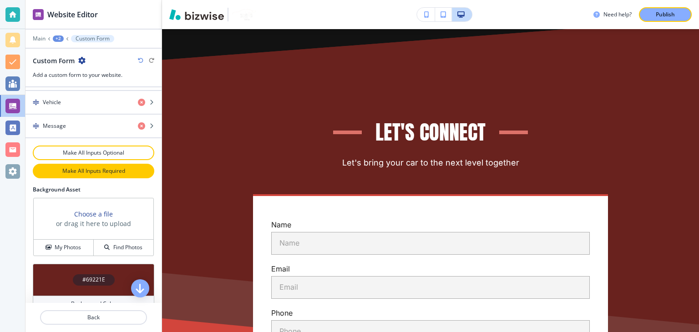
click at [100, 173] on button "Make All Inputs Required" at bounding box center [94, 171] width 122 height 15
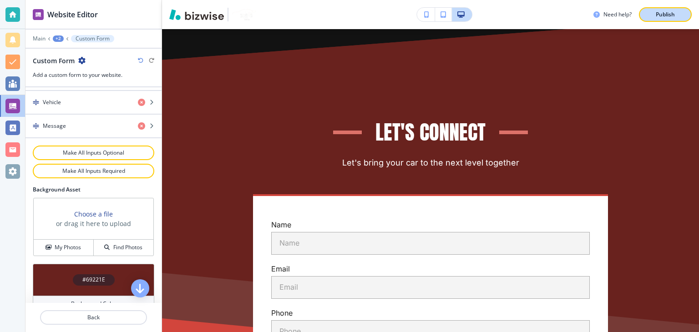
click at [667, 12] on p "Publish" at bounding box center [665, 14] width 19 height 8
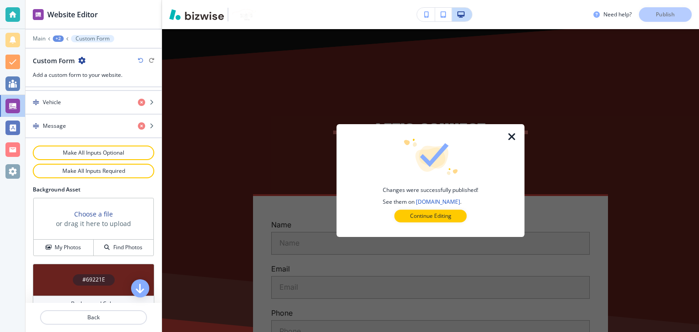
click at [511, 134] on icon "button" at bounding box center [512, 137] width 11 height 11
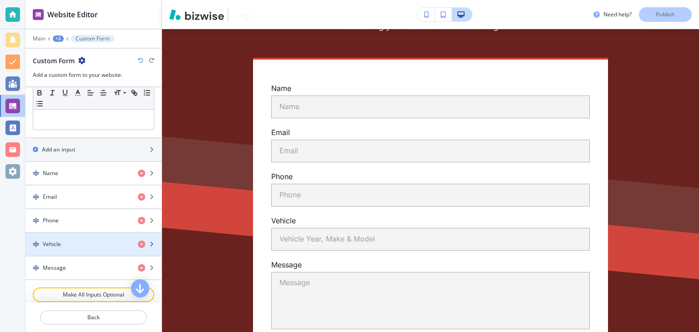
scroll to position [273, 0]
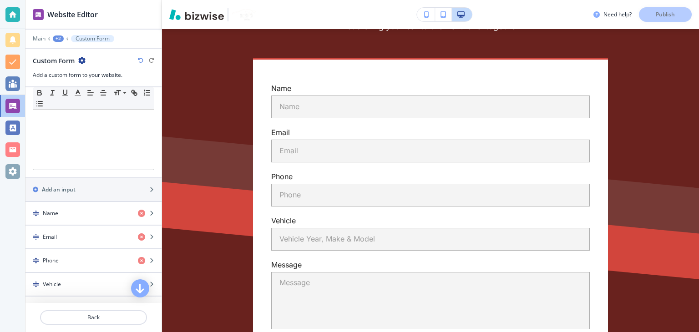
click at [85, 38] on p "Custom Form" at bounding box center [93, 39] width 34 height 6
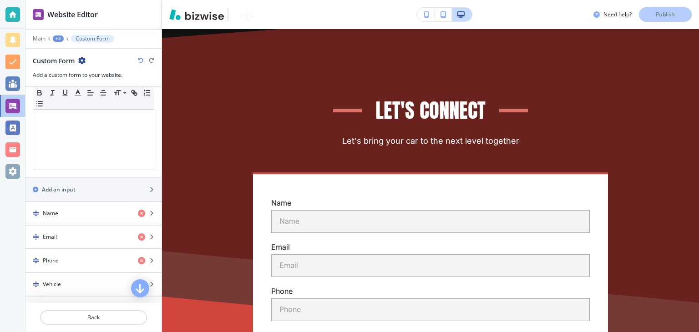
scroll to position [3718, 0]
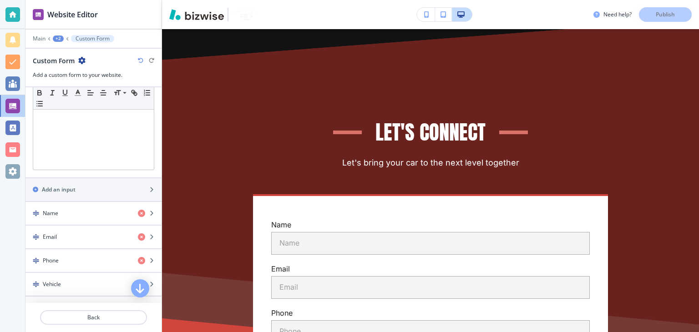
click at [59, 37] on div "+2" at bounding box center [58, 39] width 11 height 6
click at [70, 55] on p "Pages" at bounding box center [82, 53] width 46 height 8
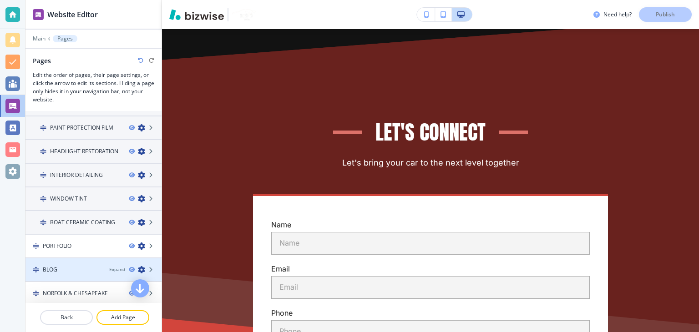
scroll to position [182, 0]
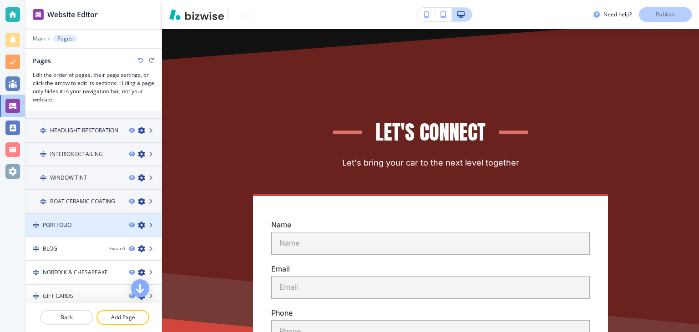
click at [87, 221] on div "PORTFOLIO" at bounding box center [73, 225] width 96 height 8
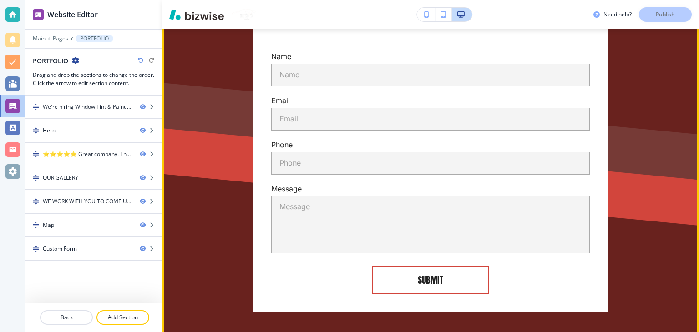
scroll to position [3699, 0]
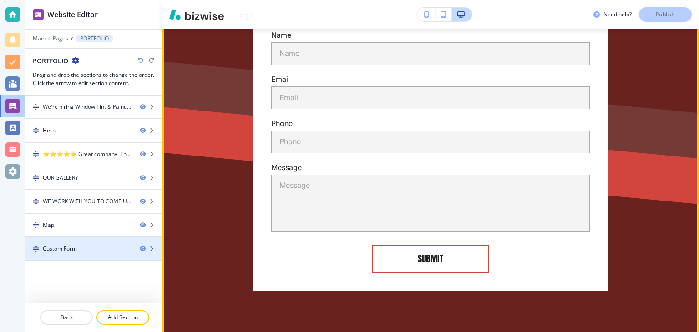
click at [81, 246] on div "Custom Form" at bounding box center [78, 249] width 107 height 8
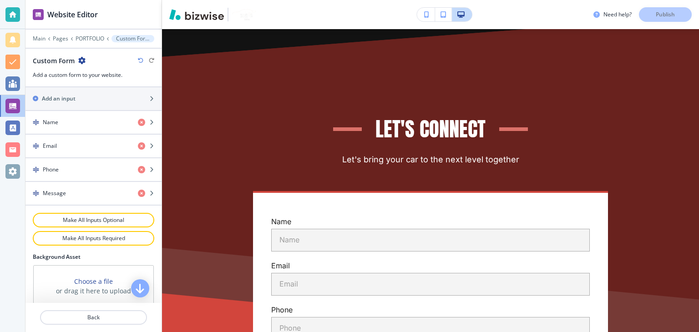
scroll to position [273, 0]
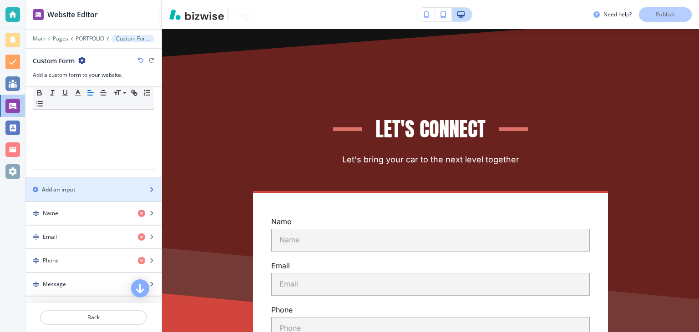
click at [72, 194] on div "button" at bounding box center [93, 197] width 136 height 7
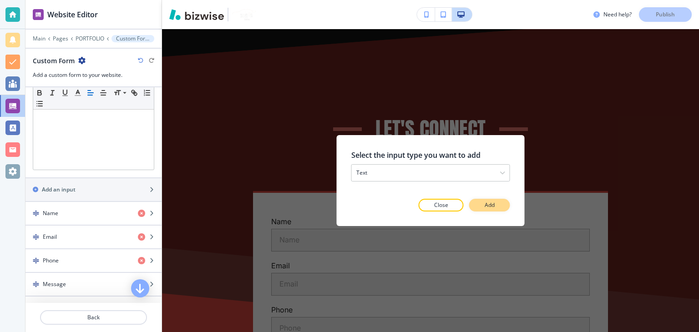
click at [489, 210] on button "Add" at bounding box center [489, 205] width 41 height 13
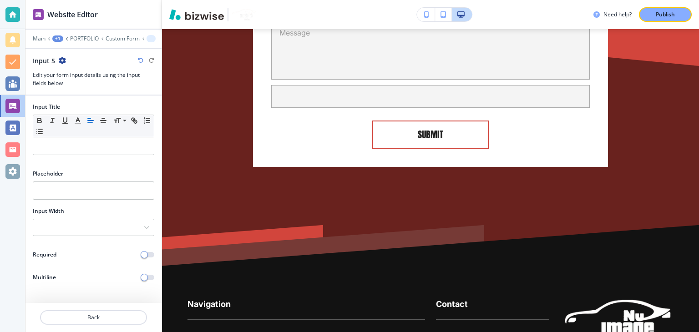
scroll to position [3874, 0]
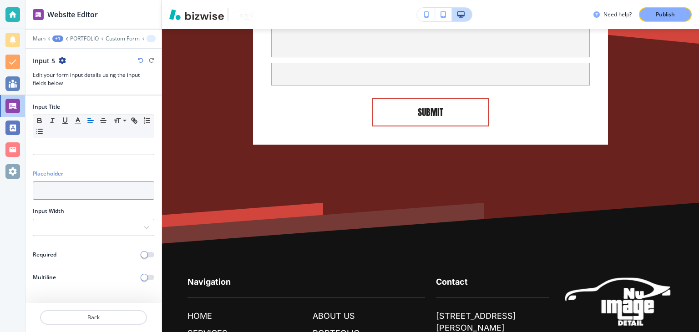
click at [46, 184] on input "text" at bounding box center [94, 191] width 122 height 18
paste input "Vehicle Year, Make & Model"
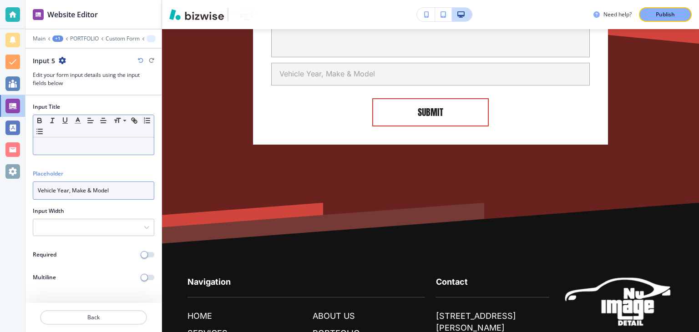
type input "Vehicle Year, Make & Model"
click at [48, 148] on p at bounding box center [94, 146] width 112 height 8
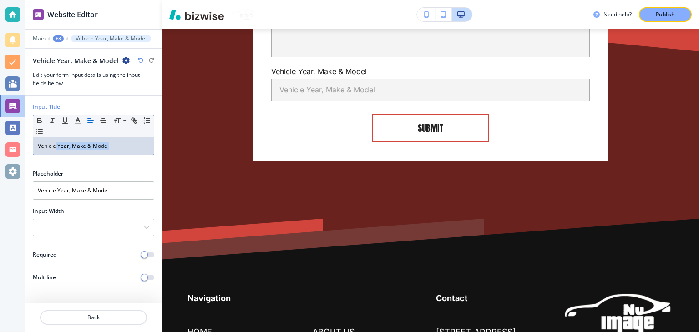
drag, startPoint x: 56, startPoint y: 149, endPoint x: 114, endPoint y: 151, distance: 58.8
click at [114, 151] on div "Vehicle Year, Make & Model" at bounding box center [93, 145] width 121 height 17
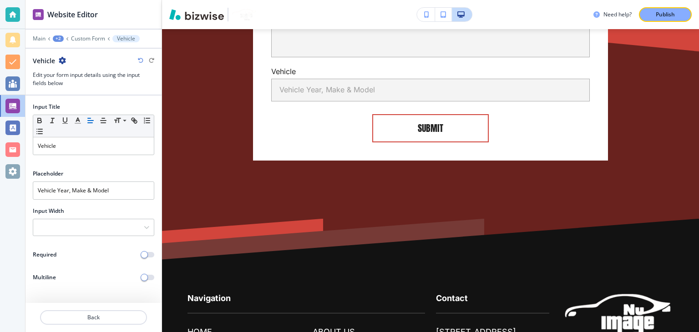
click at [83, 33] on div at bounding box center [93, 32] width 136 height 5
click at [84, 38] on p "Custom Form" at bounding box center [88, 39] width 34 height 6
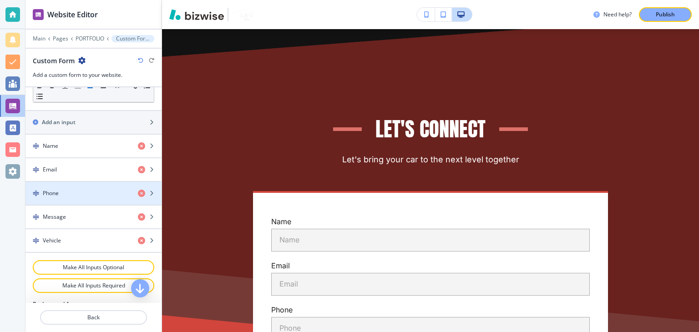
scroll to position [364, 0]
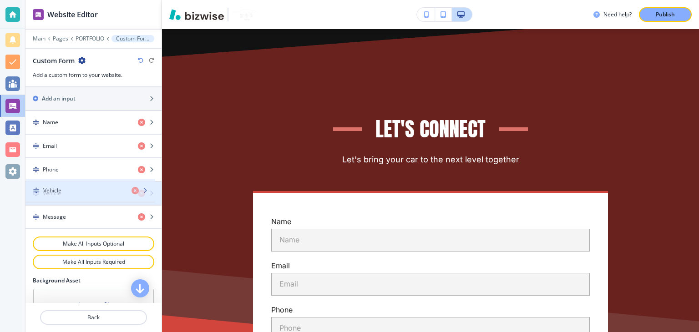
drag, startPoint x: 73, startPoint y: 217, endPoint x: 73, endPoint y: 194, distance: 22.8
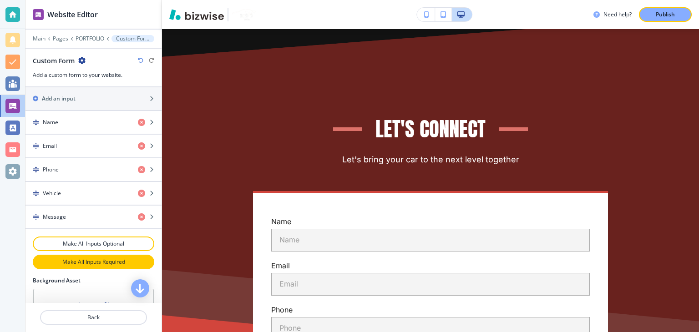
click at [91, 259] on p "Make All Inputs Required" at bounding box center [94, 262] width 98 height 8
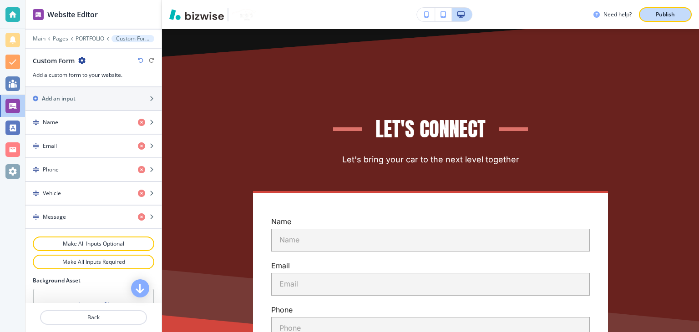
click at [674, 13] on p "Publish" at bounding box center [665, 14] width 19 height 8
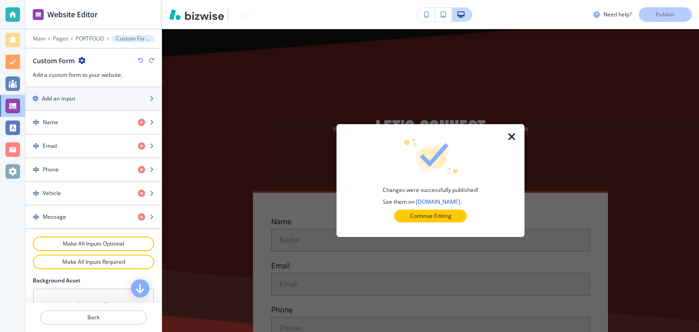
click at [512, 137] on icon "button" at bounding box center [512, 137] width 11 height 11
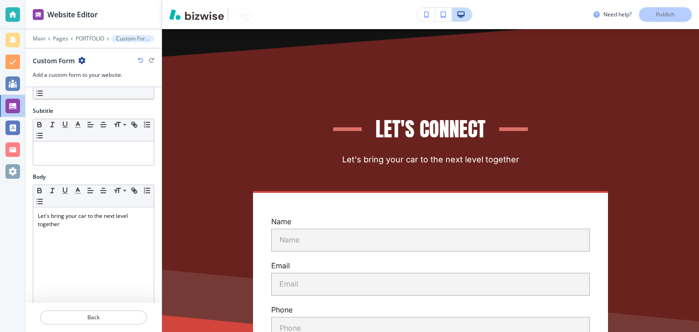
scroll to position [46, 0]
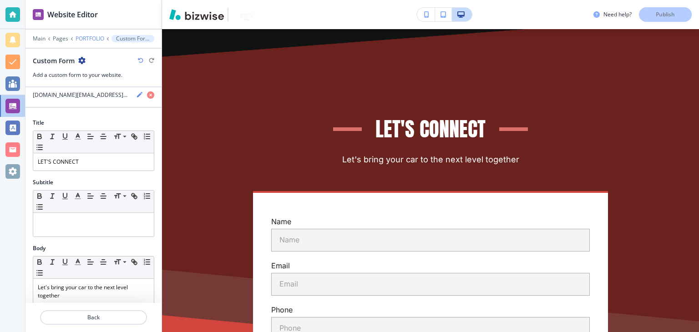
click at [86, 40] on p "PORTFOLIO" at bounding box center [90, 39] width 29 height 6
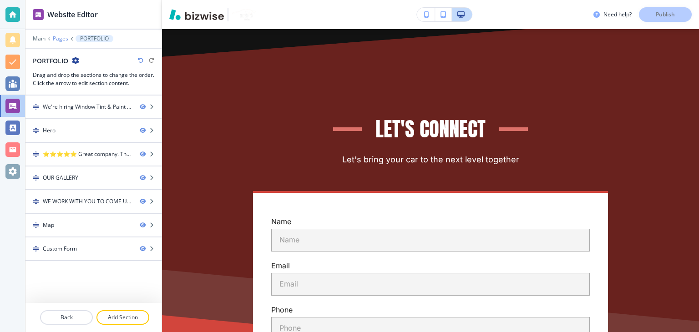
click at [53, 41] on p "Pages" at bounding box center [60, 39] width 15 height 6
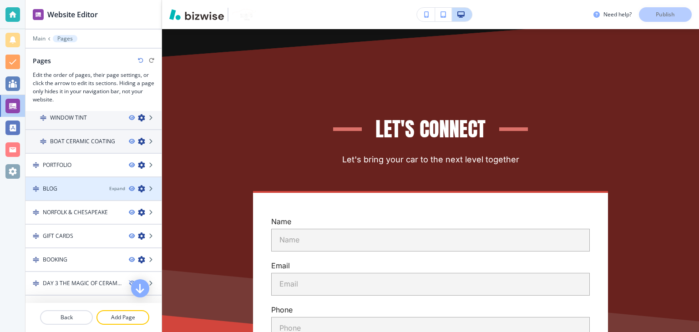
scroll to position [228, 0]
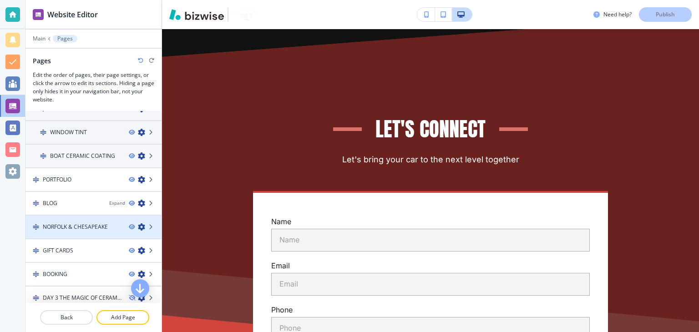
click at [81, 223] on h4 "NORFOLK & CHESAPEAKE" at bounding box center [75, 227] width 65 height 8
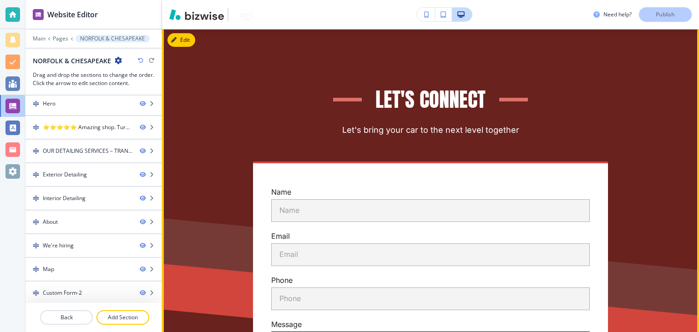
scroll to position [3711, 0]
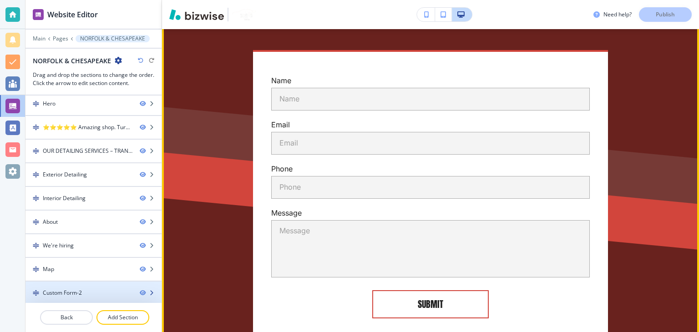
click at [76, 282] on div at bounding box center [93, 285] width 136 height 7
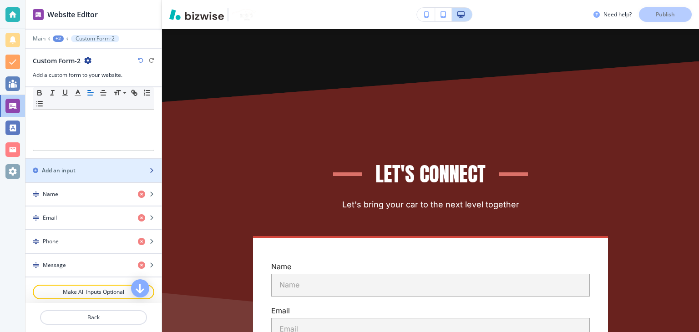
scroll to position [364, 0]
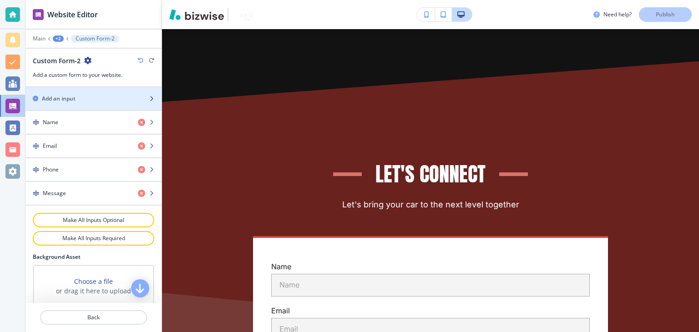
click at [70, 103] on div "button" at bounding box center [93, 106] width 136 height 7
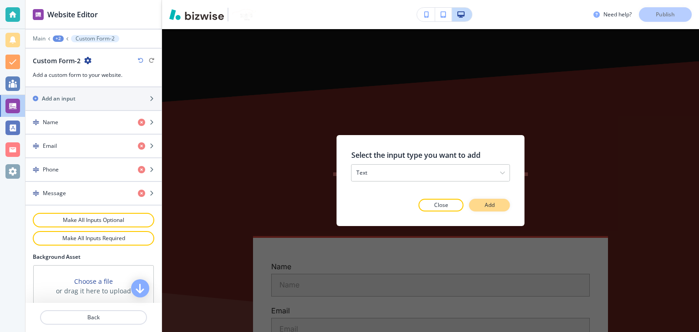
click at [481, 203] on button "Add" at bounding box center [489, 205] width 41 height 13
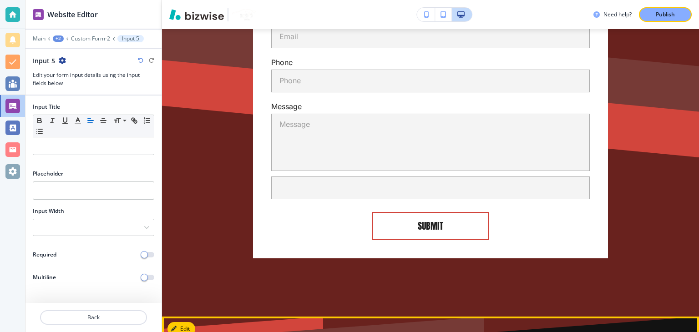
scroll to position [3886, 0]
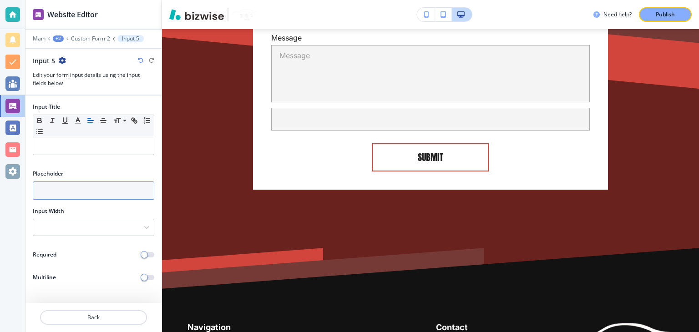
click at [87, 190] on input "text" at bounding box center [94, 191] width 122 height 18
paste input "Vehicle Year, Make & Model"
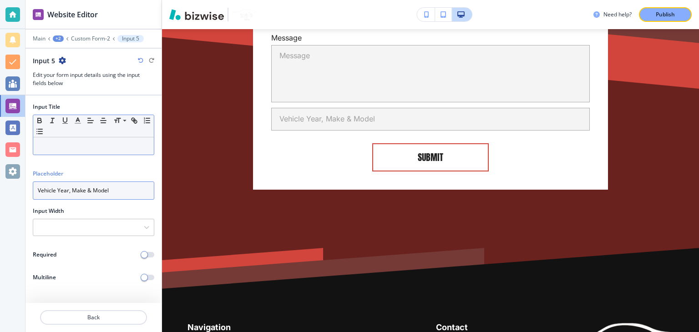
type input "Vehicle Year, Make & Model"
click at [80, 148] on p at bounding box center [94, 146] width 112 height 8
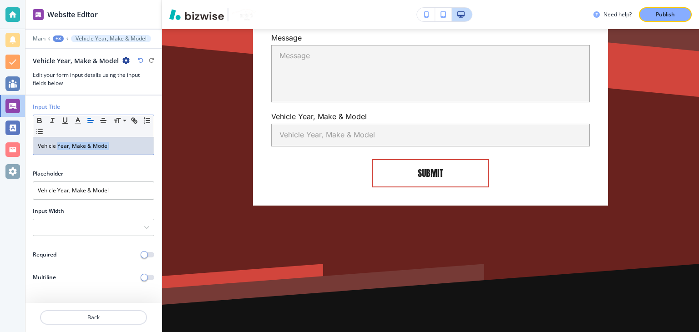
drag, startPoint x: 56, startPoint y: 145, endPoint x: 111, endPoint y: 146, distance: 54.6
click at [111, 146] on p "Vehicle Year, Make & Model" at bounding box center [94, 146] width 112 height 8
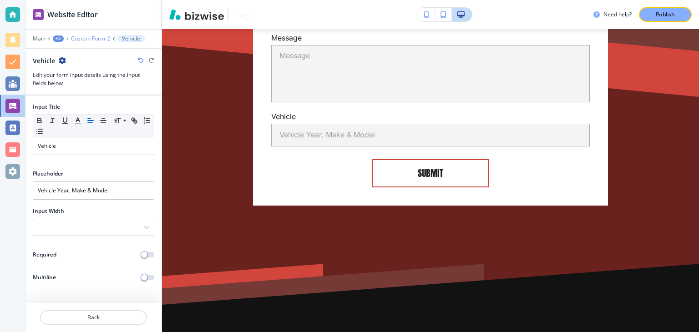
click at [78, 36] on p "Custom Form-2" at bounding box center [90, 39] width 39 height 6
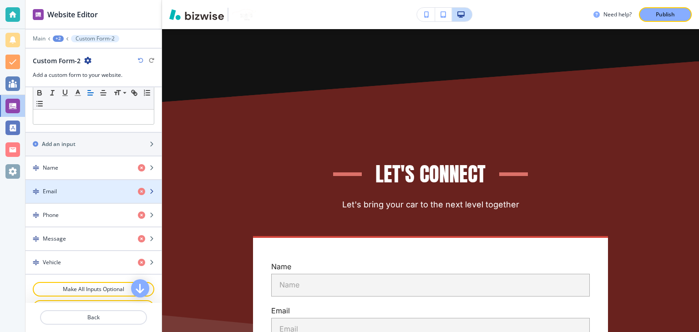
scroll to position [410, 0]
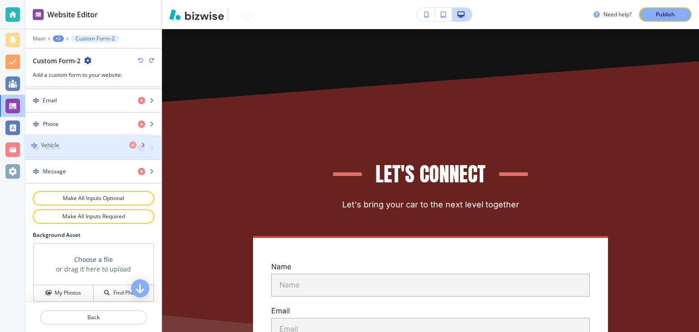
drag, startPoint x: 79, startPoint y: 173, endPoint x: 77, endPoint y: 152, distance: 21.9
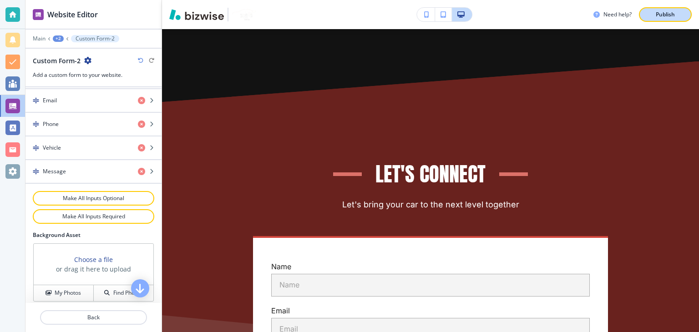
click at [672, 15] on p "Publish" at bounding box center [665, 14] width 19 height 8
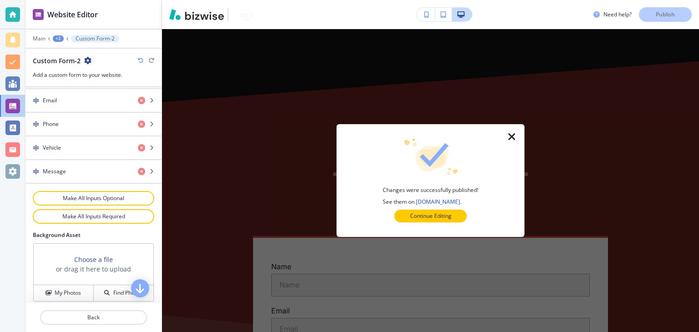
click at [512, 132] on icon "button" at bounding box center [512, 137] width 11 height 11
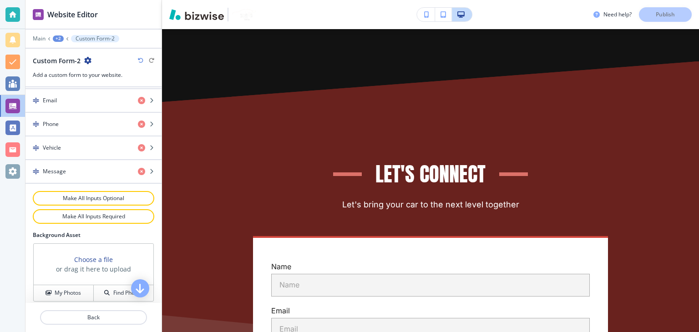
click at [82, 36] on p "Custom Form-2" at bounding box center [95, 39] width 39 height 6
click at [61, 37] on div "+2" at bounding box center [58, 39] width 11 height 6
click at [66, 50] on p "Pages" at bounding box center [82, 53] width 46 height 8
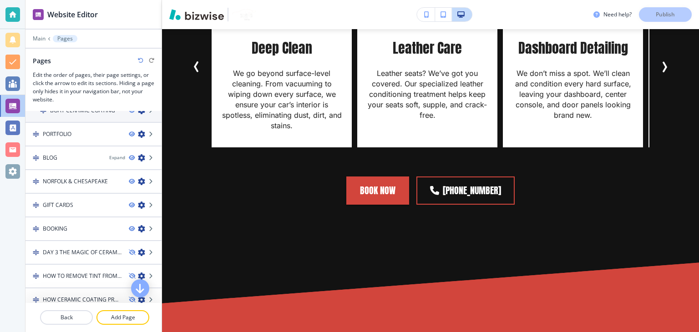
scroll to position [1958, 0]
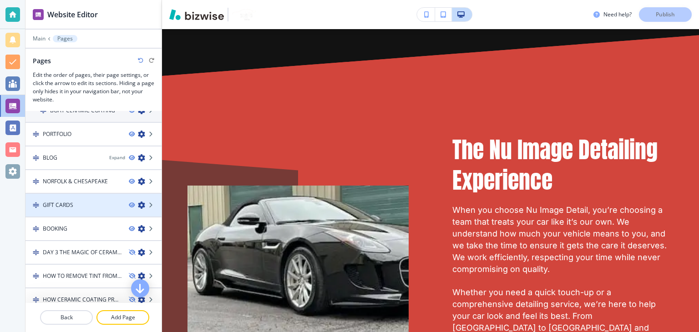
click at [71, 201] on h4 "GIFT CARDS" at bounding box center [58, 205] width 31 height 8
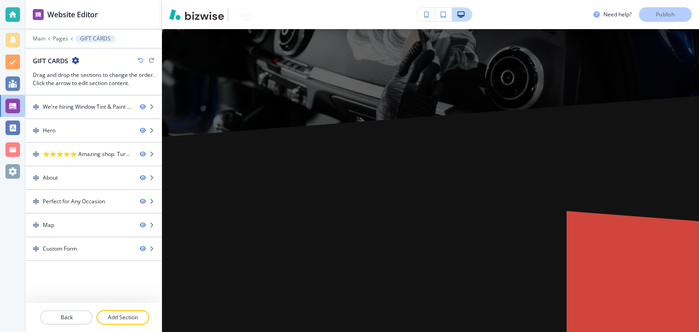
scroll to position [0, 0]
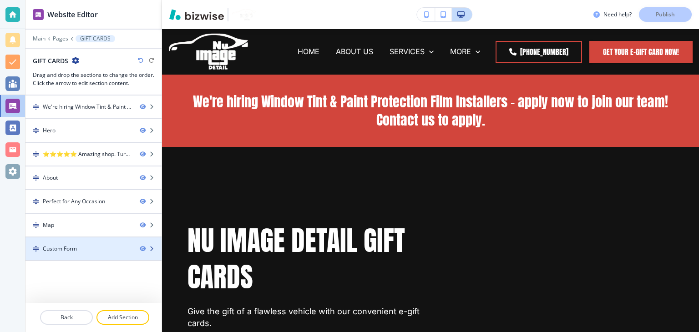
click at [66, 246] on div "Custom Form" at bounding box center [60, 249] width 34 height 8
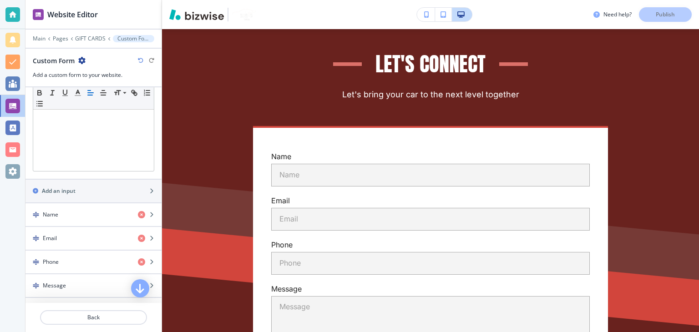
scroll to position [262, 0]
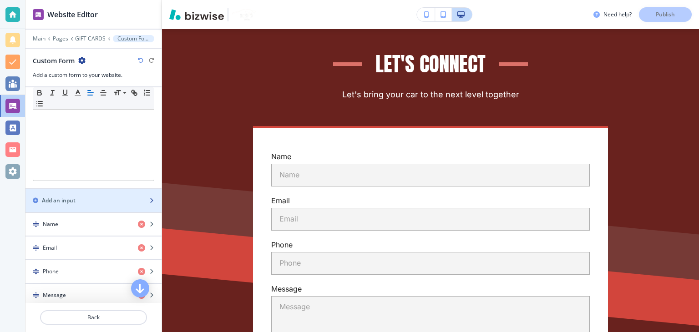
click at [85, 197] on div "Add an input" at bounding box center [83, 201] width 116 height 8
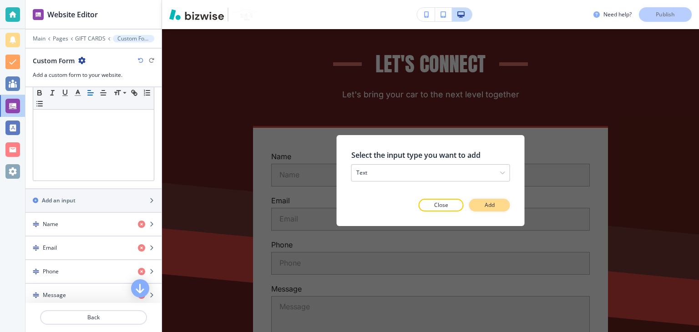
click at [479, 208] on button "Add" at bounding box center [489, 205] width 41 height 13
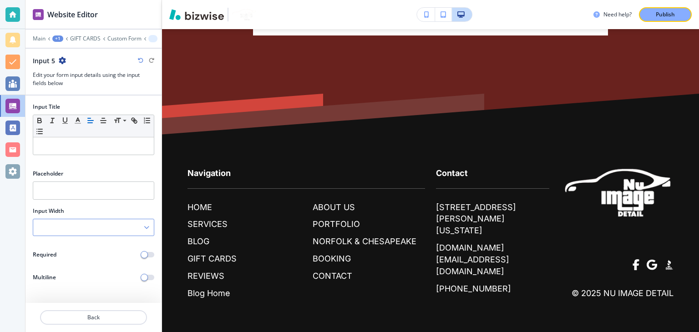
scroll to position [3078, 0]
click at [71, 188] on input "text" at bounding box center [94, 191] width 122 height 18
paste input "Vehicle Year, Make & Model"
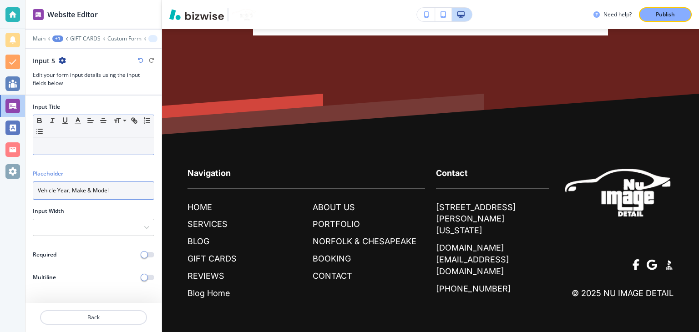
type input "Vehicle Year, Make & Model"
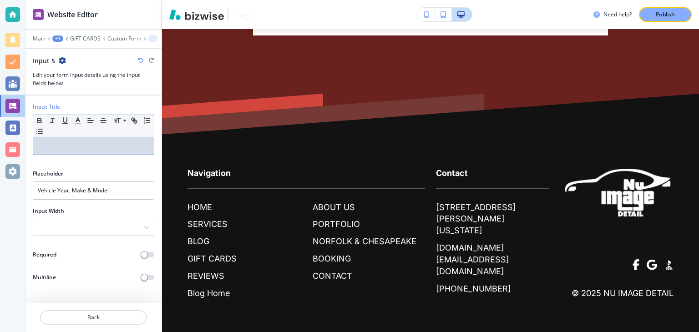
click at [59, 148] on p at bounding box center [94, 146] width 112 height 8
drag, startPoint x: 56, startPoint y: 148, endPoint x: 134, endPoint y: 147, distance: 77.9
click at [134, 147] on p "Vehicle Year, Make & Model" at bounding box center [94, 146] width 112 height 8
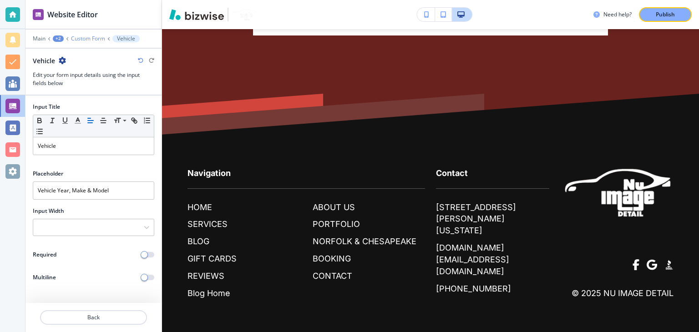
click at [89, 39] on p "Custom Form" at bounding box center [88, 39] width 34 height 6
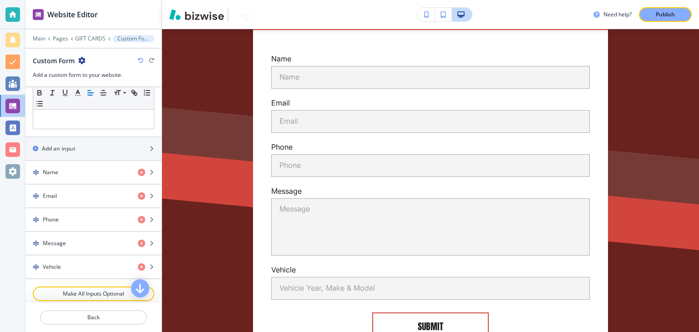
scroll to position [319, 0]
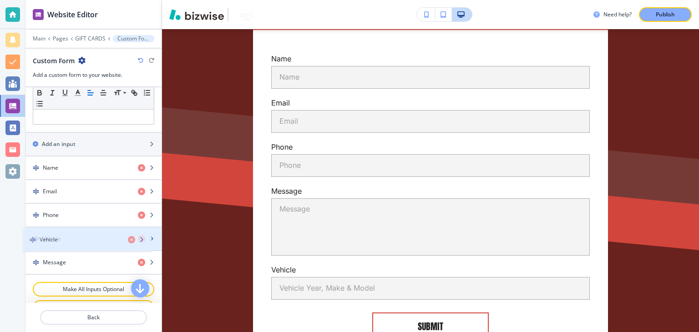
drag, startPoint x: 80, startPoint y: 263, endPoint x: 76, endPoint y: 244, distance: 19.0
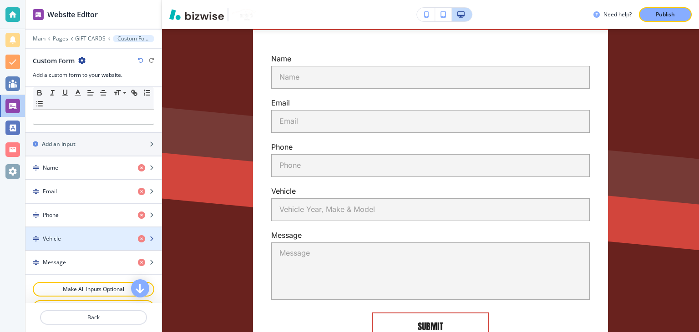
scroll to position [455, 0]
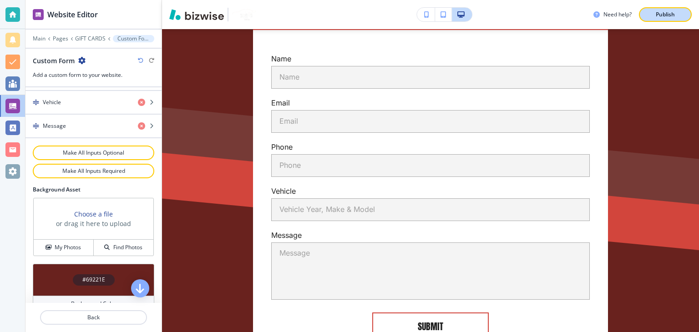
click at [667, 11] on p "Publish" at bounding box center [665, 14] width 19 height 8
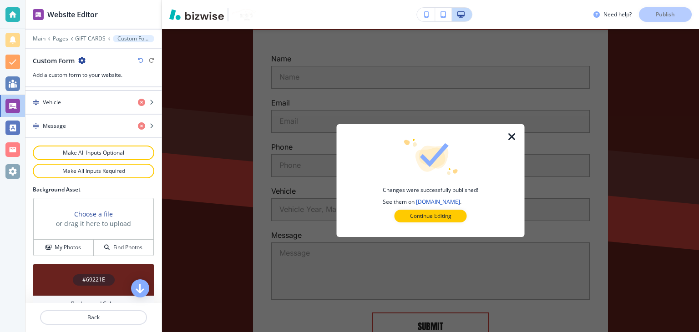
click at [512, 133] on icon "button" at bounding box center [512, 137] width 11 height 11
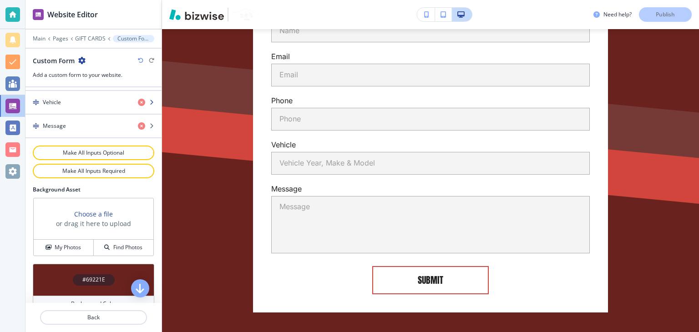
scroll to position [2762, 0]
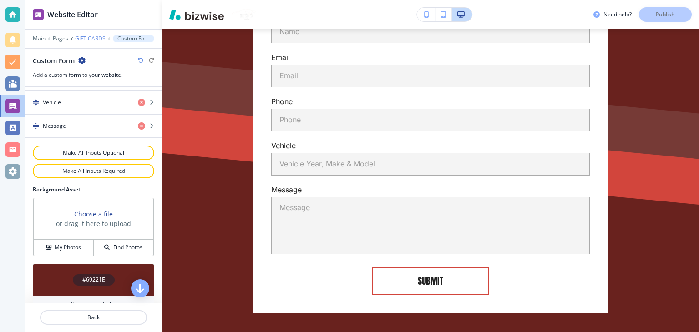
click at [84, 39] on p "GIFT CARDS" at bounding box center [90, 39] width 31 height 6
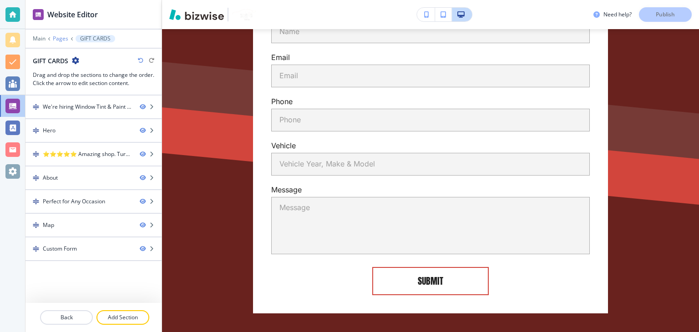
click at [61, 36] on p "Pages" at bounding box center [60, 39] width 15 height 6
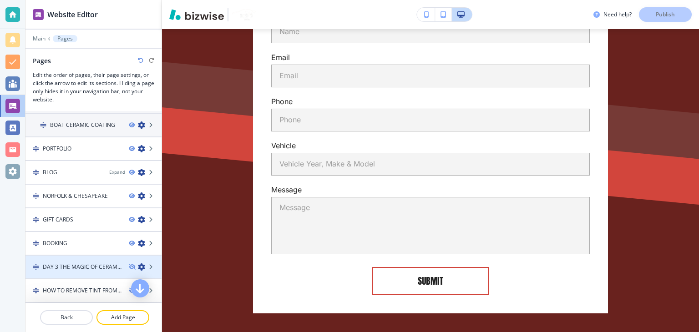
scroll to position [273, 0]
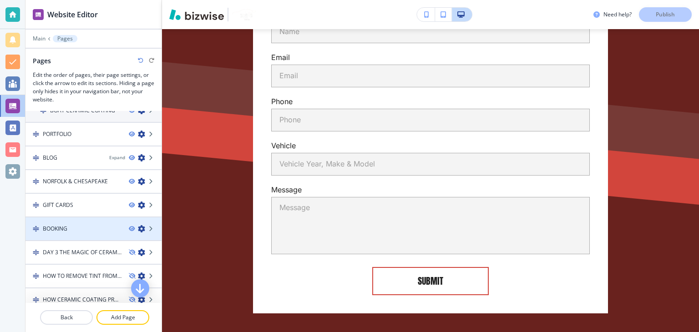
click at [88, 228] on div "BOOKING" at bounding box center [73, 229] width 96 height 8
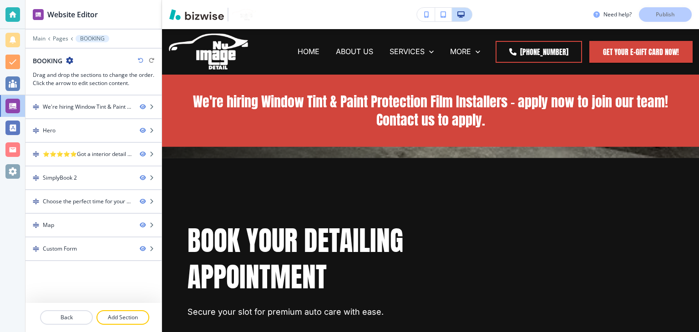
scroll to position [0, 0]
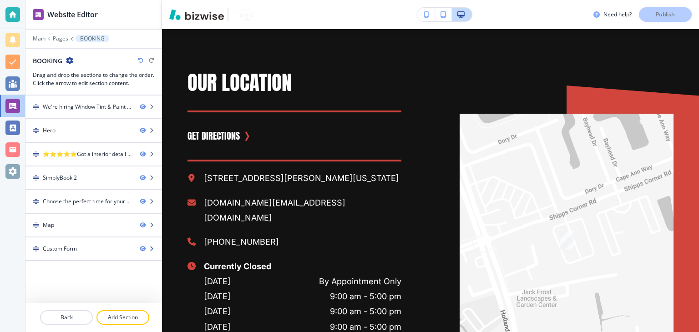
click at [71, 246] on div "Custom Form" at bounding box center [60, 249] width 34 height 8
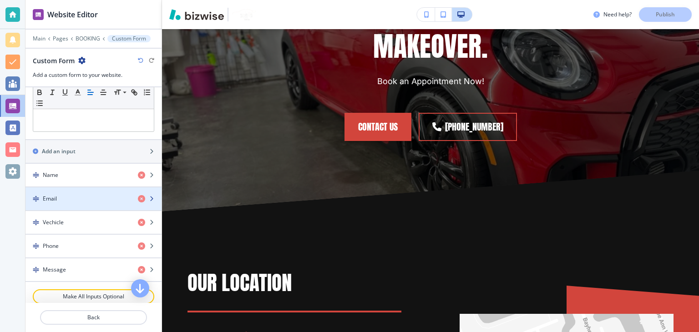
scroll to position [319, 0]
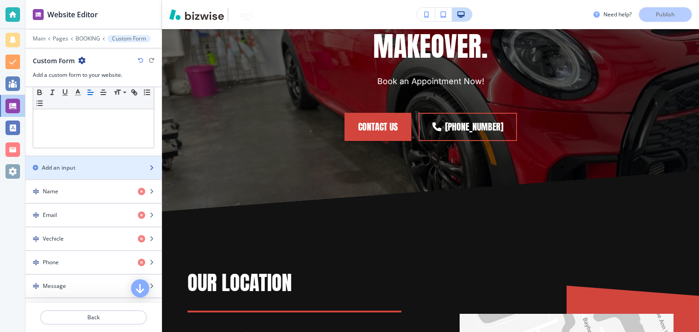
click at [78, 173] on div "button" at bounding box center [93, 175] width 136 height 7
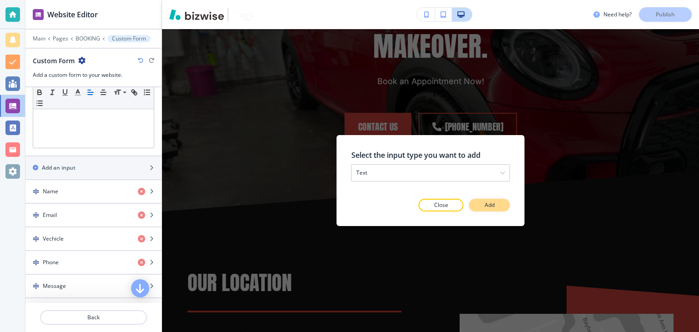
click at [500, 207] on button "Add" at bounding box center [489, 205] width 41 height 13
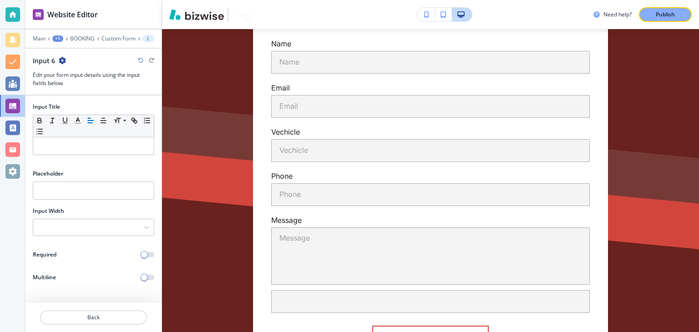
scroll to position [2729, 0]
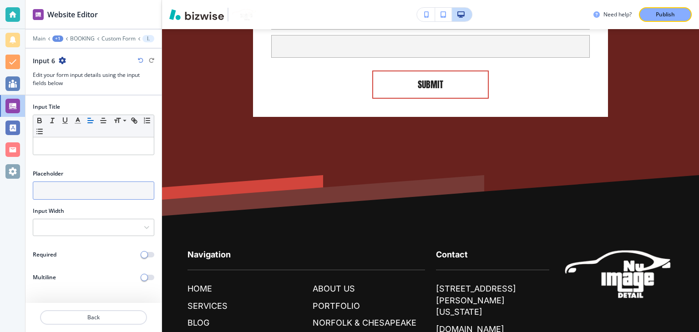
click at [76, 188] on input "text" at bounding box center [94, 191] width 122 height 18
paste input "Vehicle Year, Make & Model"
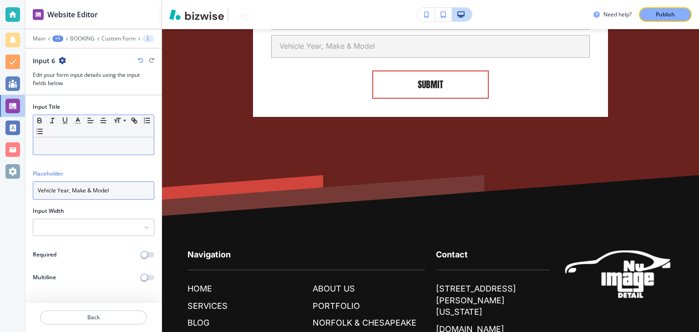
type input "Vehicle Year, Make & Model"
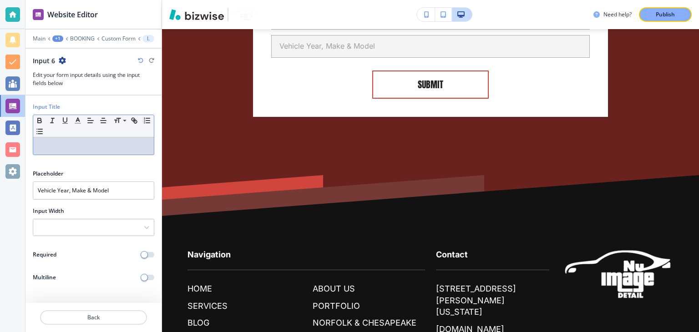
click at [74, 142] on p at bounding box center [94, 146] width 112 height 8
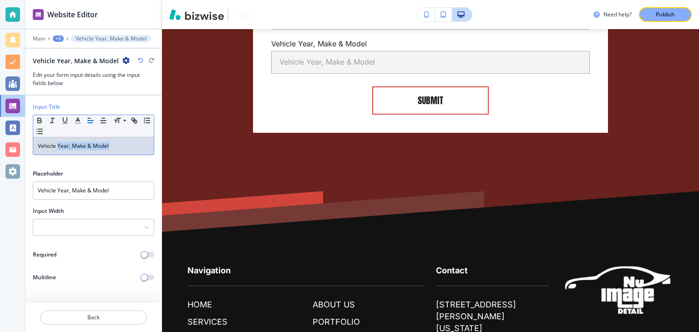
drag, startPoint x: 56, startPoint y: 145, endPoint x: 114, endPoint y: 144, distance: 57.4
click at [114, 144] on p "Vehicle Year, Make & Model" at bounding box center [94, 146] width 112 height 8
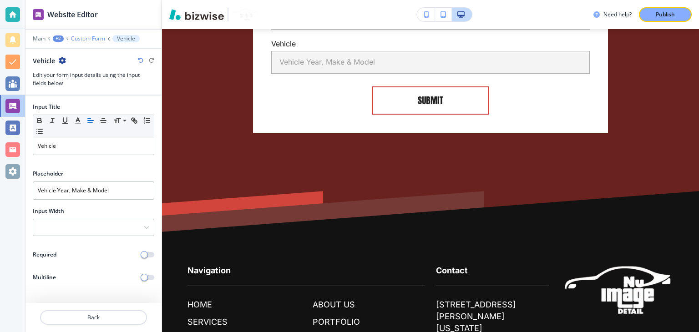
click at [91, 39] on p "Custom Form" at bounding box center [88, 39] width 34 height 6
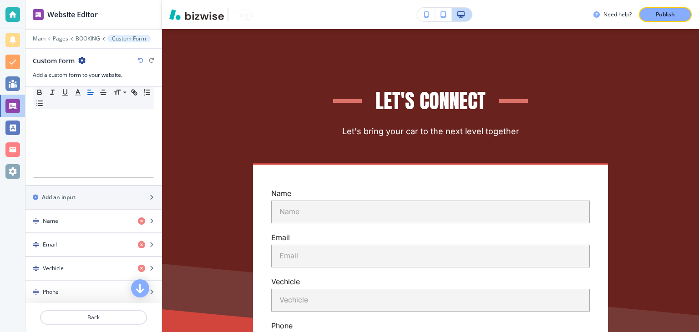
scroll to position [410, 0]
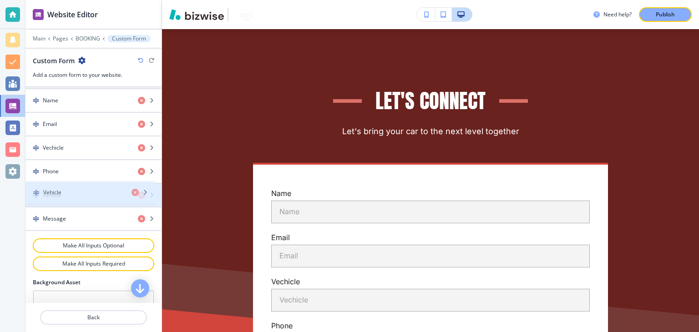
drag, startPoint x: 67, startPoint y: 218, endPoint x: 68, endPoint y: 195, distance: 22.3
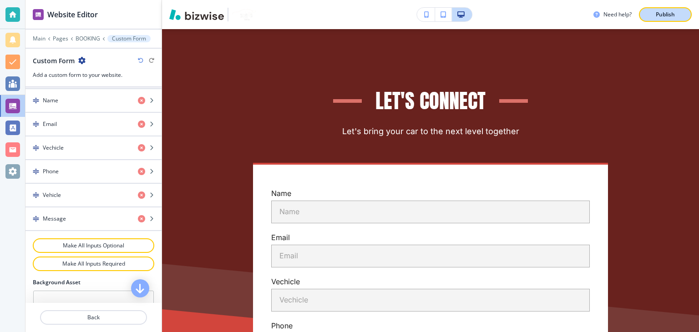
click at [660, 11] on p "Publish" at bounding box center [665, 14] width 19 height 8
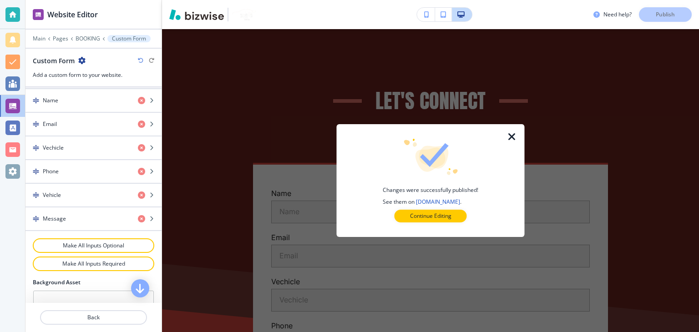
click at [510, 137] on icon "button" at bounding box center [512, 137] width 11 height 11
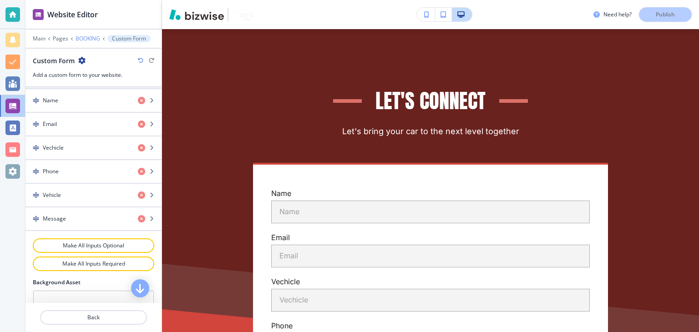
click at [80, 37] on p "BOOKING" at bounding box center [88, 39] width 25 height 6
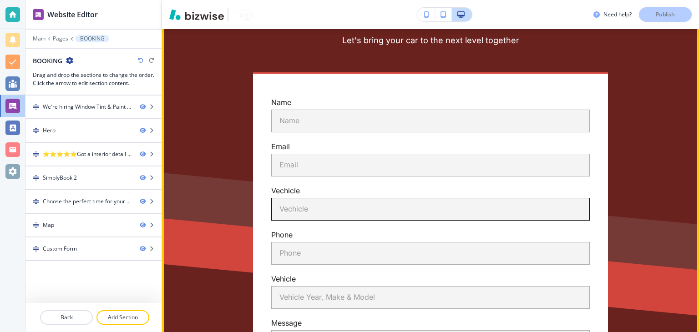
scroll to position [2505, 0]
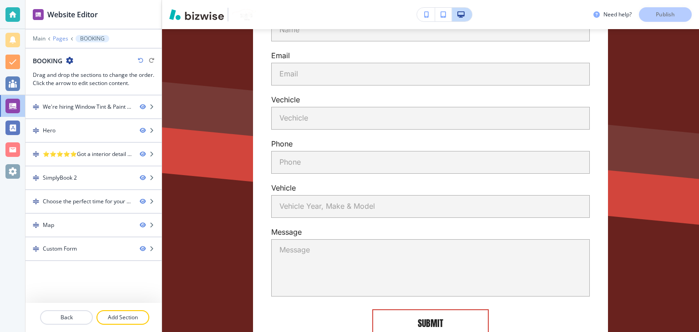
click at [61, 36] on p "Pages" at bounding box center [60, 39] width 15 height 6
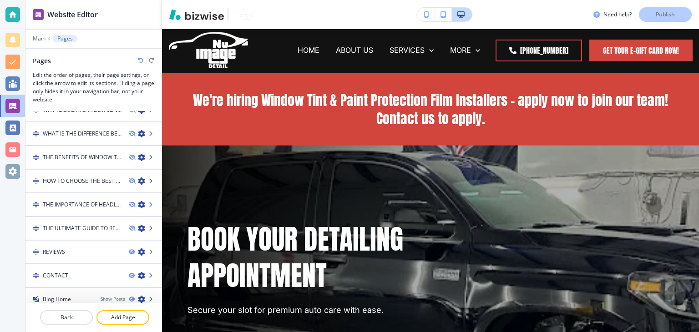
scroll to position [0, 0]
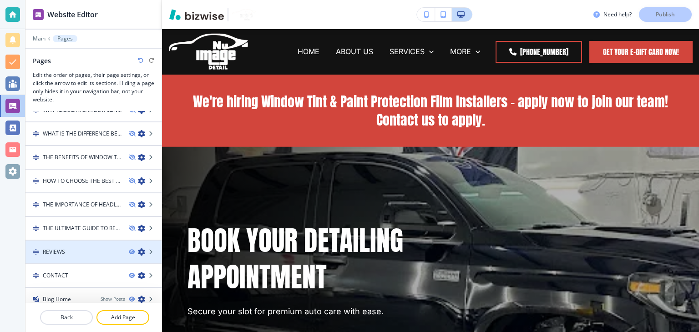
click at [79, 248] on div "REVIEWS" at bounding box center [73, 252] width 96 height 8
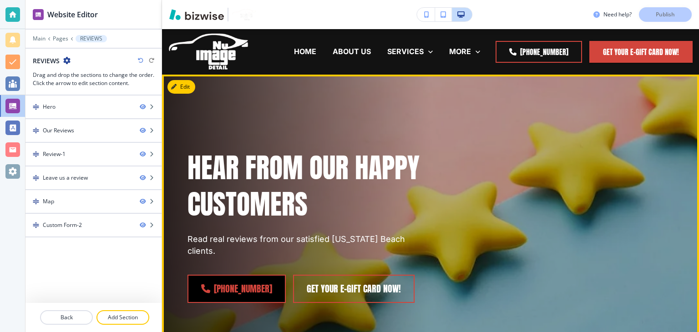
scroll to position [121, 0]
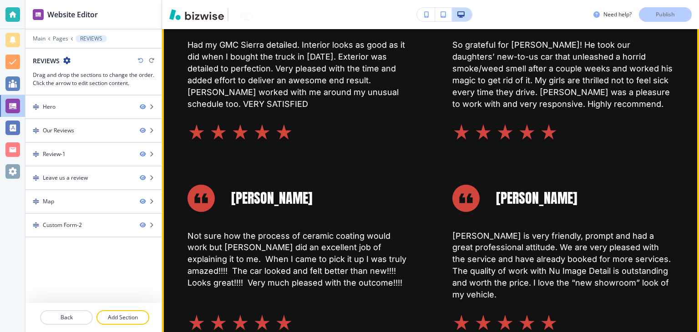
scroll to position [4325, 0]
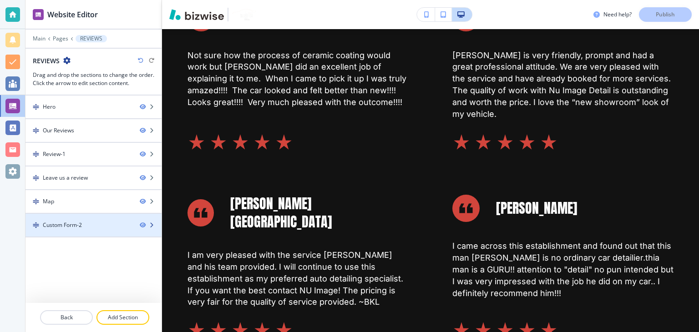
click at [97, 223] on div "Custom Form-2" at bounding box center [78, 225] width 107 height 8
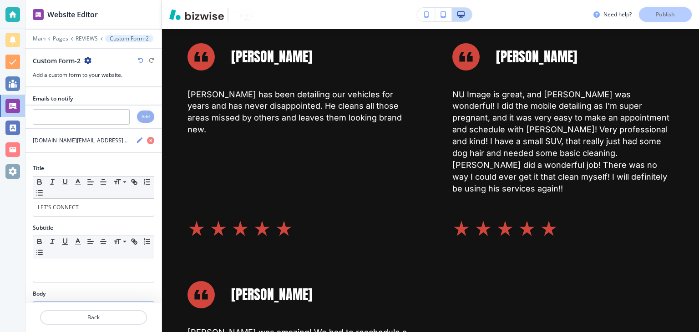
scroll to position [9253, 0]
